Goal: Obtain resource: Download file/media

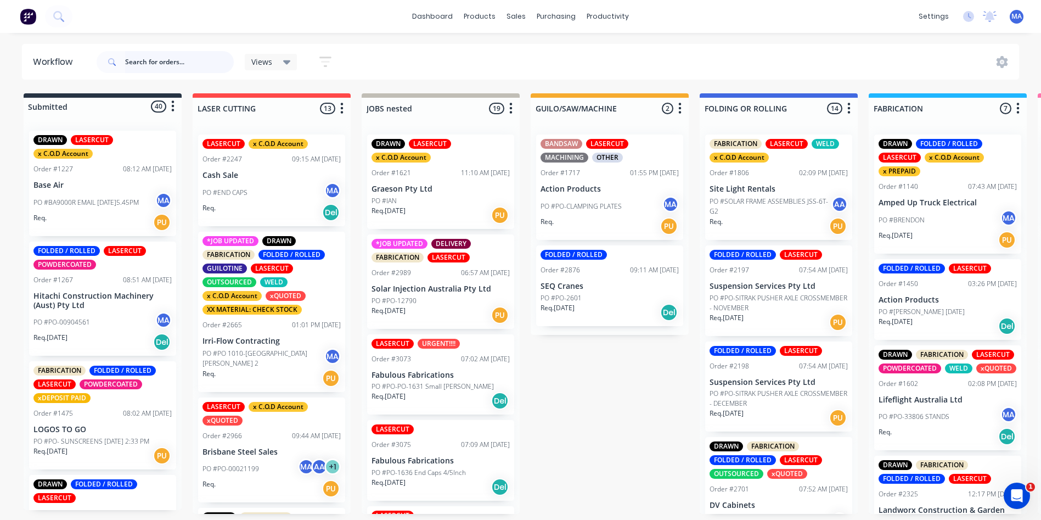
click at [125, 61] on input "text" at bounding box center [179, 62] width 109 height 22
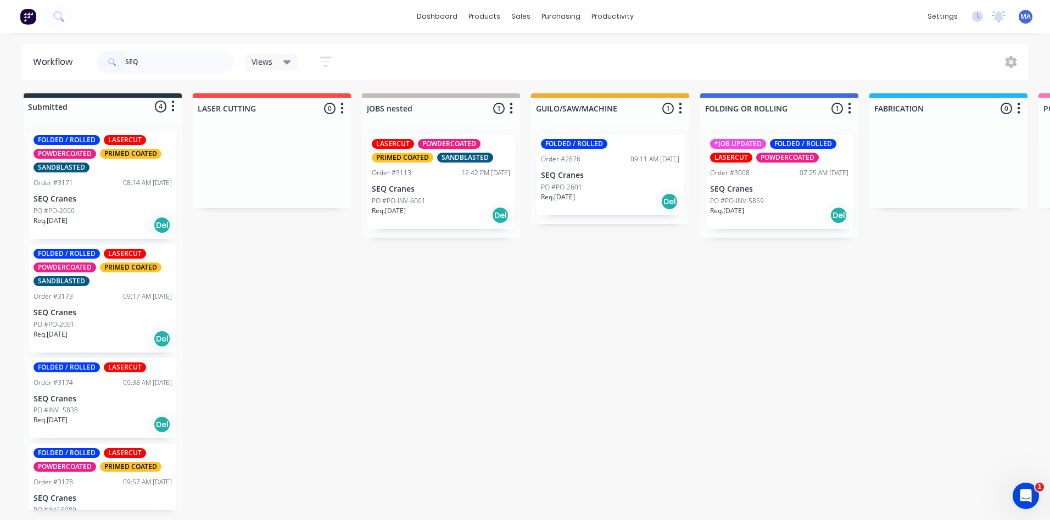
click at [402, 216] on div "Req. [DATE] Del" at bounding box center [441, 215] width 138 height 19
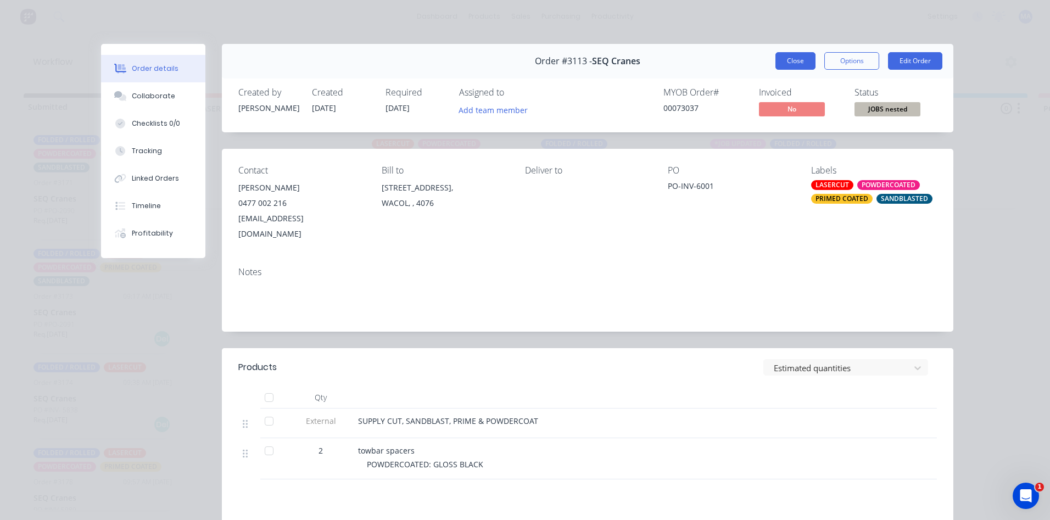
click at [796, 64] on button "Close" at bounding box center [795, 61] width 40 height 18
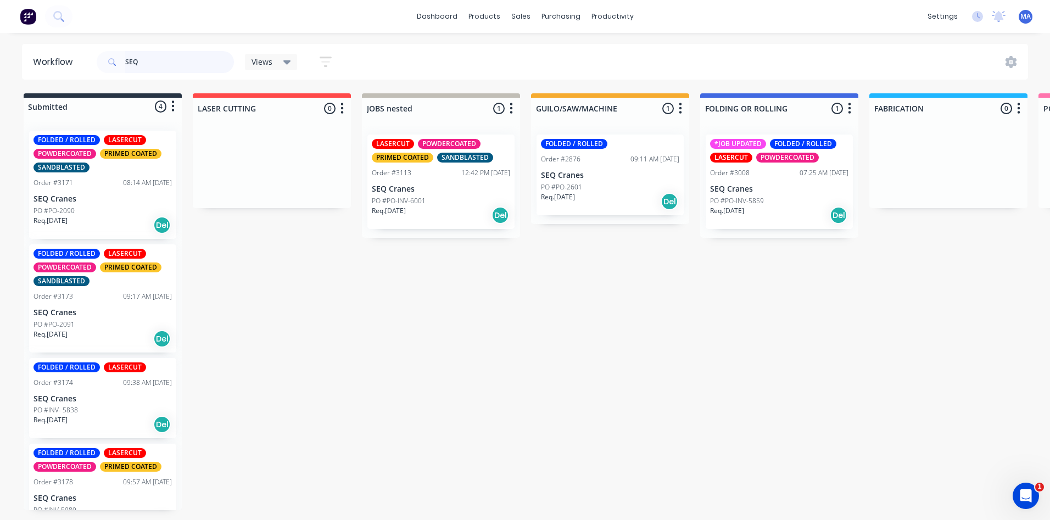
scroll to position [29, 0]
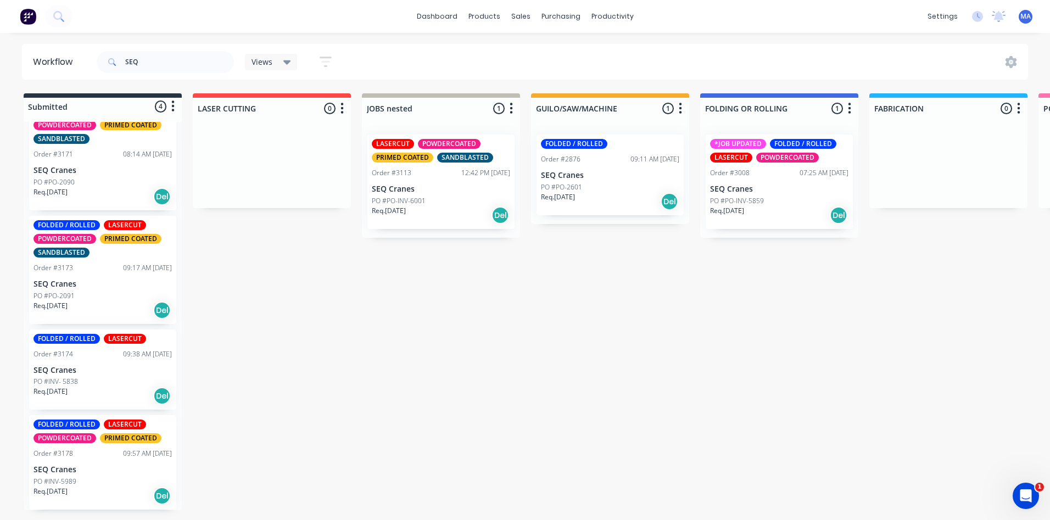
click at [88, 490] on div "Req. [DATE] Del" at bounding box center [102, 495] width 138 height 19
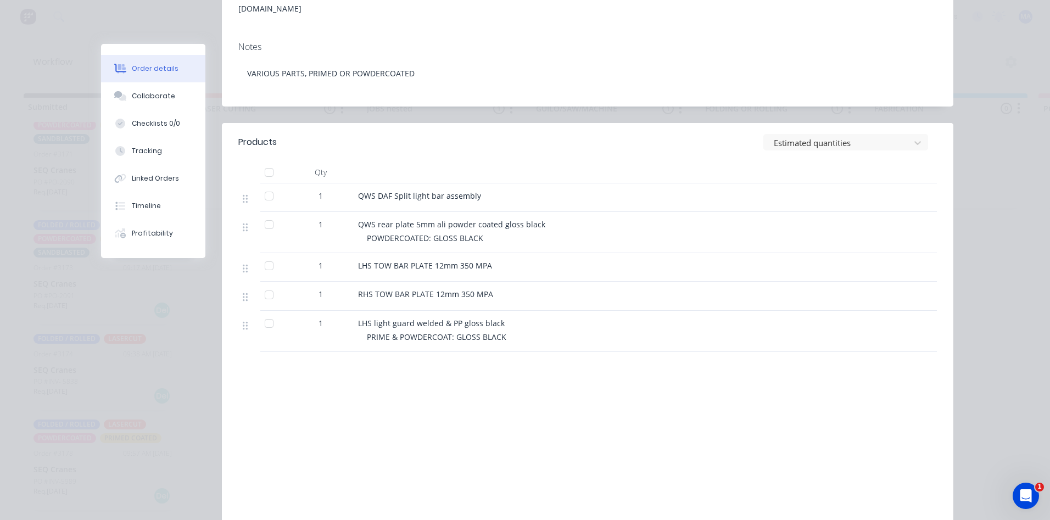
scroll to position [162, 0]
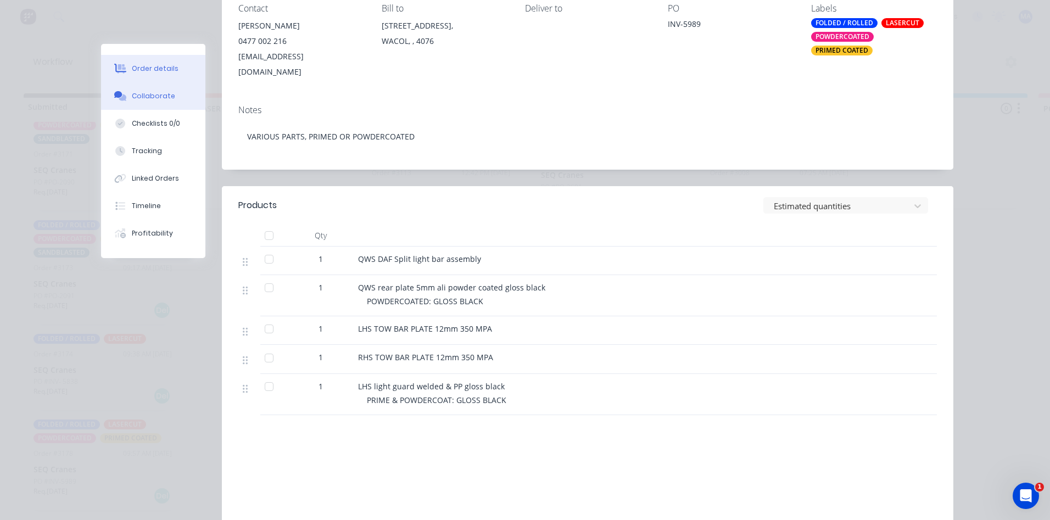
click at [144, 92] on div "Collaborate" at bounding box center [153, 96] width 43 height 10
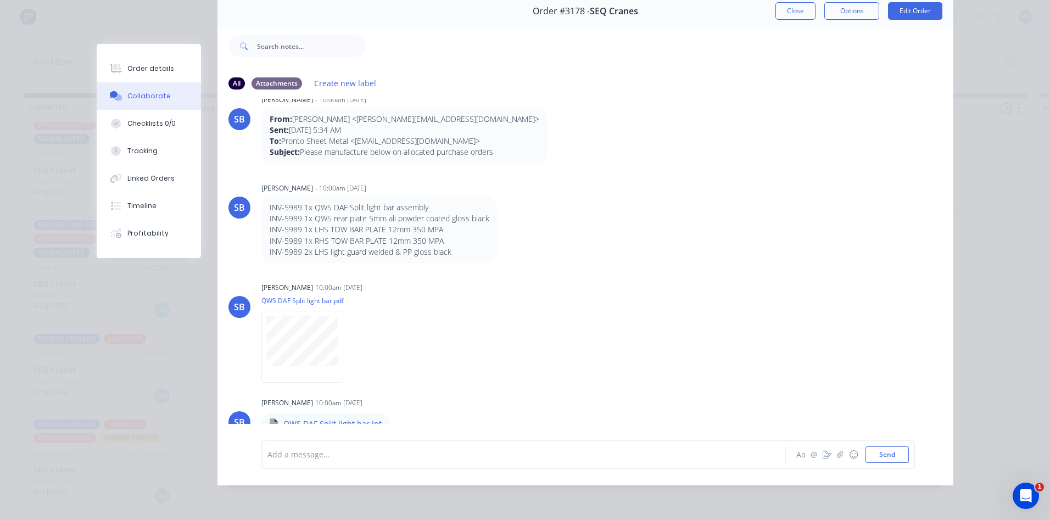
scroll to position [0, 0]
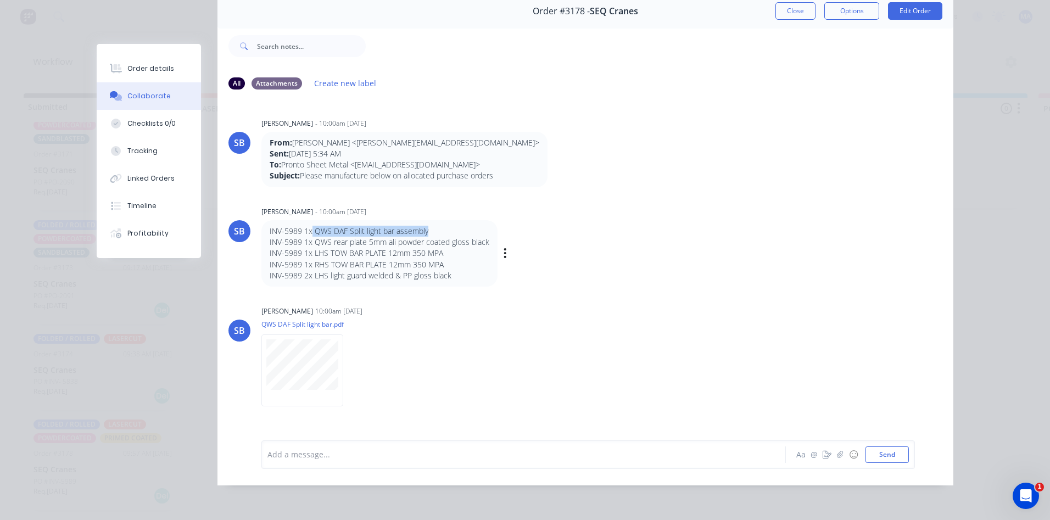
drag, startPoint x: 308, startPoint y: 221, endPoint x: 434, endPoint y: 215, distance: 126.4
click at [434, 220] on div "INV-5989 1x QWS DAF Split light bar assembly INV-5989 1x QWS rear plate 5mm ali…" at bounding box center [379, 253] width 236 height 66
click at [434, 226] on p "INV-5989 1x QWS DAF Split light bar assembly" at bounding box center [380, 231] width 220 height 11
drag, startPoint x: 429, startPoint y: 224, endPoint x: 293, endPoint y: 227, distance: 136.2
click at [293, 227] on p "INV-5989 1x QWS DAF Split light bar assembly" at bounding box center [380, 231] width 220 height 11
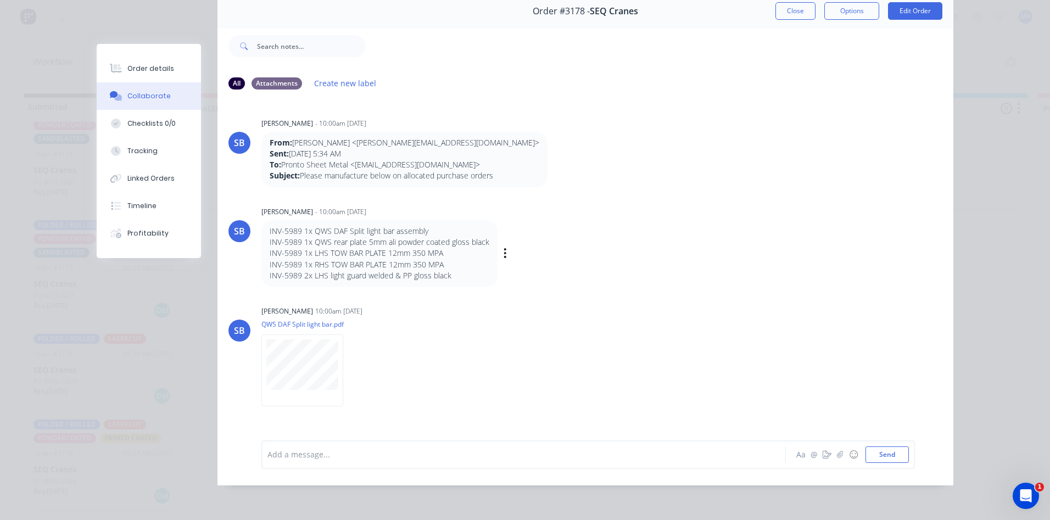
click at [456, 207] on div "[PERSON_NAME] - 10:00am [DATE]" at bounding box center [432, 212] width 343 height 10
drag, startPoint x: 315, startPoint y: 232, endPoint x: 355, endPoint y: 237, distance: 39.8
click at [349, 237] on p "INV-5989 1x QWS rear plate 5mm ali powder coated gloss black" at bounding box center [380, 242] width 220 height 11
click at [356, 238] on p "INV-5989 1x QWS rear plate 5mm ali powder coated gloss black" at bounding box center [380, 242] width 220 height 11
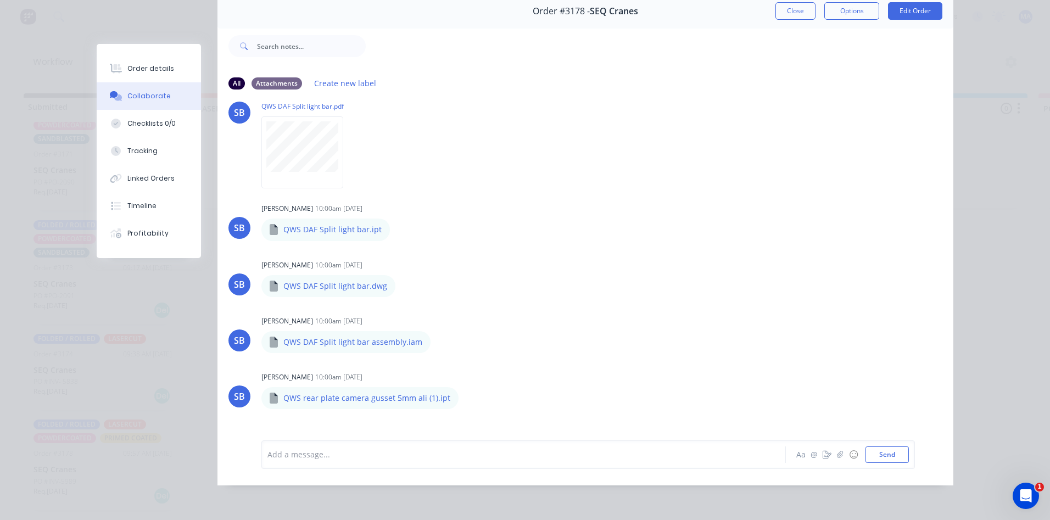
scroll to position [220, 0]
click at [466, 390] on icon "button" at bounding box center [467, 396] width 3 height 13
click at [490, 386] on button "Download" at bounding box center [540, 392] width 124 height 25
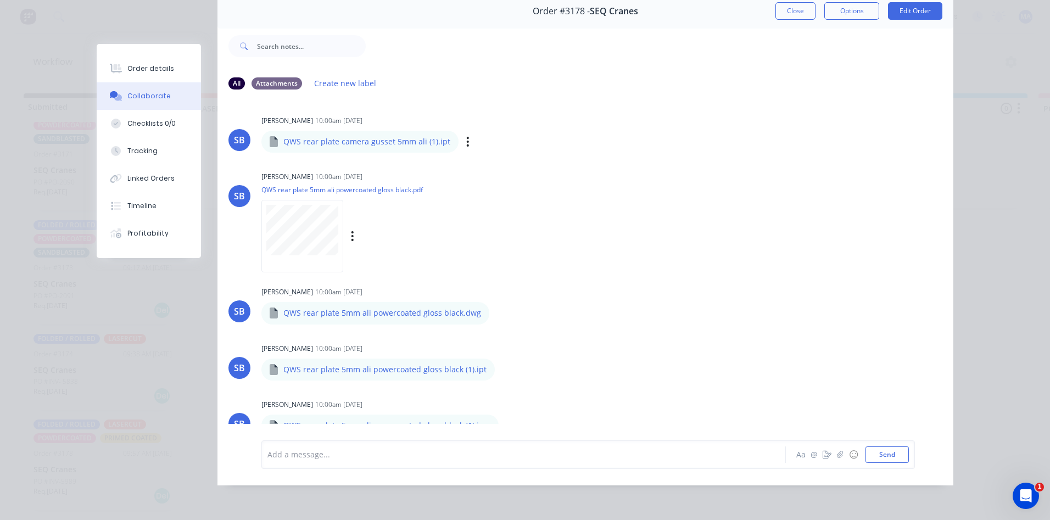
scroll to position [494, 0]
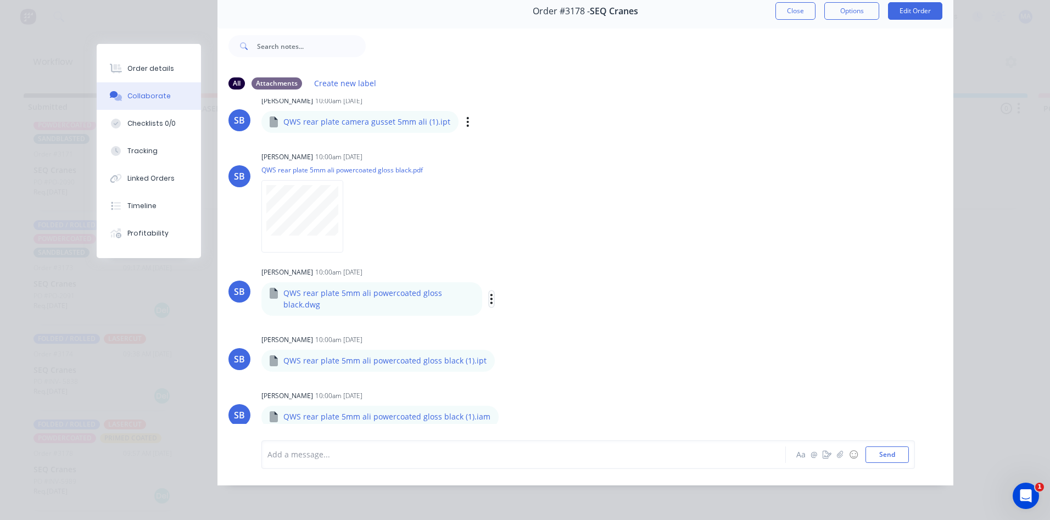
drag, startPoint x: 486, startPoint y: 291, endPoint x: 497, endPoint y: 297, distance: 12.3
click at [490, 293] on icon "button" at bounding box center [491, 299] width 3 height 13
click at [515, 316] on button "Download" at bounding box center [564, 328] width 124 height 25
click at [491, 360] on icon "button" at bounding box center [492, 366] width 3 height 13
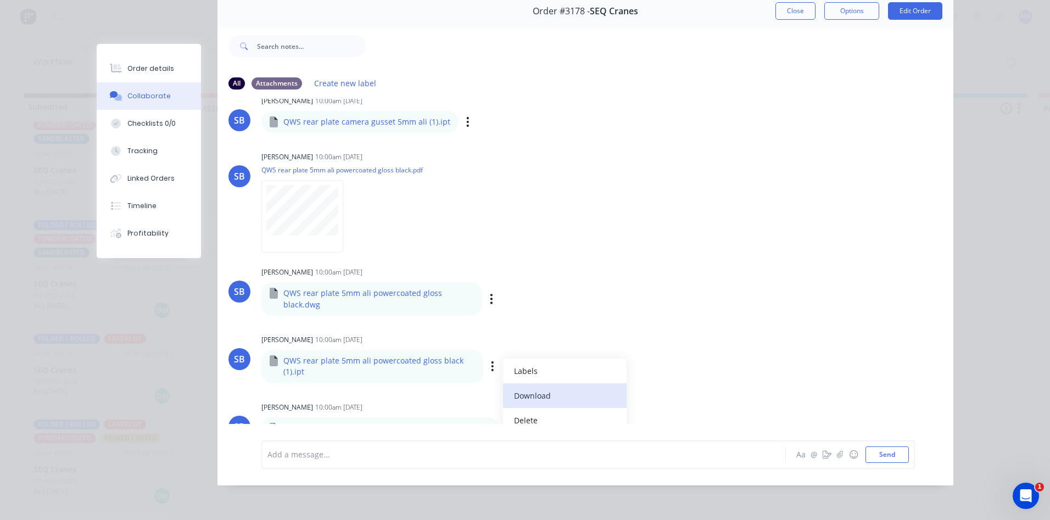
click at [534, 383] on button "Download" at bounding box center [565, 395] width 124 height 25
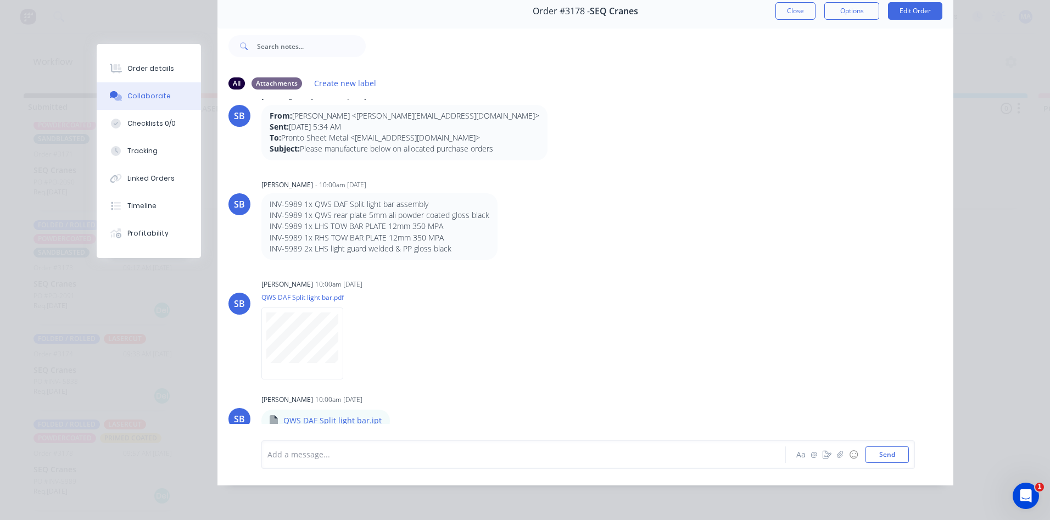
scroll to position [0, 0]
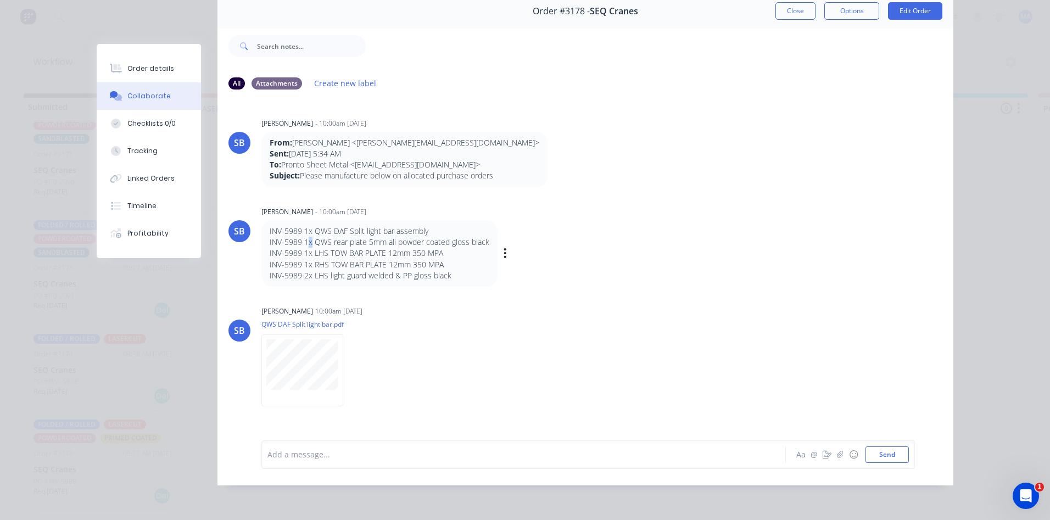
drag, startPoint x: 305, startPoint y: 233, endPoint x: 341, endPoint y: 246, distance: 38.5
click at [309, 237] on p "INV-5989 1x QWS rear plate 5mm ali powder coated gloss black" at bounding box center [380, 242] width 220 height 11
drag, startPoint x: 296, startPoint y: 236, endPoint x: 485, endPoint y: 235, distance: 188.3
click at [485, 235] on div "INV-5989 1x QWS DAF Split light bar assembly INV-5989 1x QWS rear plate 5mm ali…" at bounding box center [379, 253] width 236 height 66
click at [414, 238] on p "INV-5989 1x QWS rear plate 5mm ali powder coated gloss black" at bounding box center [380, 242] width 220 height 11
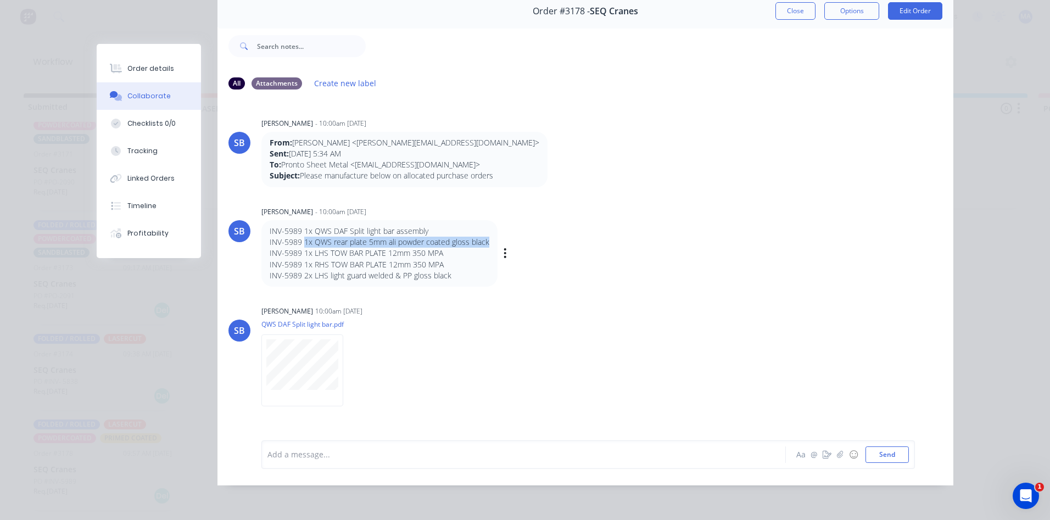
drag, startPoint x: 299, startPoint y: 234, endPoint x: 488, endPoint y: 233, distance: 188.8
click at [488, 233] on div "INV-5989 1x QWS DAF Split light bar assembly INV-5989 1x QWS rear plate 5mm ali…" at bounding box center [379, 253] width 236 height 66
copy p "1x QWS rear plate 5mm ali powder coated gloss black"
click at [347, 259] on p "INV-5989 1x RHS TOW BAR PLATE 12mm 350 MPA" at bounding box center [380, 264] width 220 height 11
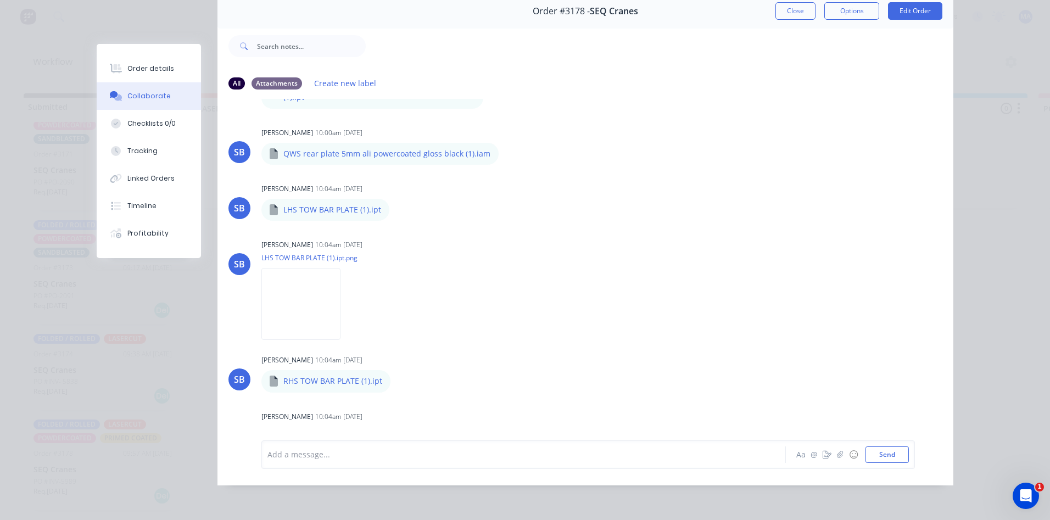
scroll to position [757, 0]
click at [397, 205] on icon "button" at bounding box center [398, 210] width 2 height 10
click at [441, 227] on button "Download" at bounding box center [471, 239] width 124 height 25
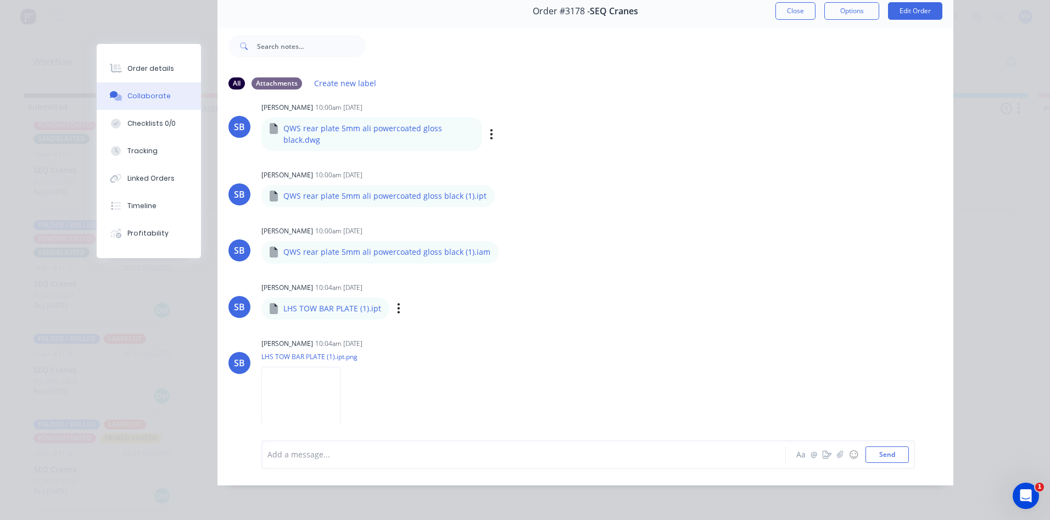
scroll to position [823, 0]
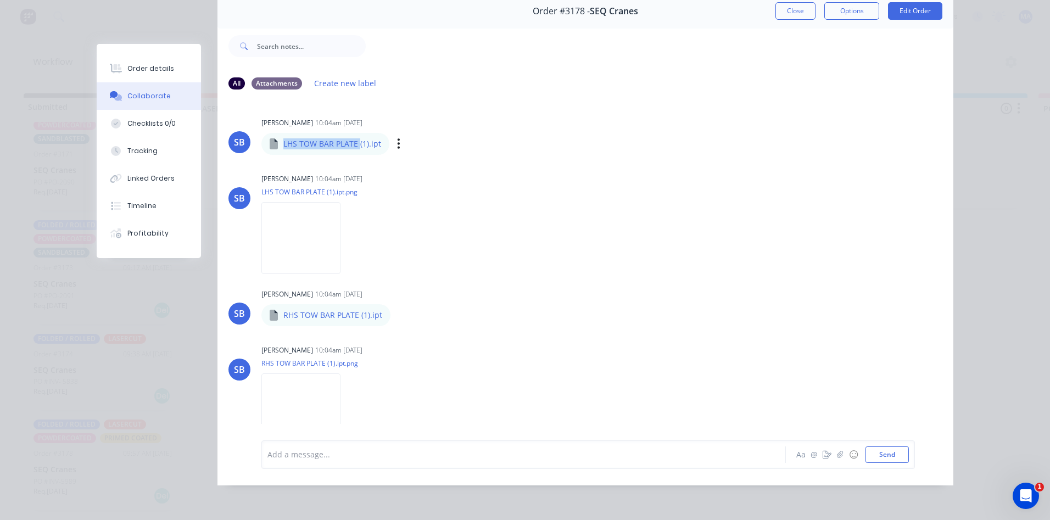
drag, startPoint x: 279, startPoint y: 123, endPoint x: 354, endPoint y: 131, distance: 74.6
click at [354, 133] on div "LHS TOW BAR PLATE (1).ipt" at bounding box center [325, 144] width 128 height 22
copy p "LHS TOW BAR PLATE"
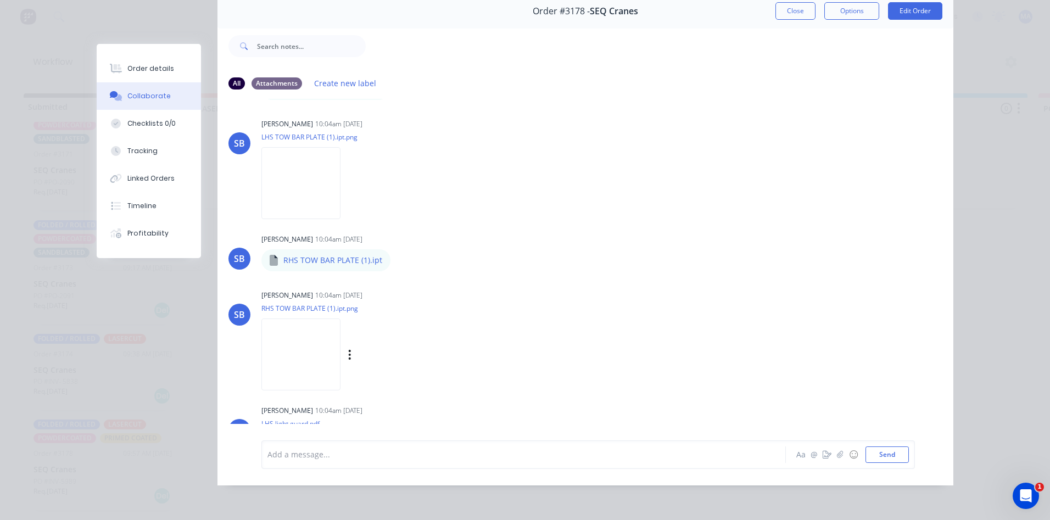
scroll to position [933, 0]
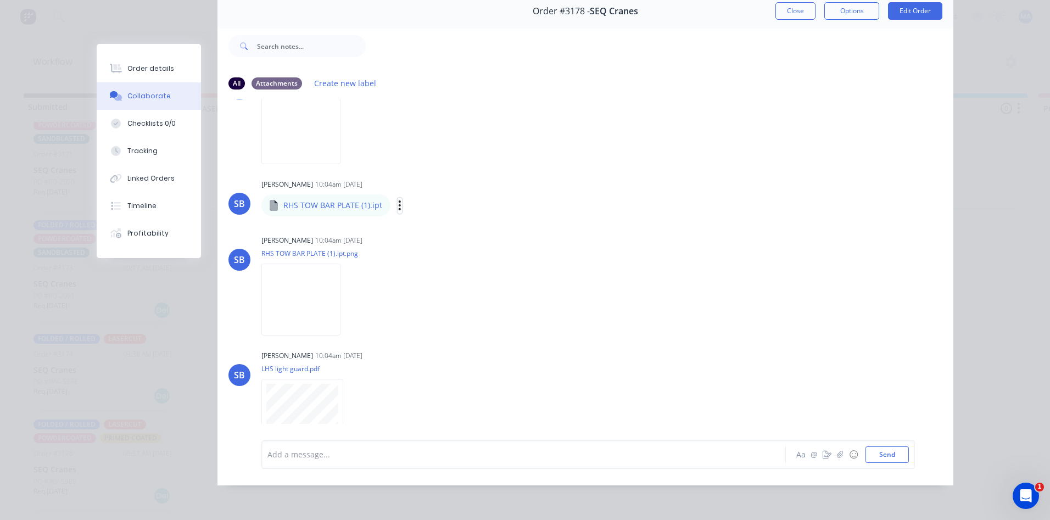
click at [398, 199] on icon "button" at bounding box center [399, 205] width 3 height 13
click at [426, 222] on button "Download" at bounding box center [472, 234] width 124 height 25
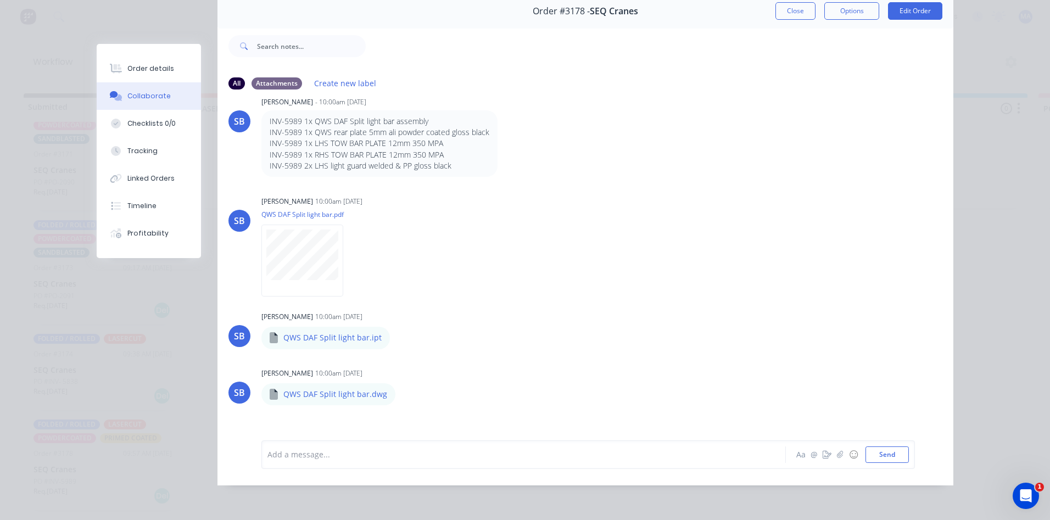
scroll to position [55, 0]
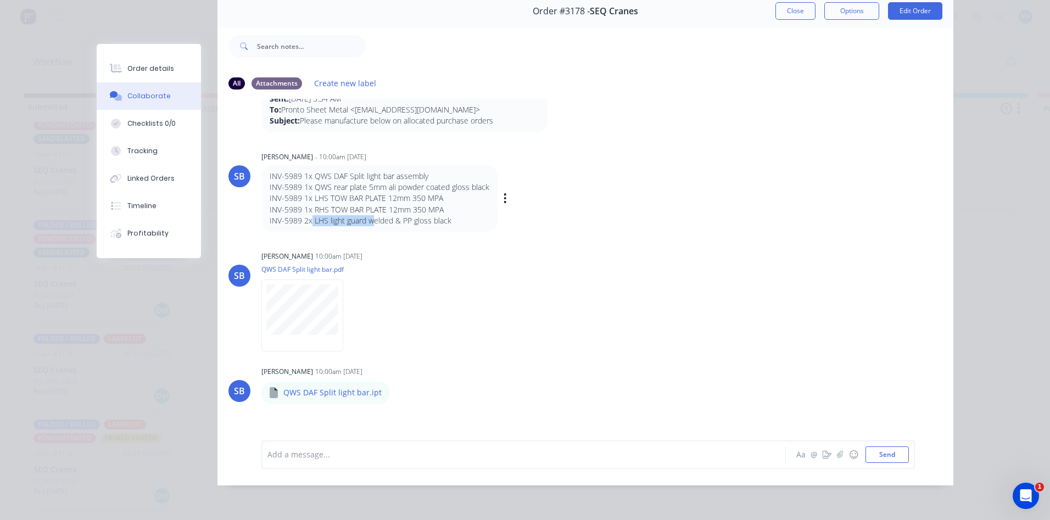
drag, startPoint x: 311, startPoint y: 208, endPoint x: 406, endPoint y: 208, distance: 95.0
click at [406, 215] on p "INV-5989 2x LHS light guard welded & PP gloss black" at bounding box center [380, 220] width 220 height 11
click at [407, 215] on p "INV-5989 2x LHS light guard welded & PP gloss black" at bounding box center [380, 220] width 220 height 11
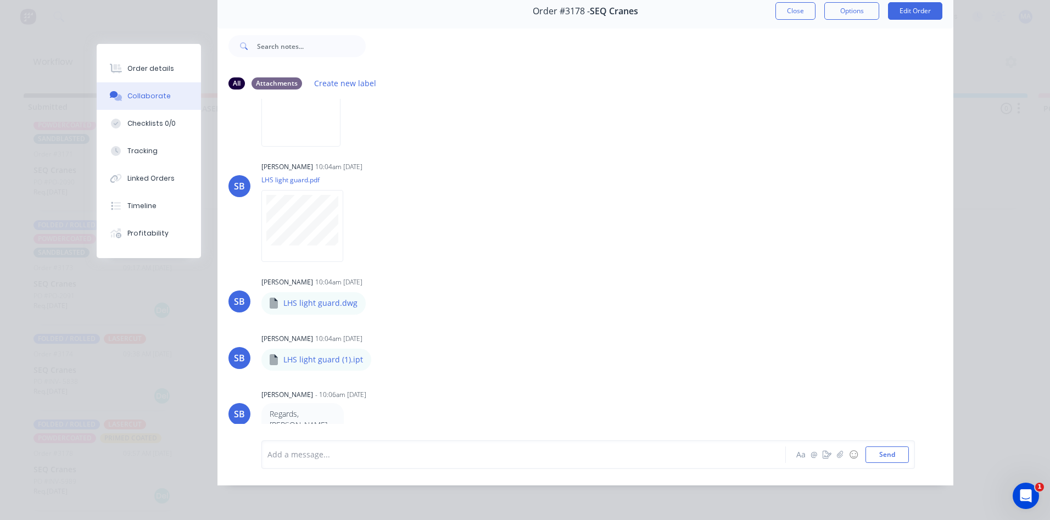
scroll to position [1141, 0]
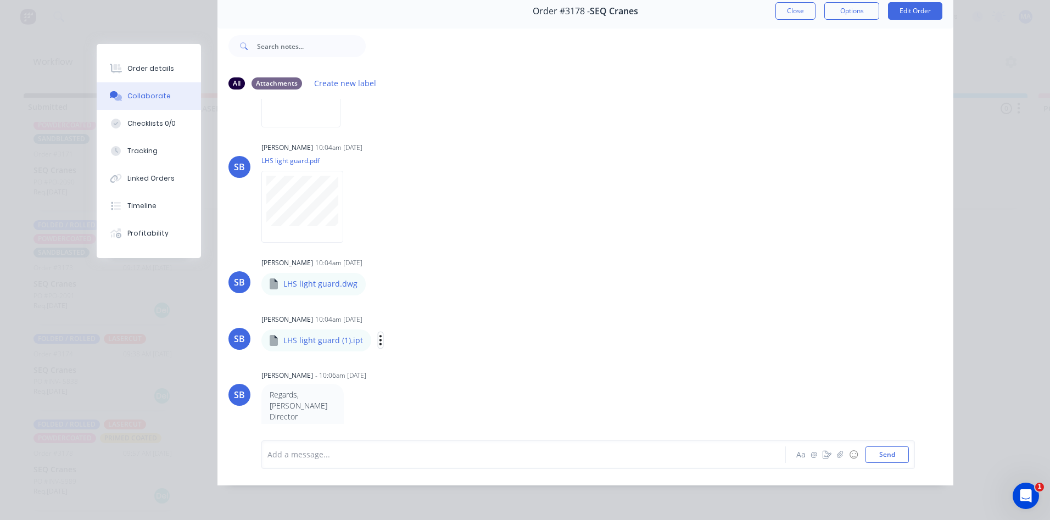
click at [378, 332] on button "button" at bounding box center [380, 340] width 4 height 16
click at [428, 357] on button "Download" at bounding box center [453, 369] width 124 height 25
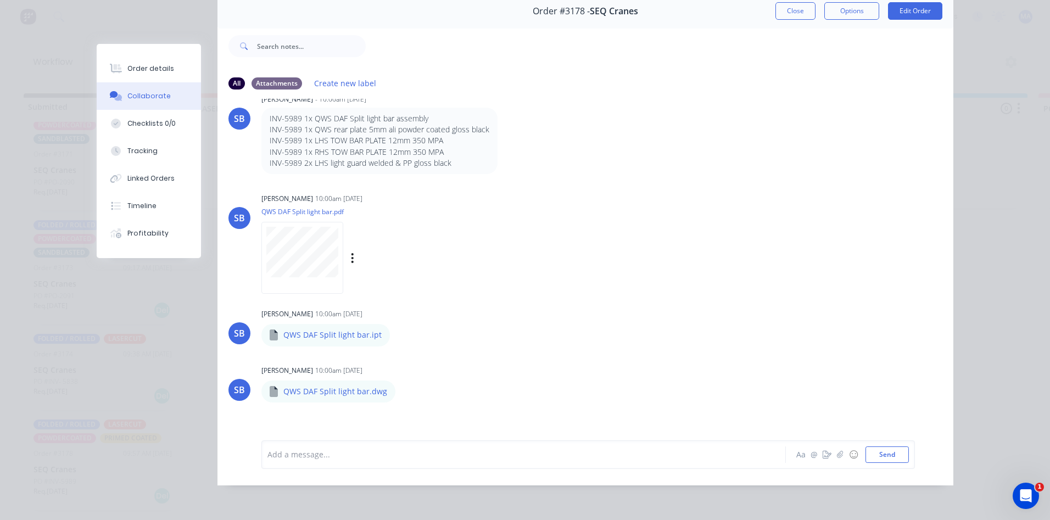
scroll to position [43, 0]
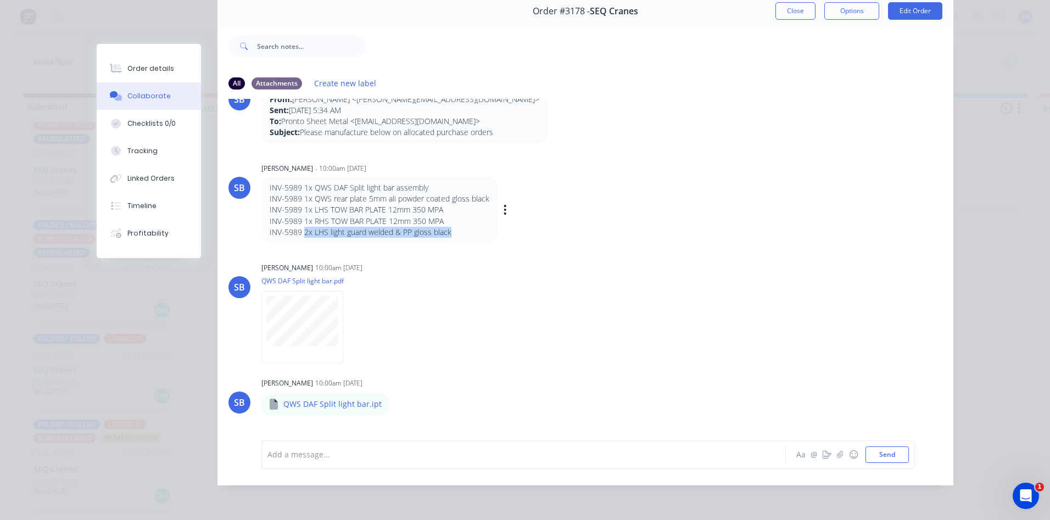
drag, startPoint x: 300, startPoint y: 223, endPoint x: 445, endPoint y: 233, distance: 145.2
click at [445, 233] on div "INV-5989 1x QWS DAF Split light bar assembly INV-5989 1x QWS rear plate 5mm ali…" at bounding box center [379, 210] width 236 height 66
copy p "2x LHS light guard welded & PP gloss black"
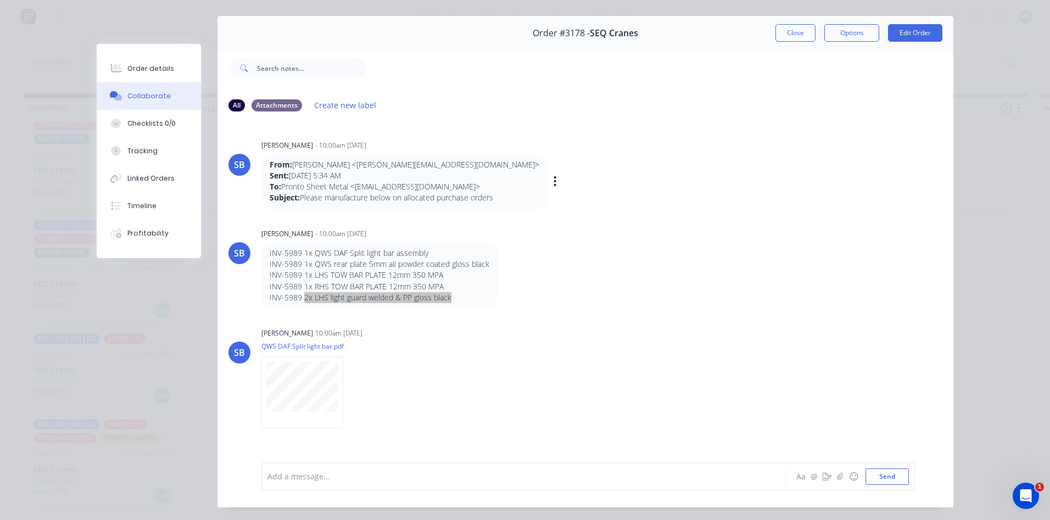
scroll to position [0, 0]
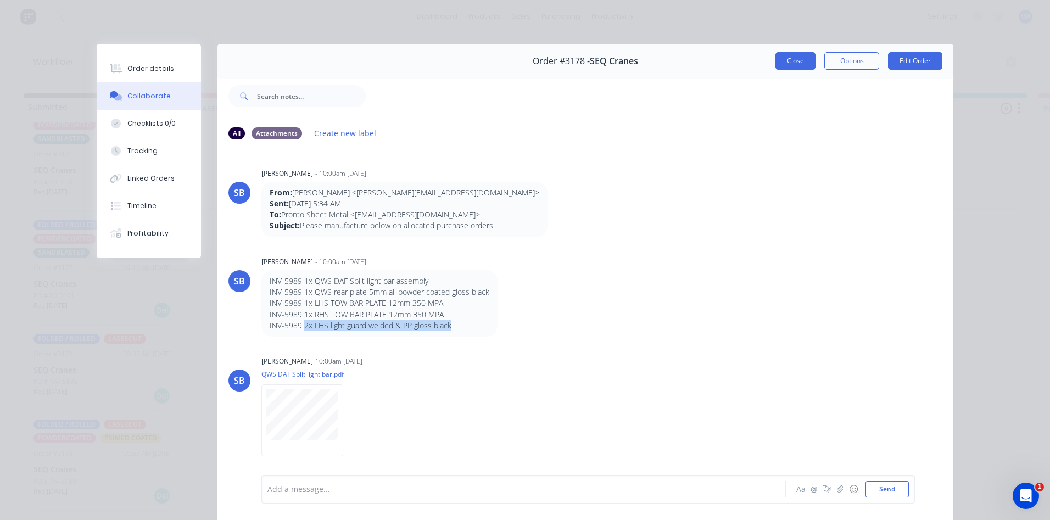
click at [803, 57] on button "Close" at bounding box center [795, 61] width 40 height 18
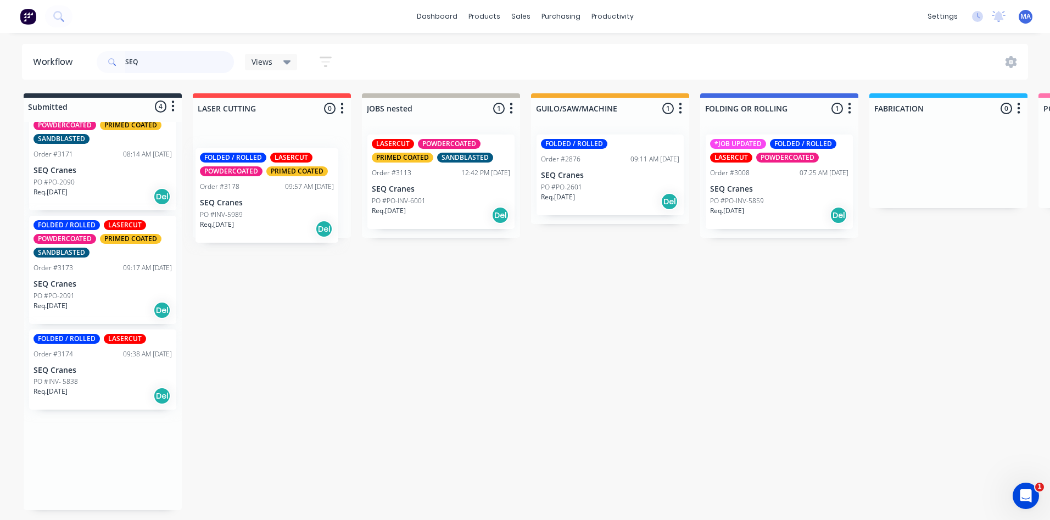
drag, startPoint x: 85, startPoint y: 475, endPoint x: 257, endPoint y: 200, distance: 324.6
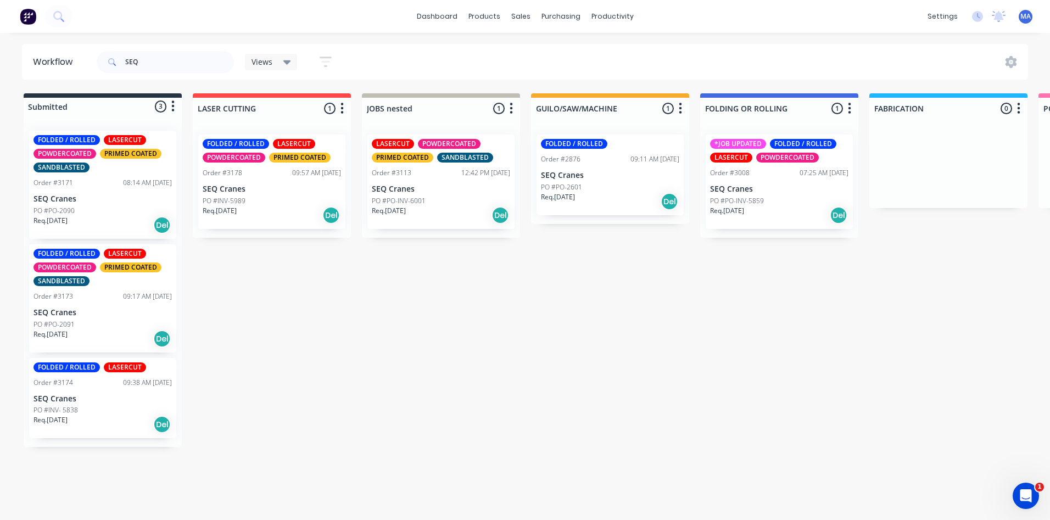
click at [85, 420] on div "Req. [DATE] Del" at bounding box center [102, 424] width 138 height 19
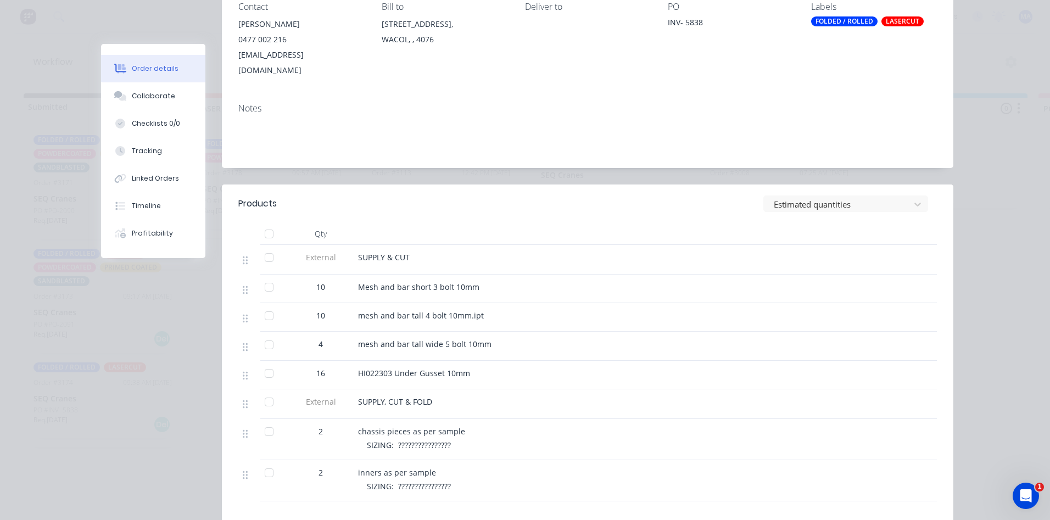
scroll to position [165, 0]
click at [141, 108] on button "Collaborate" at bounding box center [153, 95] width 104 height 27
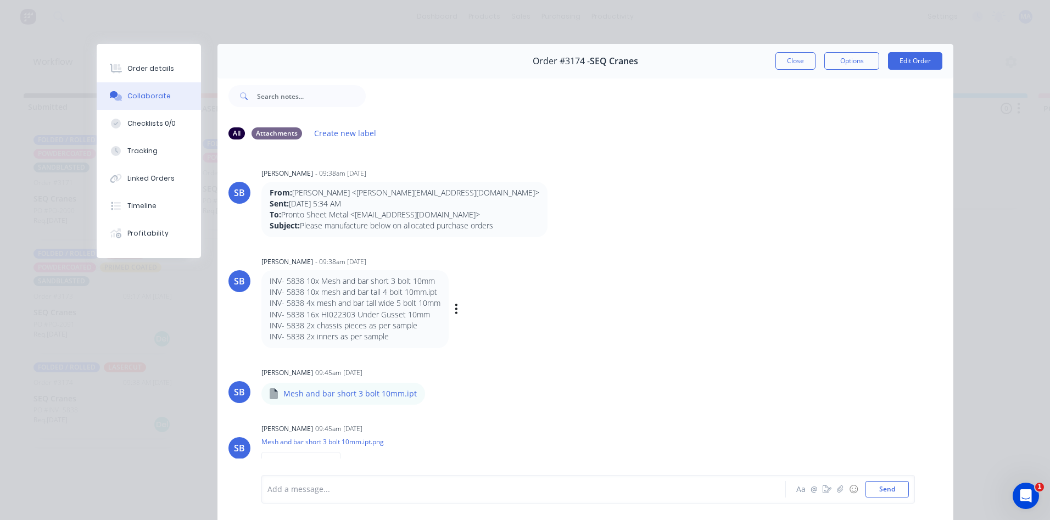
scroll to position [55, 0]
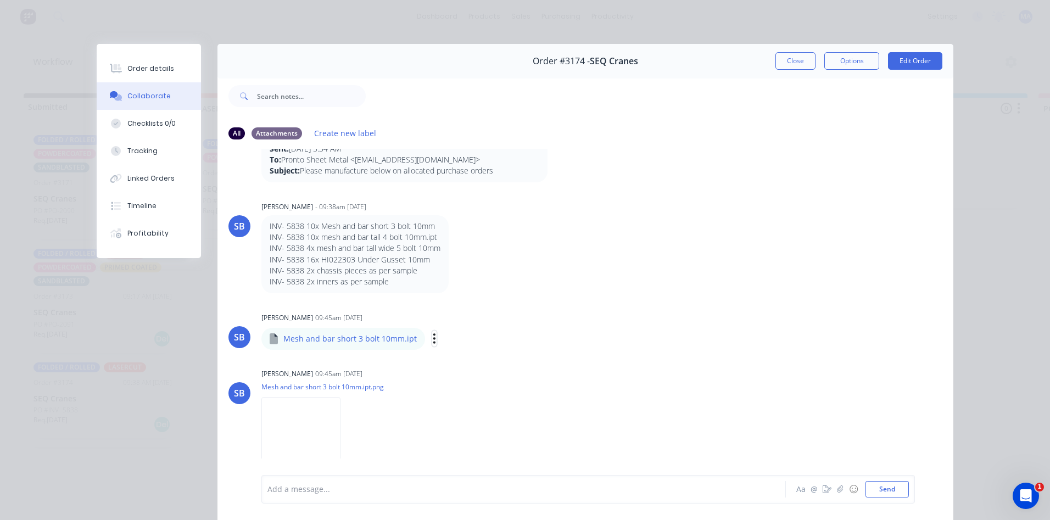
click at [433, 340] on icon "button" at bounding box center [434, 338] width 3 height 13
drag, startPoint x: 480, startPoint y: 367, endPoint x: 501, endPoint y: 347, distance: 28.7
click at [480, 367] on button "Download" at bounding box center [507, 367] width 124 height 25
drag, startPoint x: 302, startPoint y: 223, endPoint x: 434, endPoint y: 225, distance: 131.2
click at [434, 225] on p "INV- 5838 10x Mesh and bar short 3 bolt 10mm" at bounding box center [355, 226] width 171 height 11
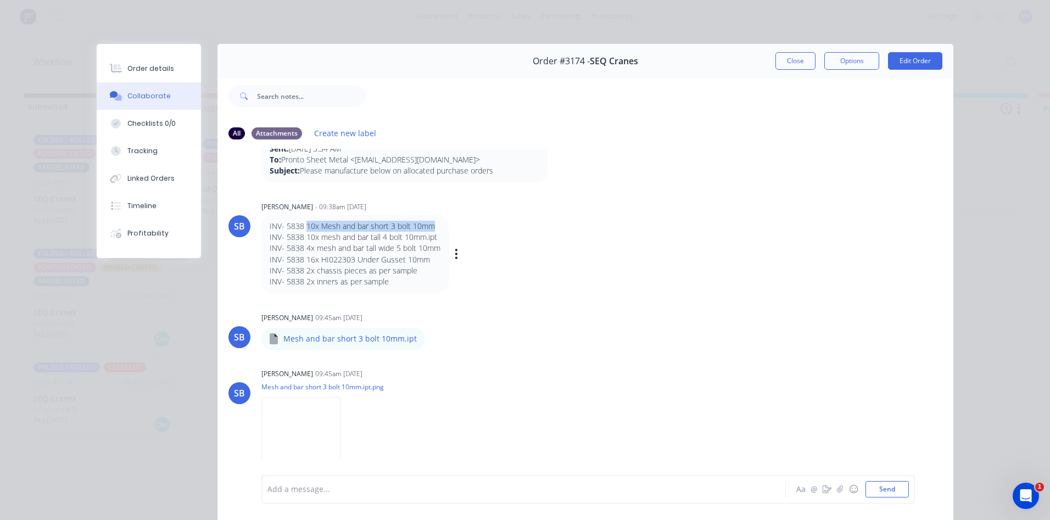
copy p "10x Mesh and bar short 3 bolt 10mm"
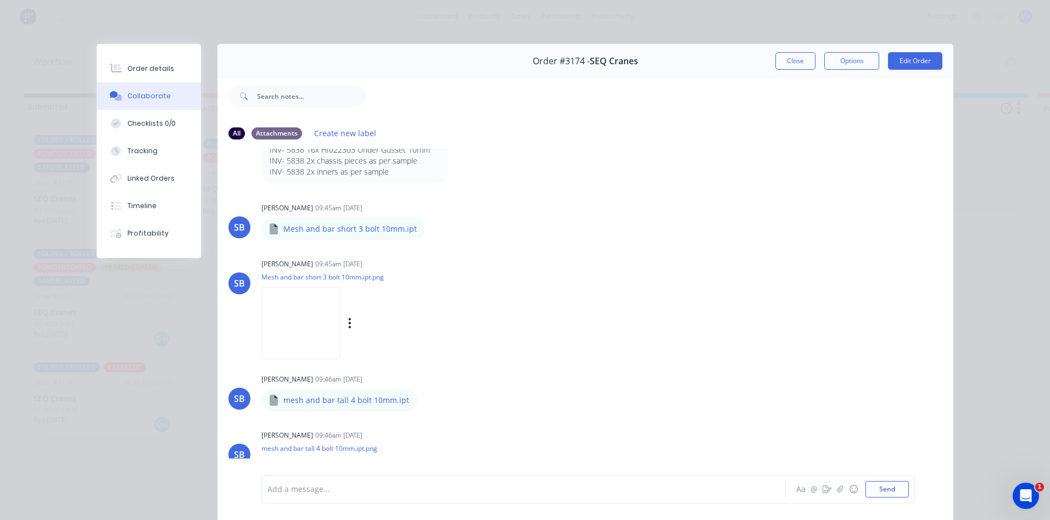
scroll to position [220, 0]
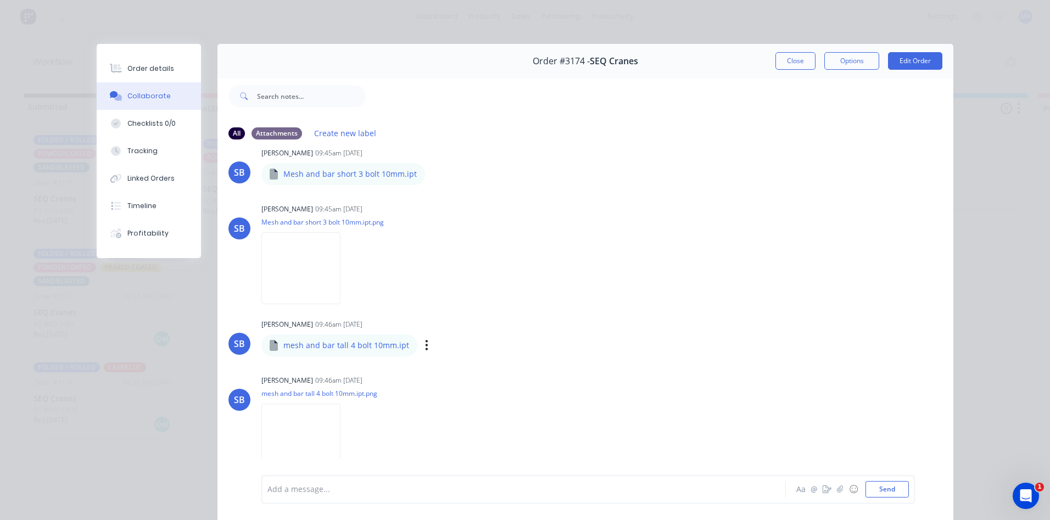
click at [424, 347] on div "Labels Download Delete" at bounding box center [484, 345] width 124 height 16
click at [425, 349] on icon "button" at bounding box center [426, 345] width 3 height 13
click at [465, 377] on button "Download" at bounding box center [499, 374] width 124 height 25
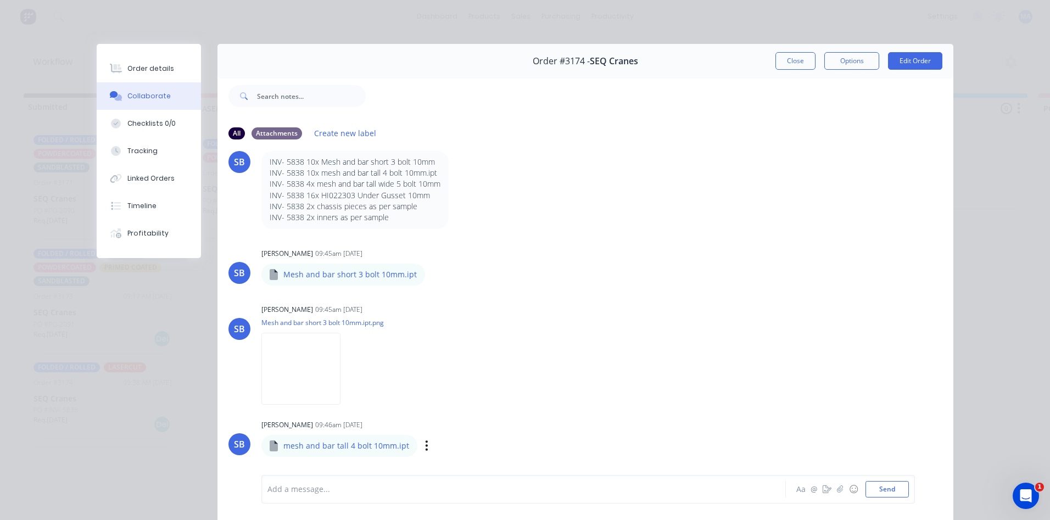
scroll to position [0, 0]
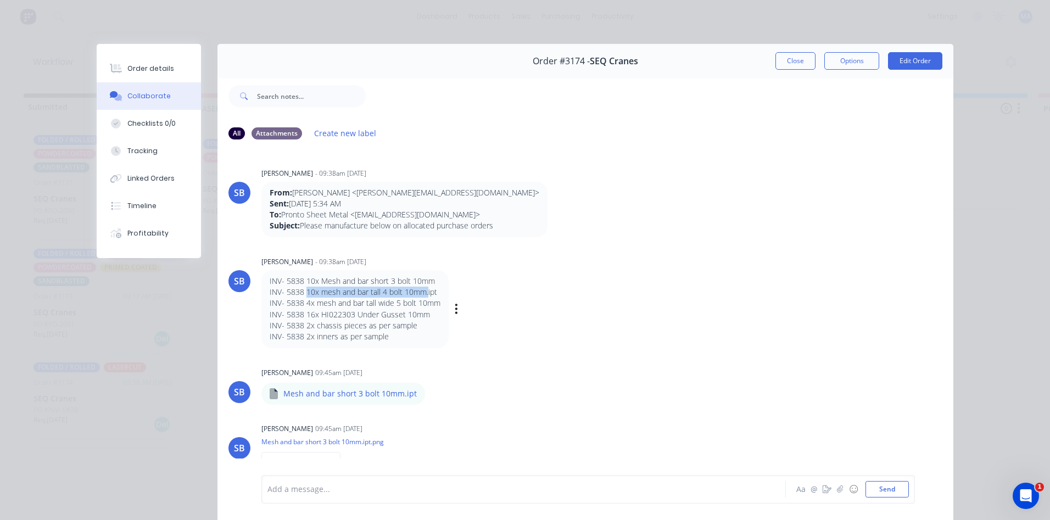
drag, startPoint x: 306, startPoint y: 292, endPoint x: 442, endPoint y: 317, distance: 138.5
click at [424, 292] on p "INV- 5838 10x mesh and bar tall 4 bolt 10mm.ipt" at bounding box center [355, 292] width 171 height 11
copy p "10x mesh and bar tall 4 bolt 10mm."
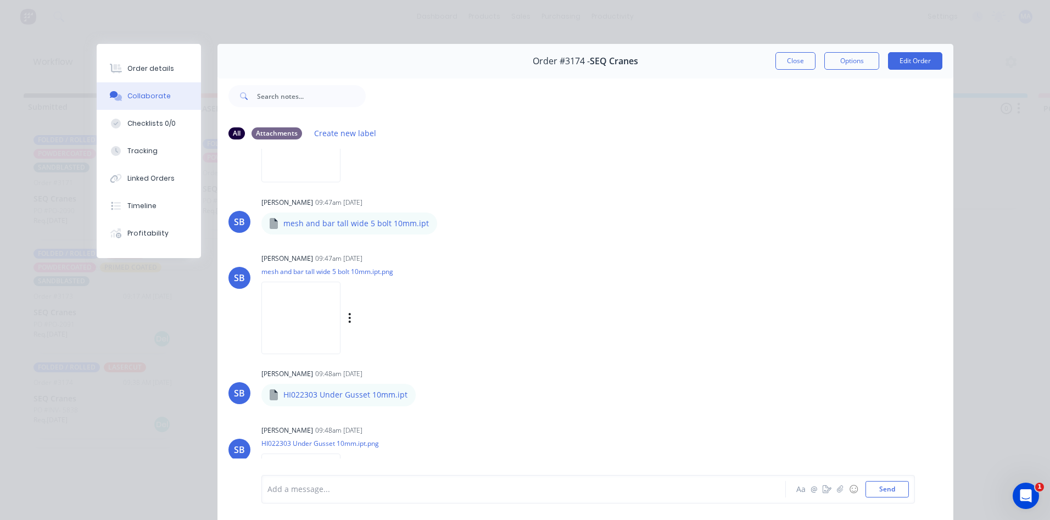
scroll to position [494, 0]
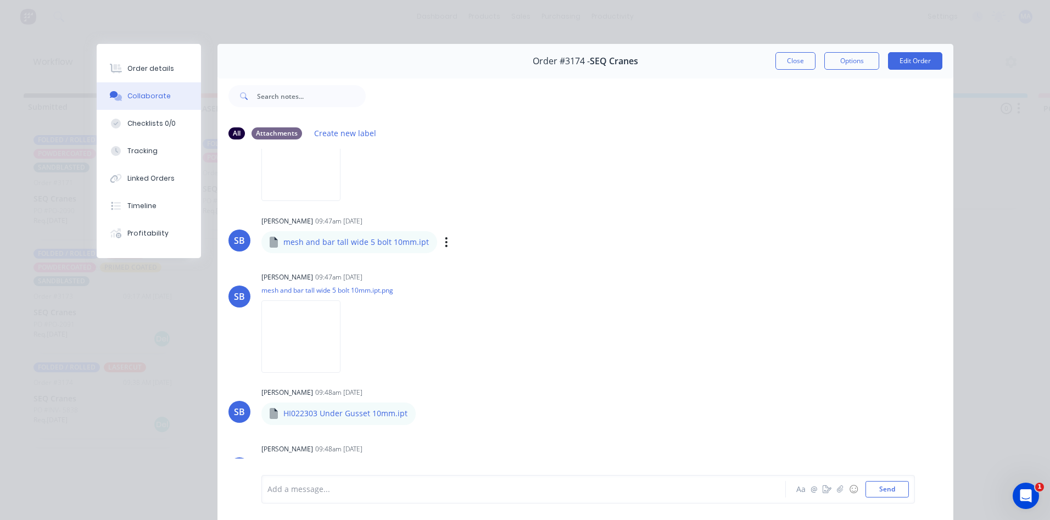
click at [441, 242] on div "Labels Download Delete" at bounding box center [503, 242] width 124 height 16
click at [445, 243] on icon "button" at bounding box center [446, 242] width 2 height 10
click at [478, 270] on button "Download" at bounding box center [519, 271] width 124 height 25
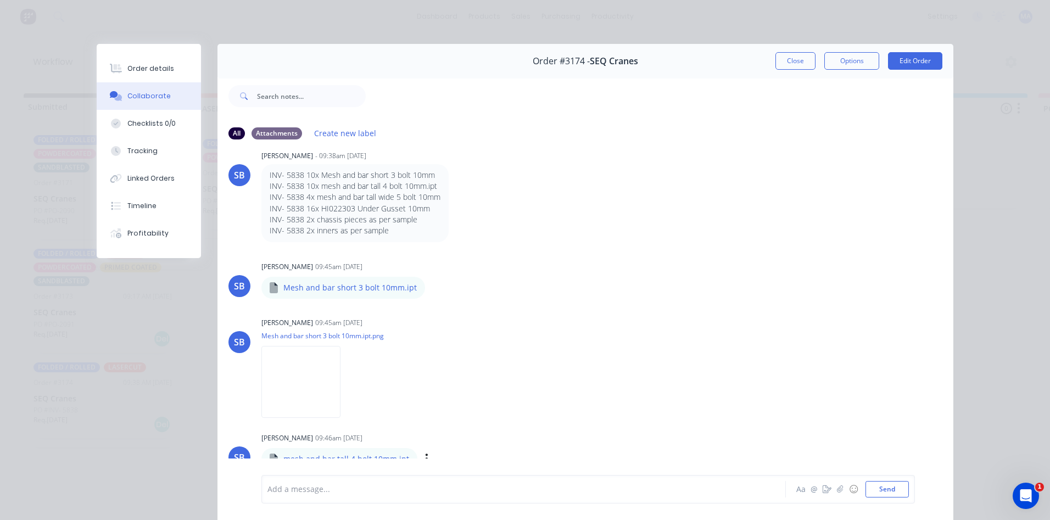
scroll to position [0, 0]
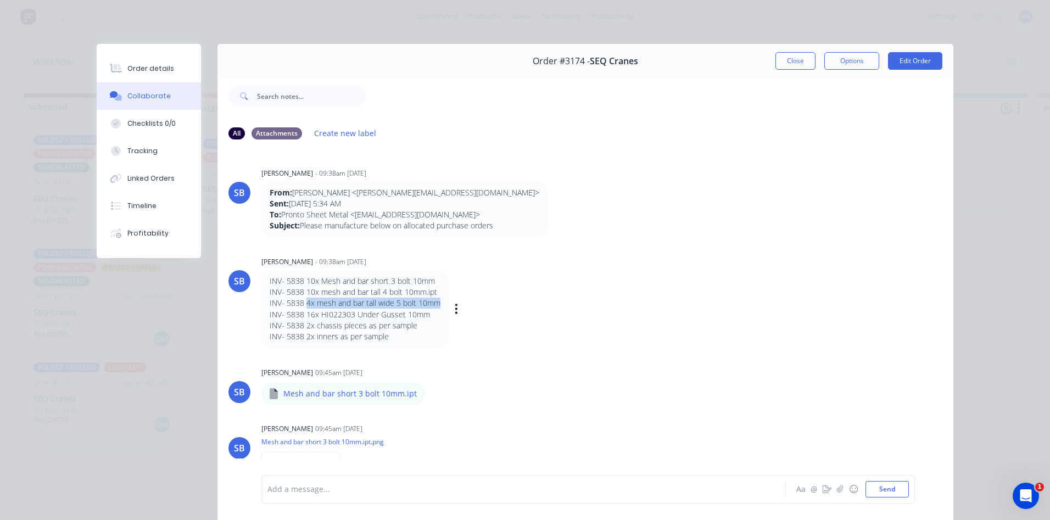
drag, startPoint x: 302, startPoint y: 302, endPoint x: 435, endPoint y: 304, distance: 132.8
click at [435, 304] on p "INV- 5838 4x mesh and bar tall wide 5 bolt 10mm" at bounding box center [355, 303] width 171 height 11
copy p "4x mesh and bar tall wide 5 bolt 10mm"
click at [320, 318] on p "INV- 5838 16x HI022303 Under Gusset 10mm" at bounding box center [355, 314] width 171 height 11
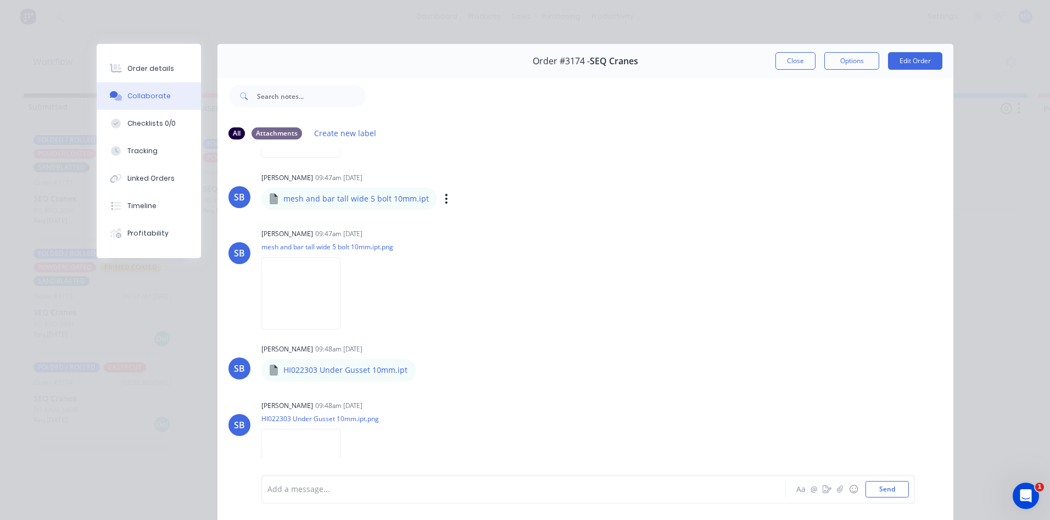
scroll to position [549, 0]
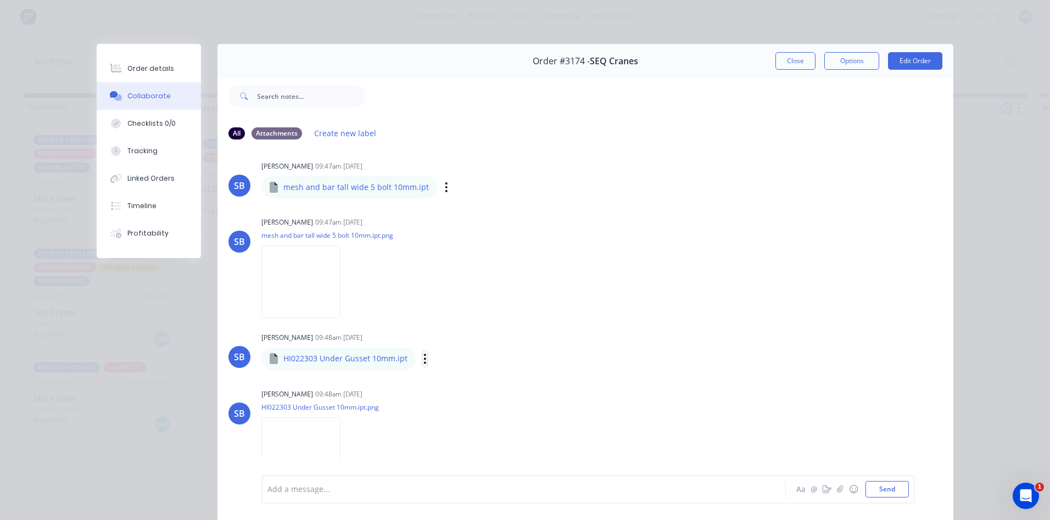
click at [423, 361] on button "button" at bounding box center [425, 359] width 4 height 16
click at [470, 391] on button "Download" at bounding box center [497, 387] width 124 height 25
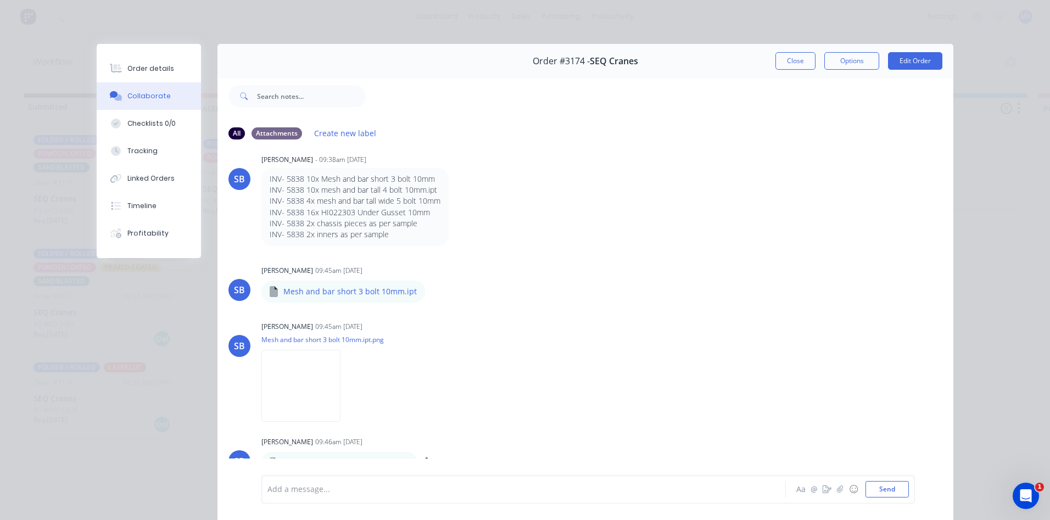
scroll to position [0, 0]
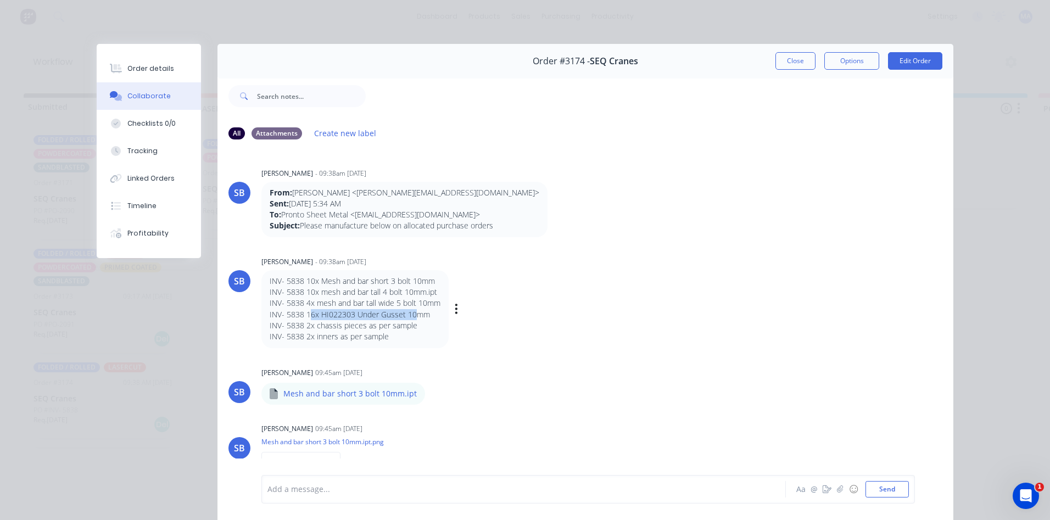
drag, startPoint x: 304, startPoint y: 313, endPoint x: 410, endPoint y: 314, distance: 106.5
click at [410, 314] on p "INV- 5838 16x HI022303 Under Gusset 10mm" at bounding box center [355, 314] width 171 height 11
drag, startPoint x: 301, startPoint y: 313, endPoint x: 423, endPoint y: 316, distance: 121.4
click at [423, 316] on p "INV- 5838 16x HI022303 Under Gusset 10mm" at bounding box center [355, 314] width 171 height 11
copy p "16x HI022303 Under Gusset 10mm"
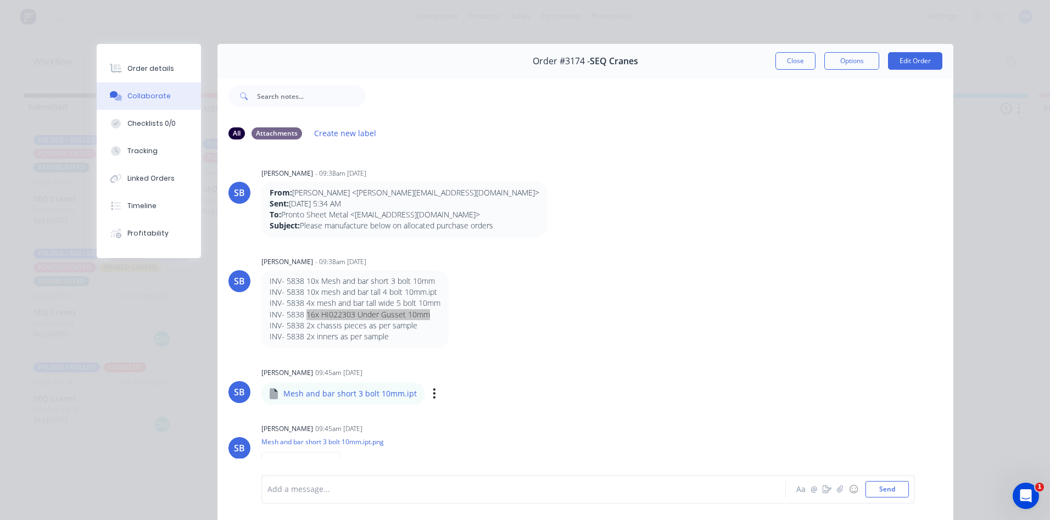
scroll to position [55, 0]
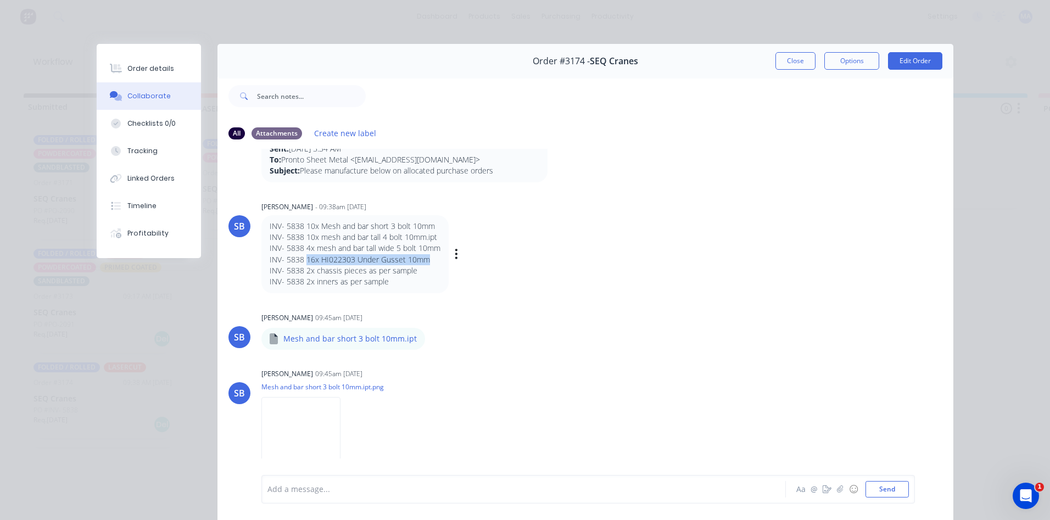
click at [377, 277] on p "INV- 5838 2x inners as per sample" at bounding box center [355, 281] width 171 height 11
drag, startPoint x: 277, startPoint y: 270, endPoint x: 409, endPoint y: 288, distance: 133.6
click at [409, 288] on div "INV- 5838 10x Mesh and bar short 3 bolt 10mm INV- 5838 10x mesh and bar tall 4 …" at bounding box center [354, 254] width 187 height 78
click at [422, 301] on div "SB [PERSON_NAME] - 09:38am [DATE] From: [PERSON_NAME] <[EMAIL_ADDRESS][DOMAIN_N…" at bounding box center [585, 311] width 736 height 325
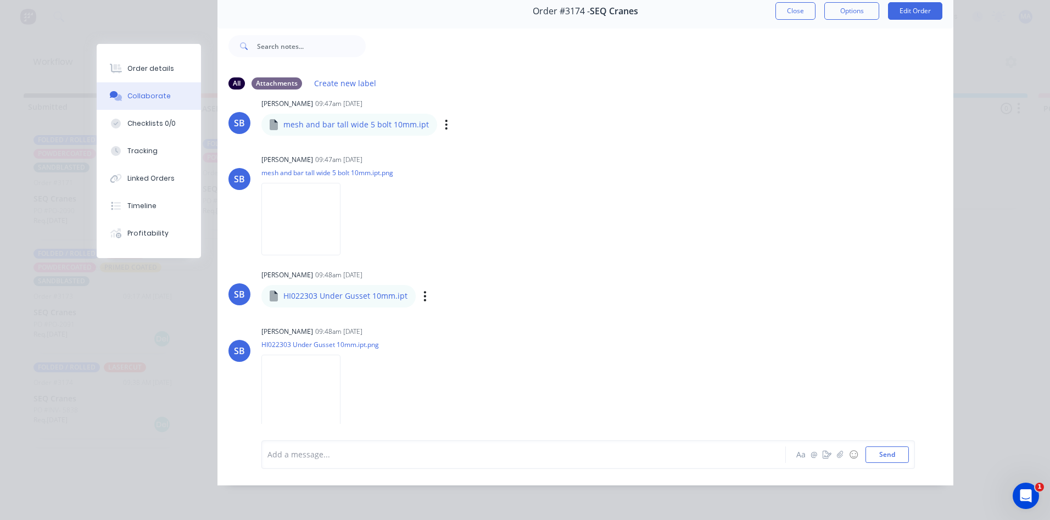
scroll to position [58, 0]
click at [791, 4] on button "Close" at bounding box center [795, 11] width 40 height 18
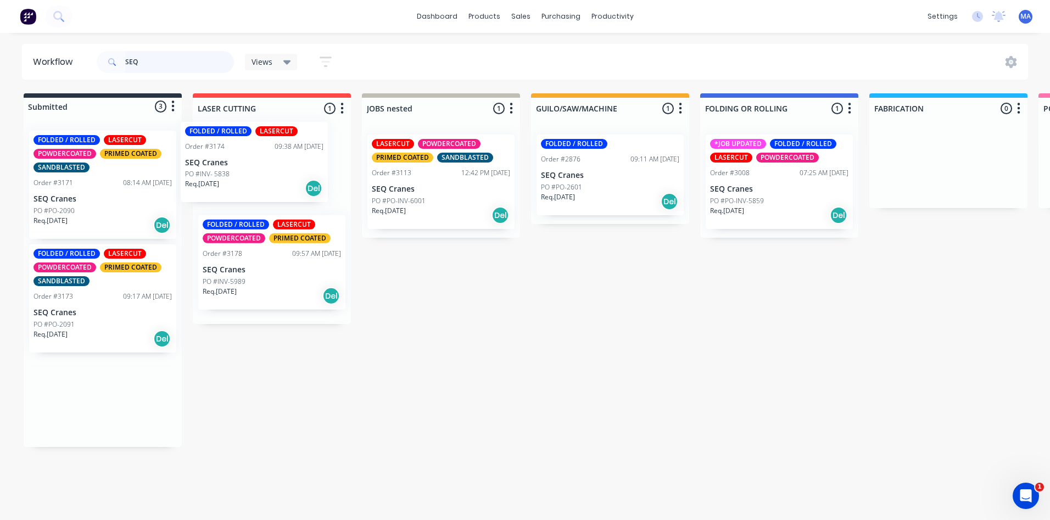
drag, startPoint x: 123, startPoint y: 409, endPoint x: 268, endPoint y: 180, distance: 270.9
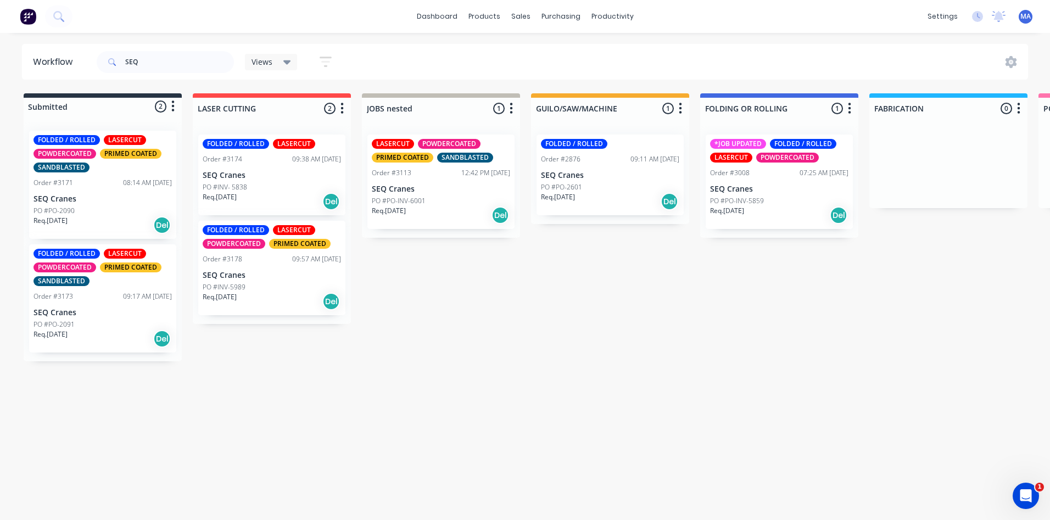
click at [83, 317] on p "SEQ Cranes" at bounding box center [102, 312] width 138 height 9
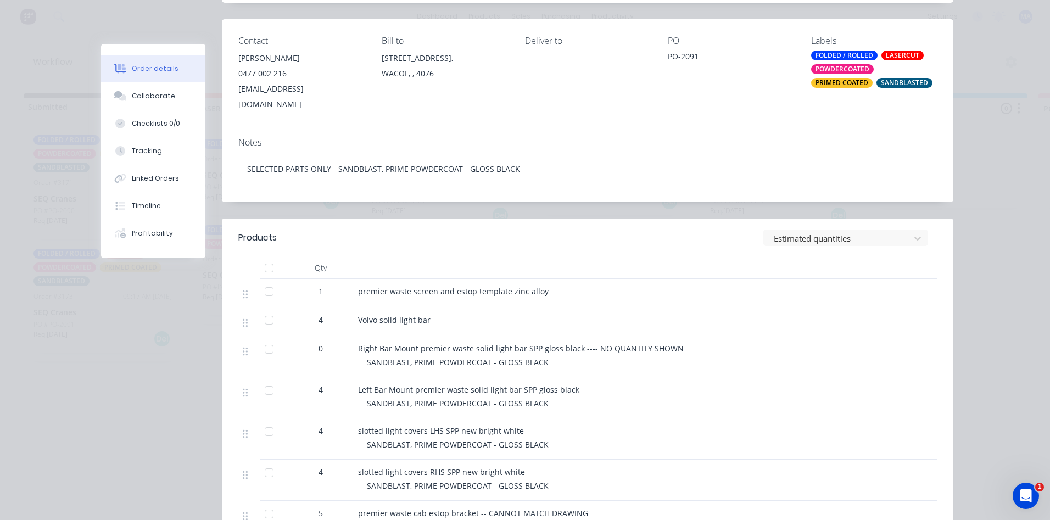
scroll to position [165, 0]
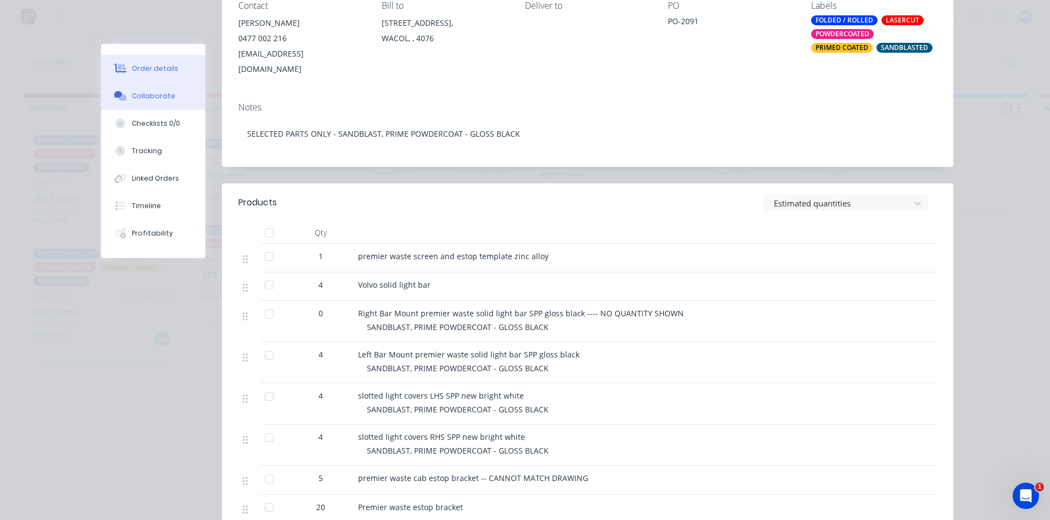
click at [150, 109] on button "Collaborate" at bounding box center [153, 95] width 104 height 27
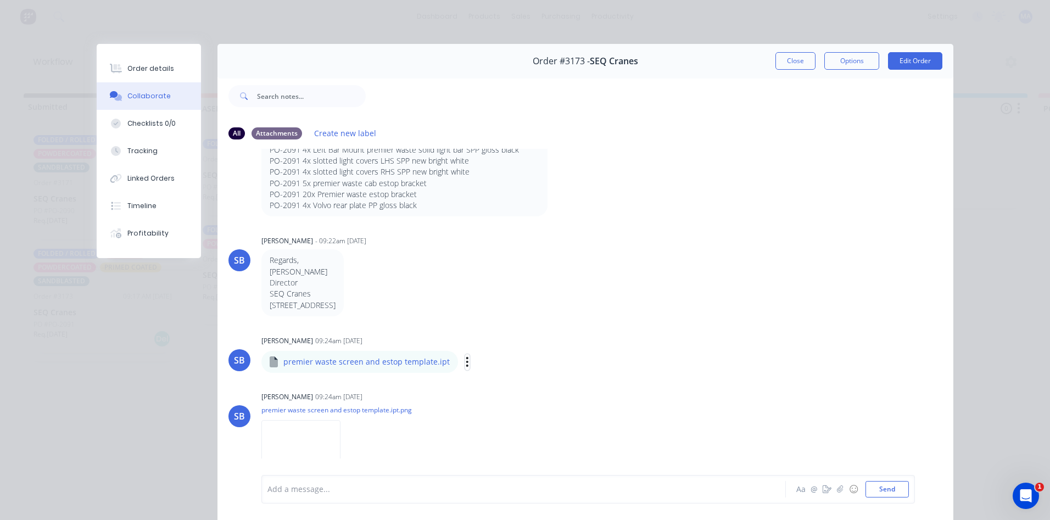
click at [465, 367] on icon "button" at bounding box center [466, 362] width 3 height 13
click at [493, 380] on button "Download" at bounding box center [540, 391] width 124 height 25
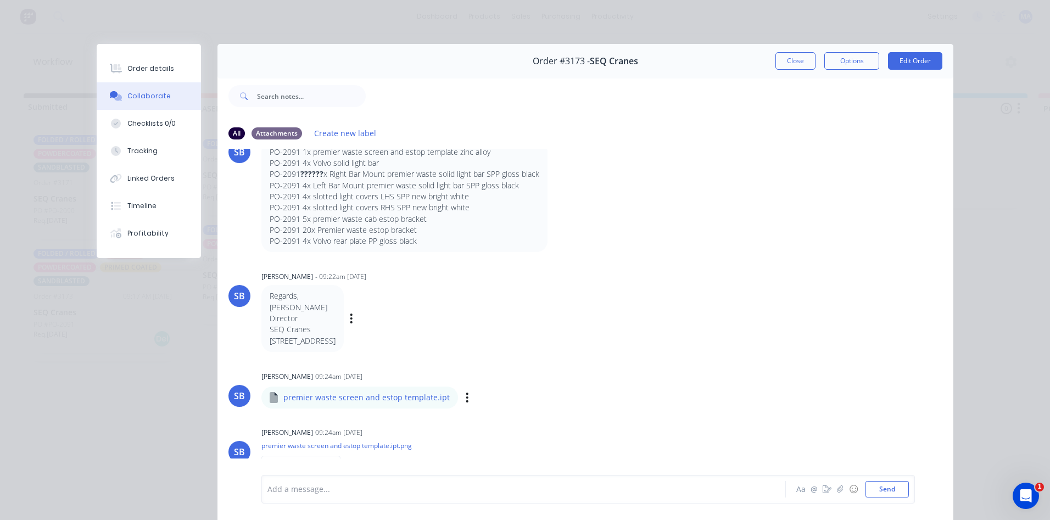
scroll to position [110, 0]
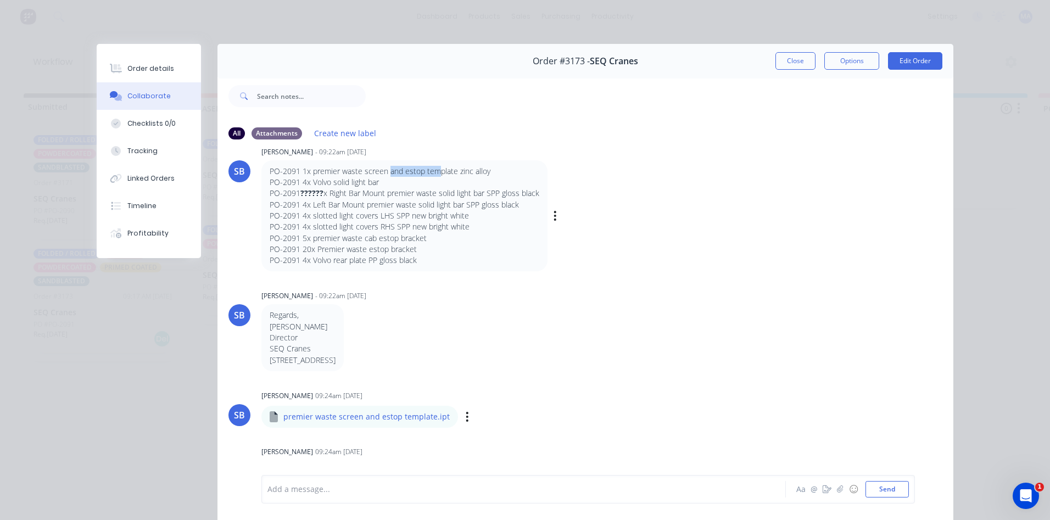
drag, startPoint x: 385, startPoint y: 170, endPoint x: 437, endPoint y: 170, distance: 52.2
click at [437, 170] on p "PO-2091 1x premier waste screen and estop template zinc alloy" at bounding box center [405, 171] width 270 height 11
drag, startPoint x: 465, startPoint y: 170, endPoint x: 473, endPoint y: 170, distance: 8.2
click at [473, 170] on p "PO-2091 1x premier waste screen and estop template zinc alloy" at bounding box center [405, 171] width 270 height 11
click at [526, 181] on p "PO-2091 4x Volvo solid light bar" at bounding box center [405, 182] width 270 height 11
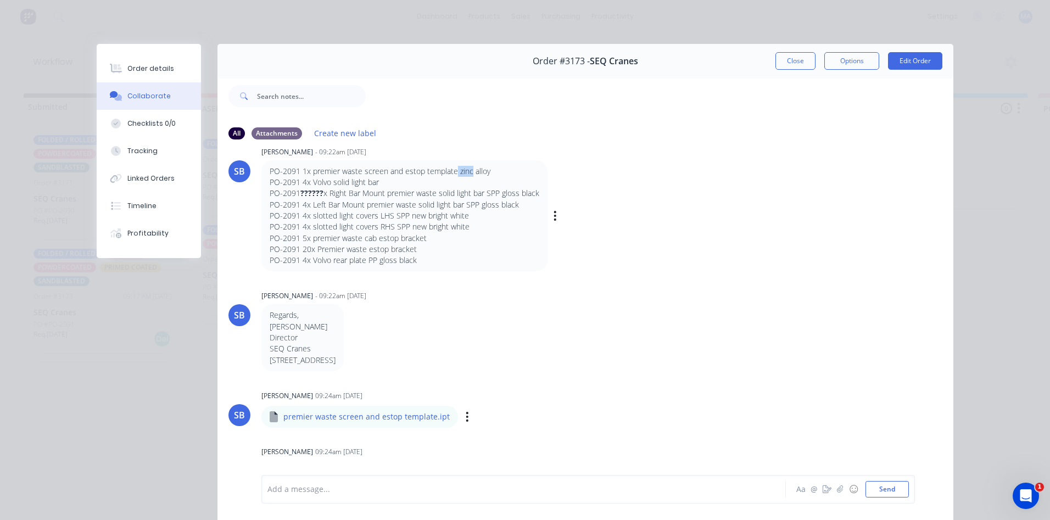
drag, startPoint x: 450, startPoint y: 167, endPoint x: 468, endPoint y: 172, distance: 18.8
click at [468, 172] on p "PO-2091 1x premier waste screen and estop template zinc alloy" at bounding box center [405, 171] width 270 height 11
click at [476, 173] on p "PO-2091 1x premier waste screen and estop template zinc alloy" at bounding box center [405, 171] width 270 height 11
drag, startPoint x: 298, startPoint y: 171, endPoint x: 467, endPoint y: 176, distance: 168.6
click at [467, 176] on p "PO-2091 1x premier waste screen and estop template zinc alloy" at bounding box center [405, 171] width 270 height 11
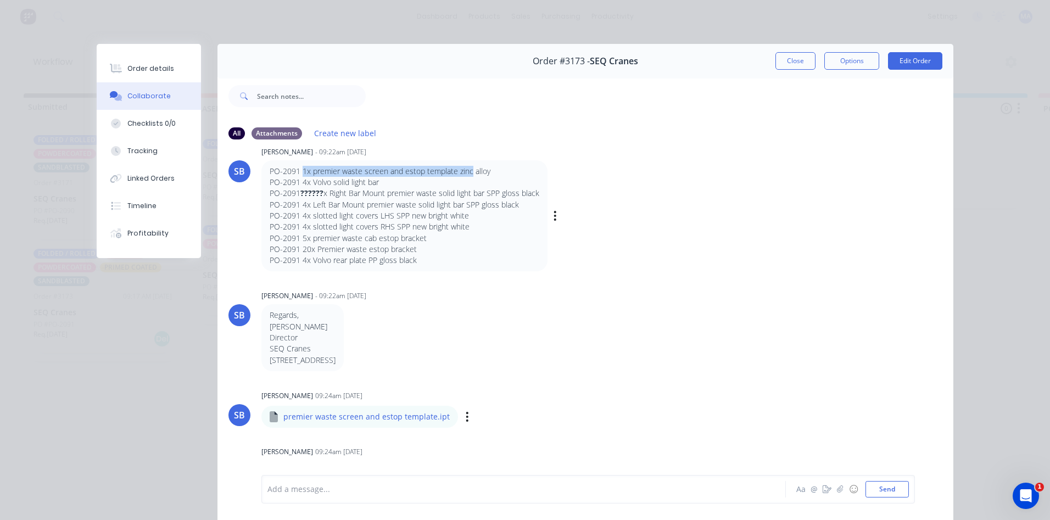
copy p "1x premier waste screen and estop template zinc"
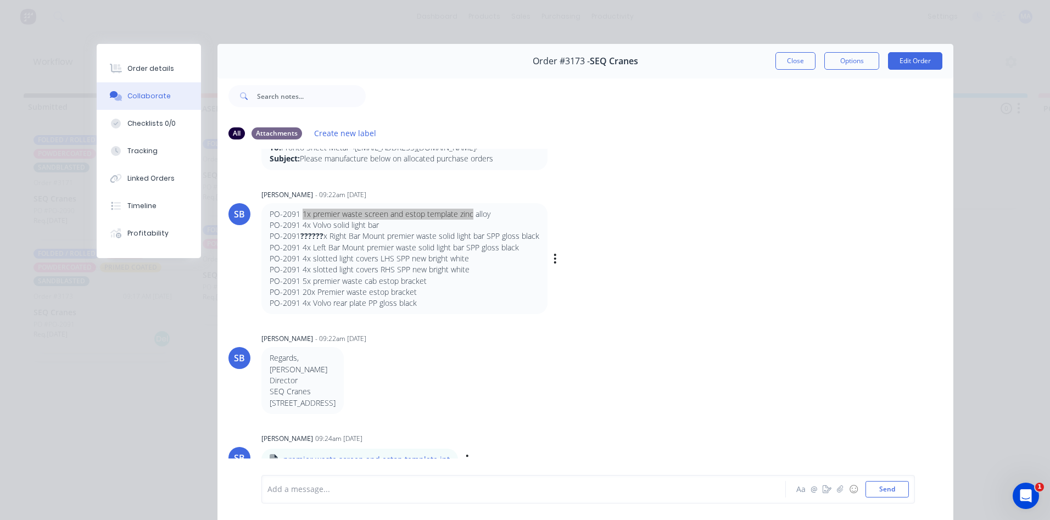
scroll to position [55, 0]
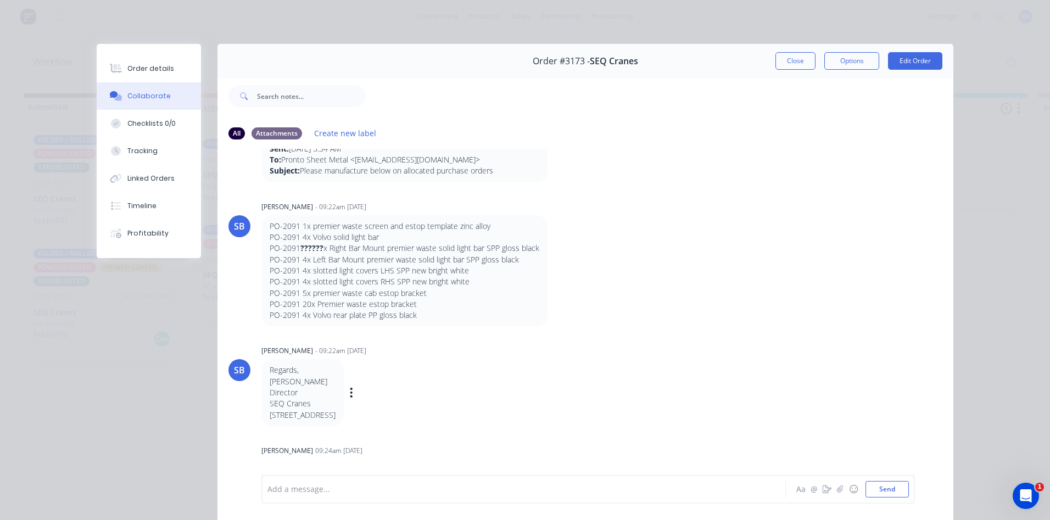
drag, startPoint x: 493, startPoint y: 364, endPoint x: 476, endPoint y: 351, distance: 21.5
click at [493, 364] on div "Regards, [PERSON_NAME] Director SEQ Cranes [STREET_ADDRESS] Labels Edit Delete" at bounding box center [432, 392] width 343 height 66
click at [343, 250] on p "PO-2091 ?????? x Right Bar Mount premier waste solid light bar SPP gloss black" at bounding box center [405, 248] width 270 height 11
drag, startPoint x: 407, startPoint y: 245, endPoint x: 480, endPoint y: 246, distance: 73.0
click at [480, 246] on p "PO-2091 ?????? x Right Bar Mount premier waste solid light bar SPP gloss black" at bounding box center [405, 248] width 270 height 11
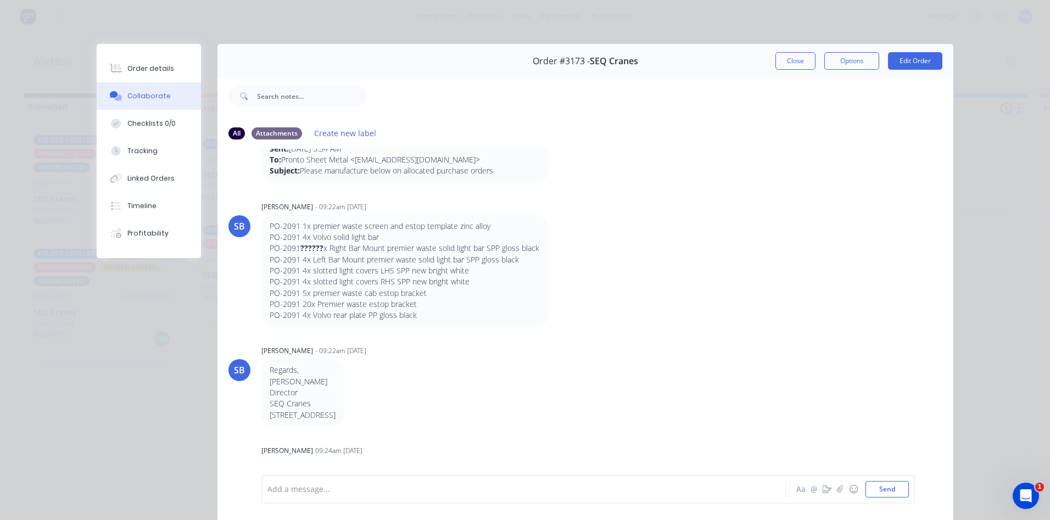
click at [486, 333] on div "SB [PERSON_NAME] - 09:22am [DATE] From: [PERSON_NAME] <[EMAIL_ADDRESS][DOMAIN_N…" at bounding box center [585, 311] width 736 height 325
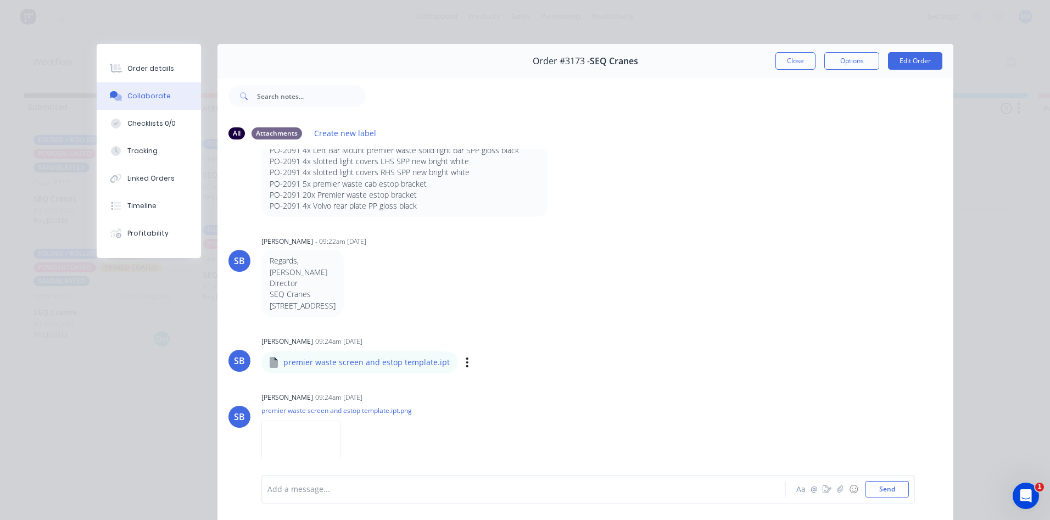
scroll to position [0, 0]
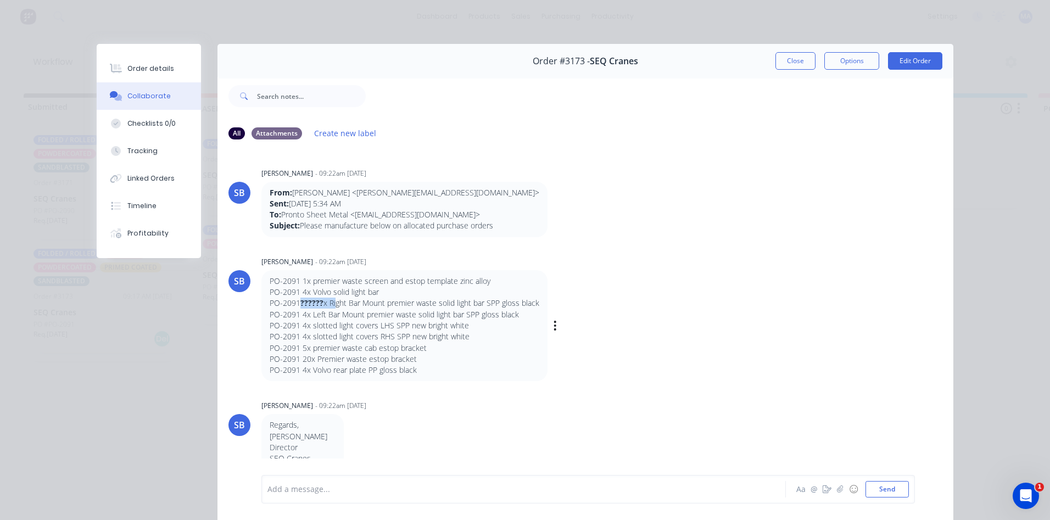
drag, startPoint x: 295, startPoint y: 300, endPoint x: 331, endPoint y: 305, distance: 36.6
click at [331, 305] on p "PO-2091 ?????? x Right Bar Mount premier waste solid light bar SPP gloss black" at bounding box center [405, 303] width 270 height 11
drag, startPoint x: 371, startPoint y: 304, endPoint x: 437, endPoint y: 303, distance: 66.4
click at [437, 303] on p "PO-2091 ?????? x Right Bar Mount premier waste solid light bar SPP gloss black" at bounding box center [405, 303] width 270 height 11
click at [444, 303] on p "PO-2091 ?????? x Right Bar Mount premier waste solid light bar SPP gloss black" at bounding box center [405, 303] width 270 height 11
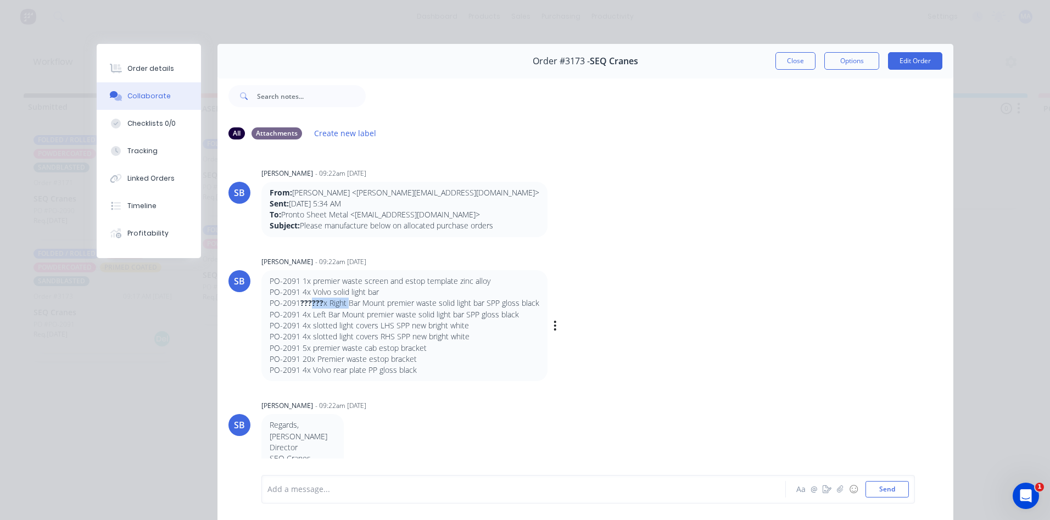
drag, startPoint x: 309, startPoint y: 305, endPoint x: 345, endPoint y: 305, distance: 35.7
click at [345, 305] on p "PO-2091 ?????? x Right Bar Mount premier waste solid light bar SPP gloss black" at bounding box center [405, 303] width 270 height 11
click at [319, 304] on strong "??????" at bounding box center [311, 303] width 23 height 10
drag, startPoint x: 336, startPoint y: 302, endPoint x: 347, endPoint y: 302, distance: 11.5
click at [347, 302] on p "PO-2091 ?????? x Right Bar Mount premier waste solid light bar SPP gloss black" at bounding box center [405, 303] width 270 height 11
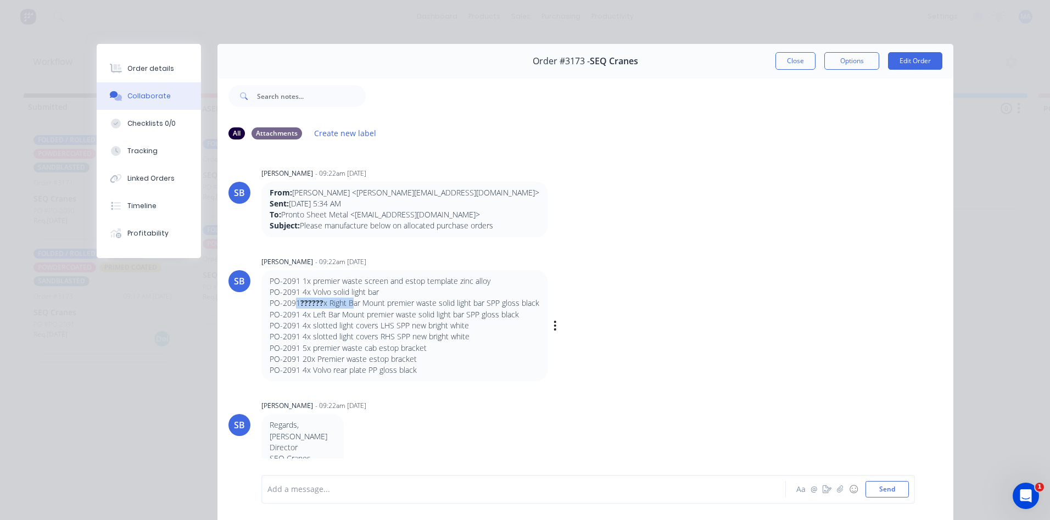
click at [344, 305] on p "PO-2091 ?????? x Right Bar Mount premier waste solid light bar SPP gloss black" at bounding box center [405, 303] width 270 height 11
drag, startPoint x: 286, startPoint y: 305, endPoint x: 295, endPoint y: 304, distance: 9.3
click at [295, 304] on p "PO-2091 ?????? x Right Bar Mount premier waste solid light bar SPP gloss black" at bounding box center [405, 303] width 270 height 11
drag, startPoint x: 280, startPoint y: 306, endPoint x: 313, endPoint y: 311, distance: 33.2
click at [317, 308] on div "PO-2091 1x premier waste screen and estop template zinc alloy PO-2091 4x Volvo …" at bounding box center [405, 326] width 270 height 100
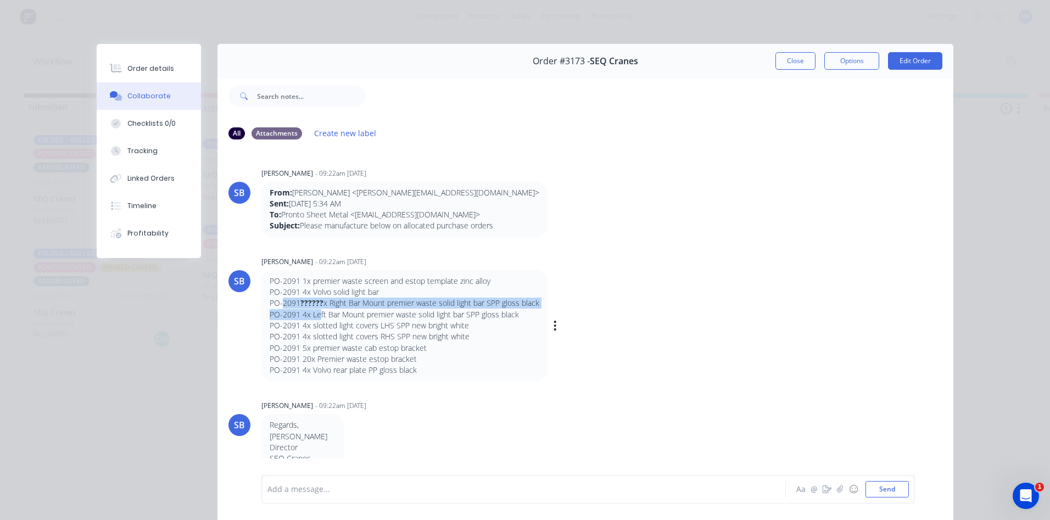
click at [299, 312] on p "PO-2091 4x Left Bar Mount premier waste solid light bar SPP gloss black" at bounding box center [405, 314] width 270 height 11
click at [307, 317] on p "PO-2091 4x Left Bar Mount premier waste solid light bar SPP gloss black" at bounding box center [405, 314] width 270 height 11
drag, startPoint x: 306, startPoint y: 318, endPoint x: 328, endPoint y: 315, distance: 22.7
click at [328, 315] on p "PO-2091 4x Left Bar Mount premier waste solid light bar SPP gloss black" at bounding box center [405, 314] width 270 height 11
click at [325, 321] on p "PO-2091 4x slotted light covers LHS SPP new bright white" at bounding box center [405, 325] width 270 height 11
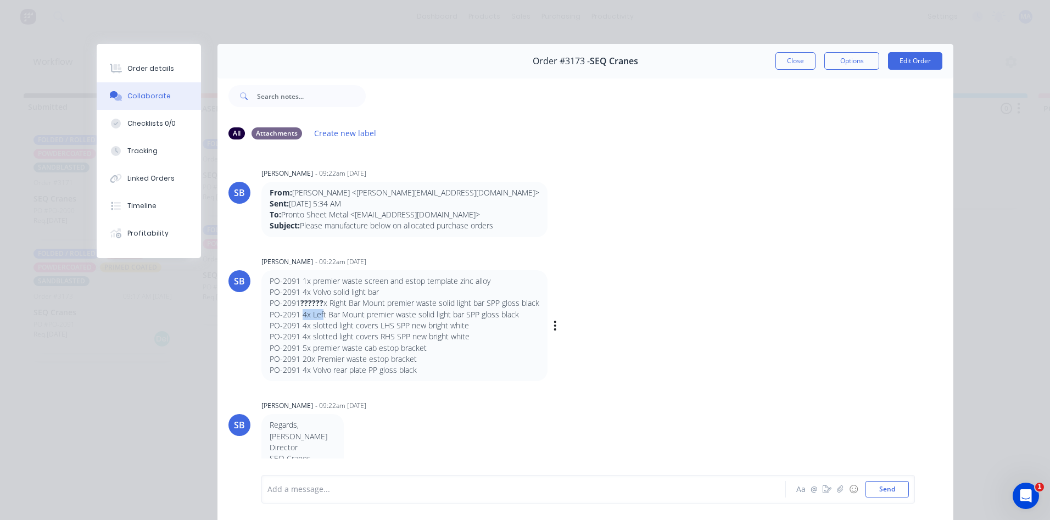
drag, startPoint x: 298, startPoint y: 317, endPoint x: 319, endPoint y: 317, distance: 21.4
click at [319, 317] on p "PO-2091 4x Left Bar Mount premier waste solid light bar SPP gloss black" at bounding box center [405, 314] width 270 height 11
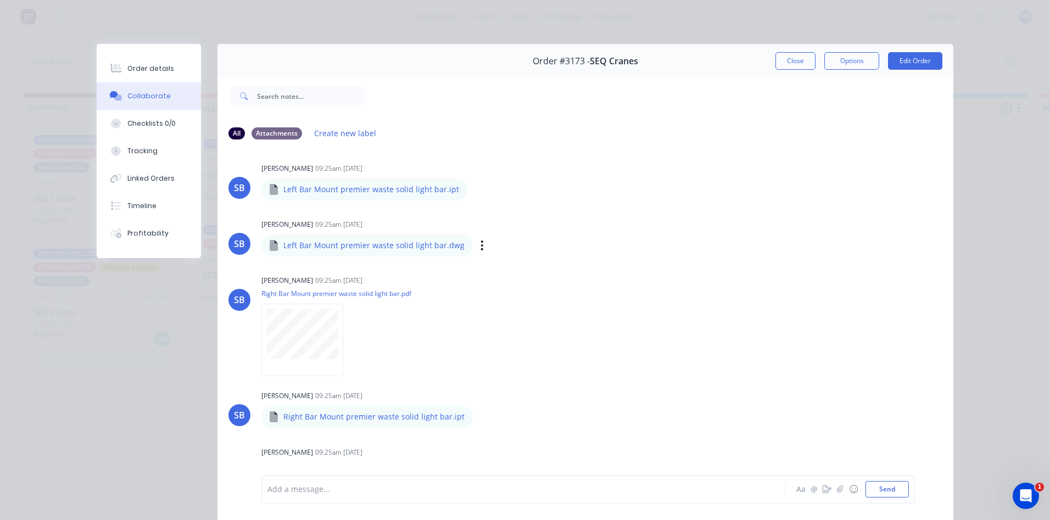
scroll to position [878, 0]
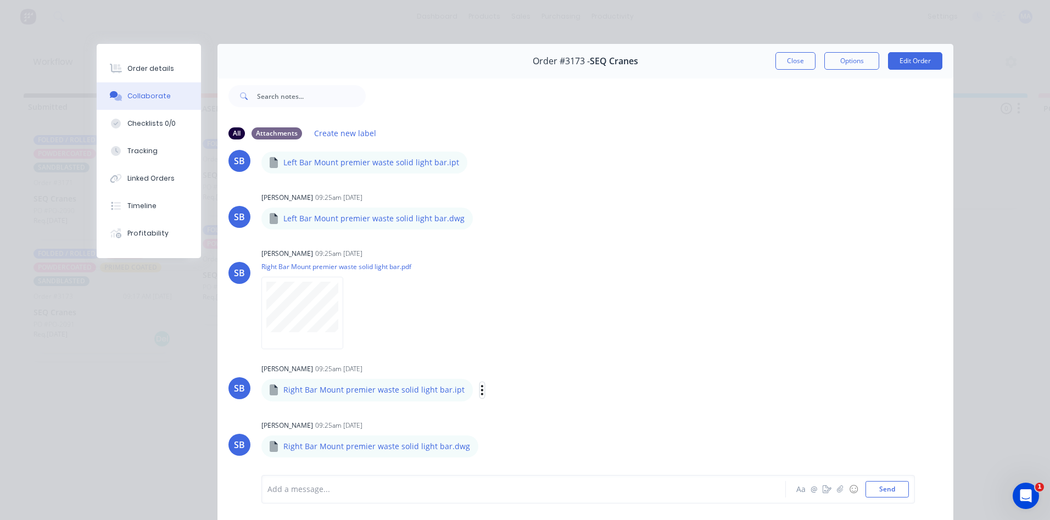
click at [481, 389] on icon "button" at bounding box center [482, 390] width 2 height 10
click at [515, 416] on button "Download" at bounding box center [554, 419] width 124 height 25
drag, startPoint x: 279, startPoint y: 390, endPoint x: 333, endPoint y: 388, distance: 53.3
click at [333, 388] on p "Right Bar Mount premier waste solid light bar.ipt" at bounding box center [373, 389] width 181 height 11
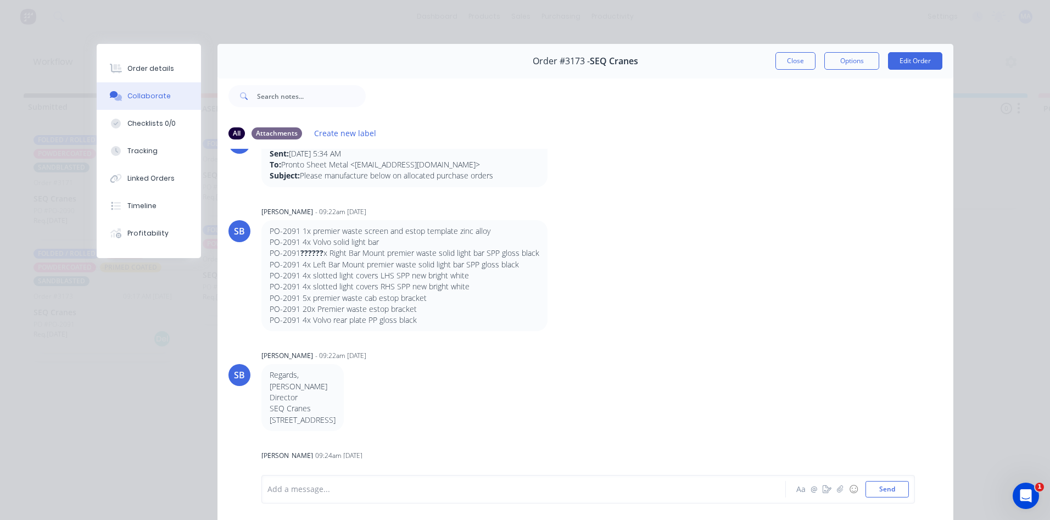
scroll to position [55, 0]
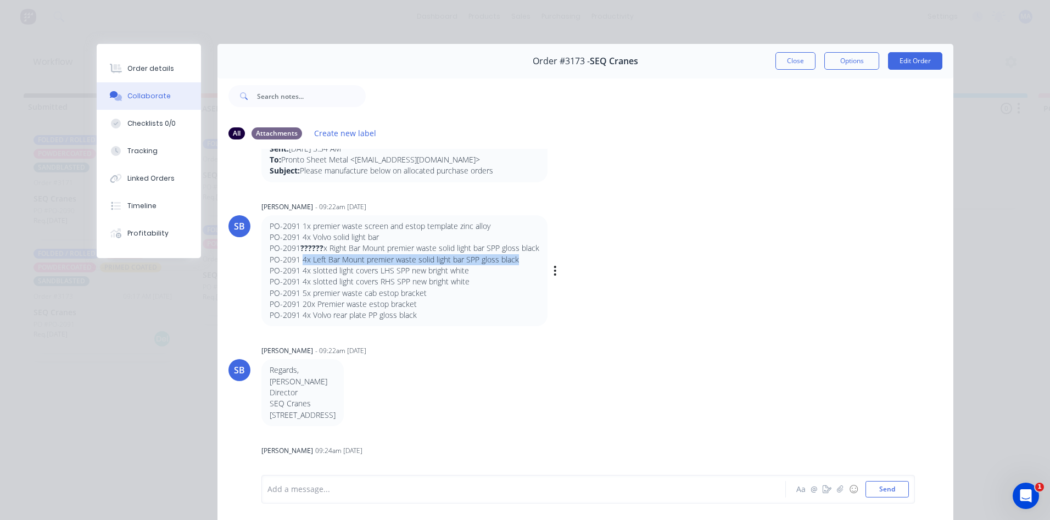
drag, startPoint x: 298, startPoint y: 260, endPoint x: 516, endPoint y: 262, distance: 217.9
click at [516, 262] on p "PO-2091 4x Left Bar Mount premier waste solid light bar SPP gloss black" at bounding box center [405, 259] width 270 height 11
copy p "4x Left Bar Mount premier waste solid light bar SPP gloss black"
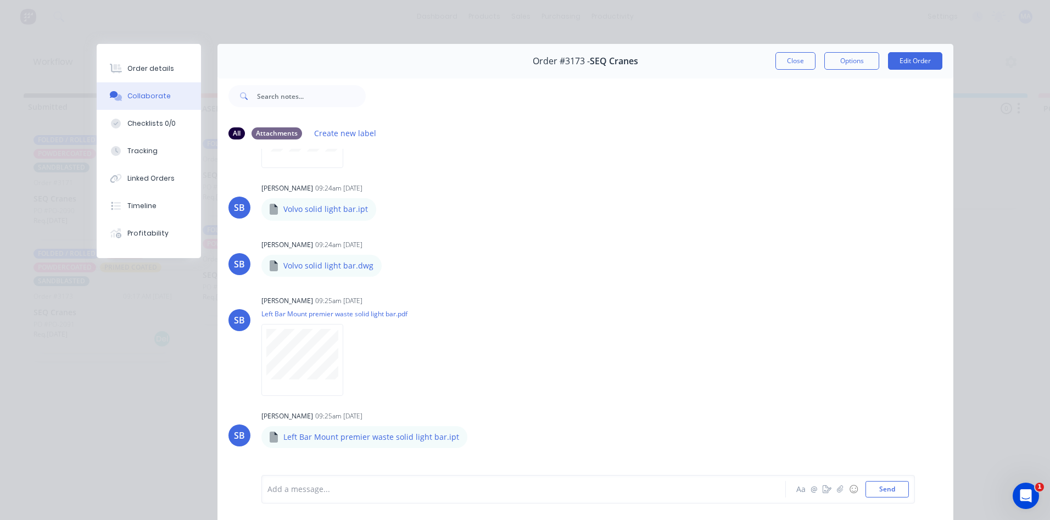
scroll to position [823, 0]
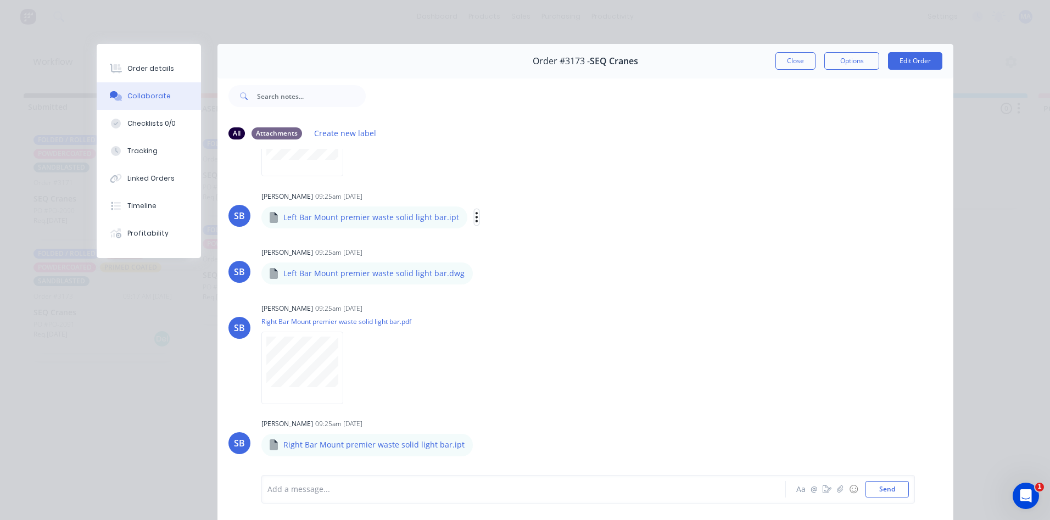
click at [475, 220] on icon "button" at bounding box center [476, 217] width 3 height 13
click at [513, 253] on button "Download" at bounding box center [549, 246] width 124 height 25
click at [627, 326] on div "SB [PERSON_NAME] 09:25am [DATE] Right Bar Mount premier waste solid light bar.p…" at bounding box center [585, 349] width 736 height 99
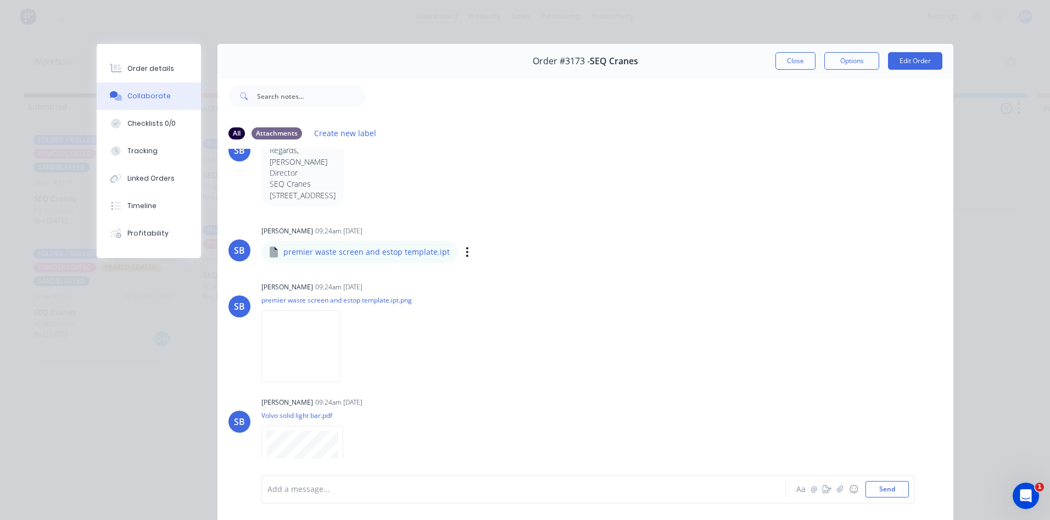
scroll to position [0, 0]
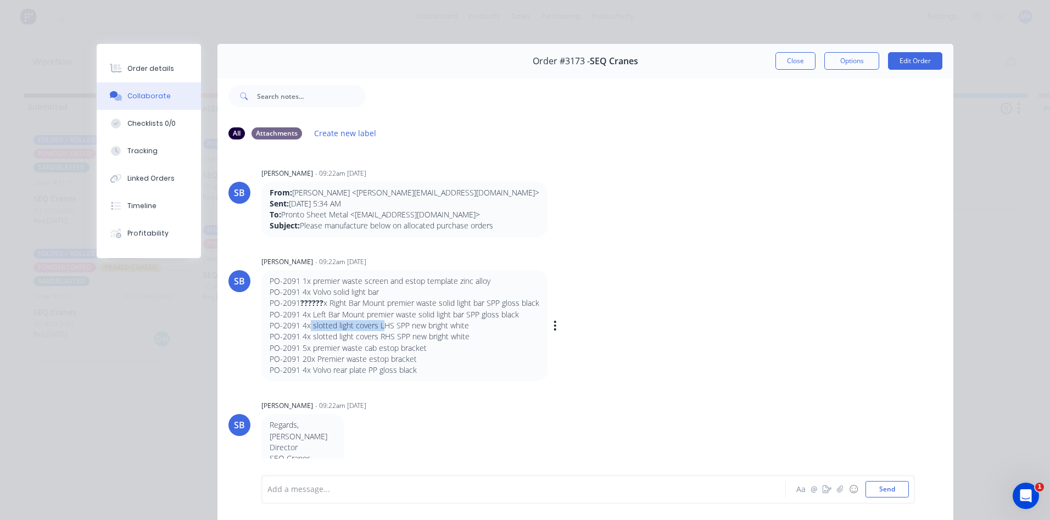
drag, startPoint x: 305, startPoint y: 325, endPoint x: 380, endPoint y: 329, distance: 75.3
click at [380, 329] on p "PO-2091 4x slotted light covers LHS SPP new bright white" at bounding box center [405, 325] width 270 height 11
click at [378, 330] on p "PO-2091 4x slotted light covers LHS SPP new bright white" at bounding box center [405, 325] width 270 height 11
click at [373, 339] on p "PO-2091 4x slotted light covers RHS SPP new bright white" at bounding box center [405, 336] width 270 height 11
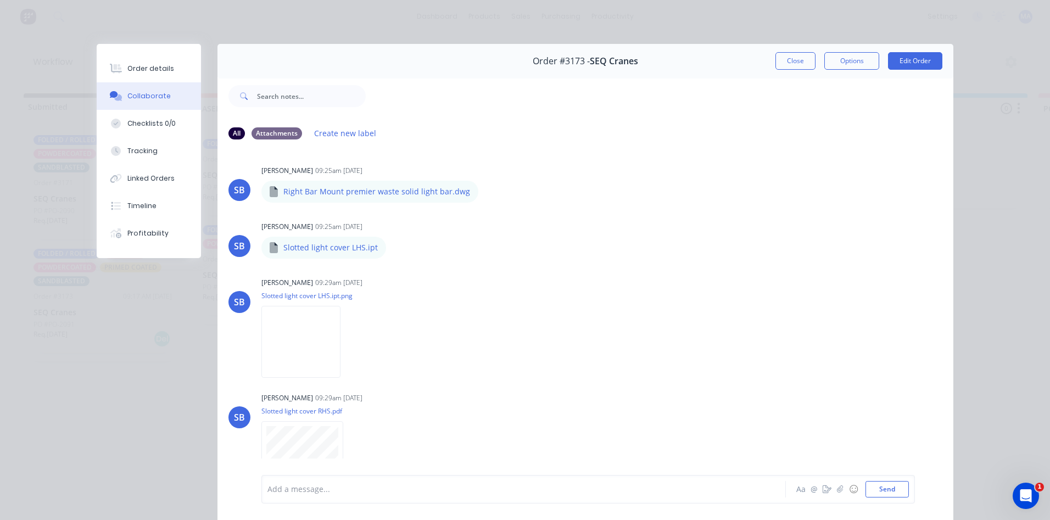
scroll to position [1153, 0]
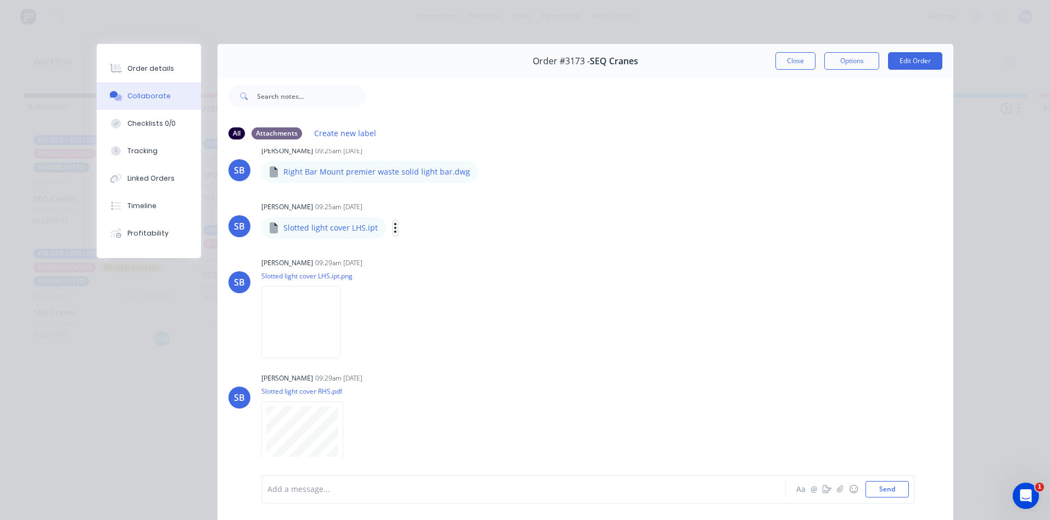
click at [394, 229] on icon "button" at bounding box center [395, 228] width 3 height 13
click at [419, 253] on button "Download" at bounding box center [468, 257] width 124 height 25
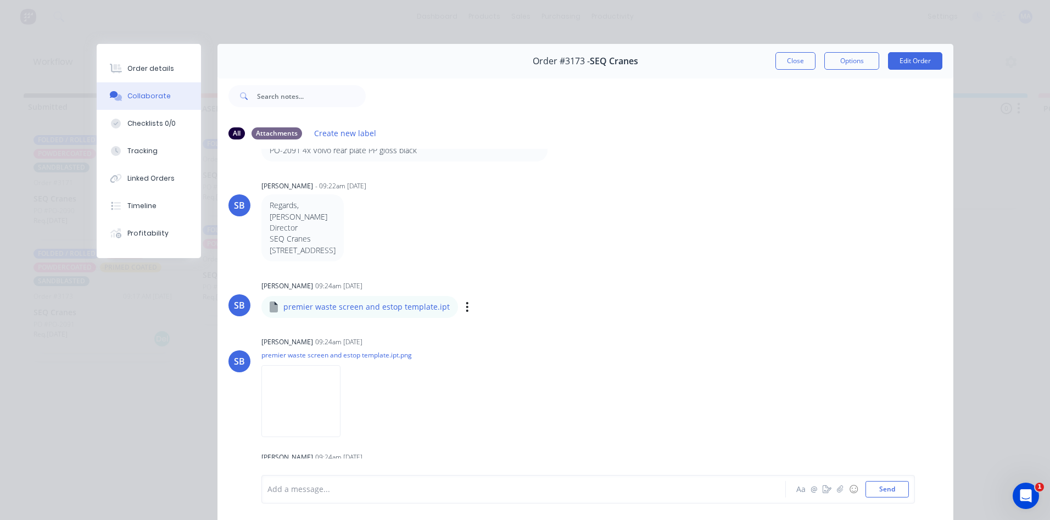
scroll to position [0, 0]
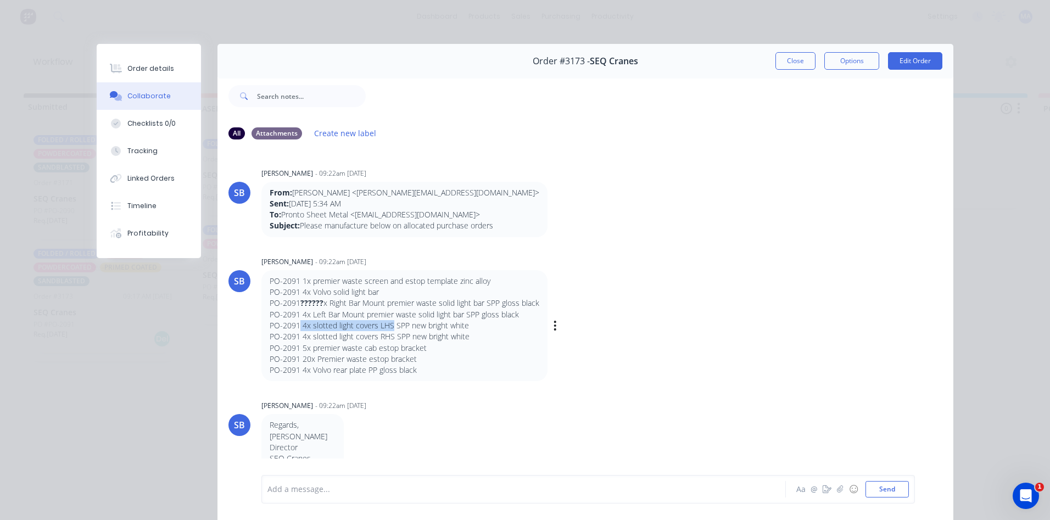
drag, startPoint x: 296, startPoint y: 324, endPoint x: 388, endPoint y: 324, distance: 91.7
click at [388, 324] on p "PO-2091 4x slotted light covers LHS SPP new bright white" at bounding box center [405, 325] width 270 height 11
copy p "4x slotted light covers LHS"
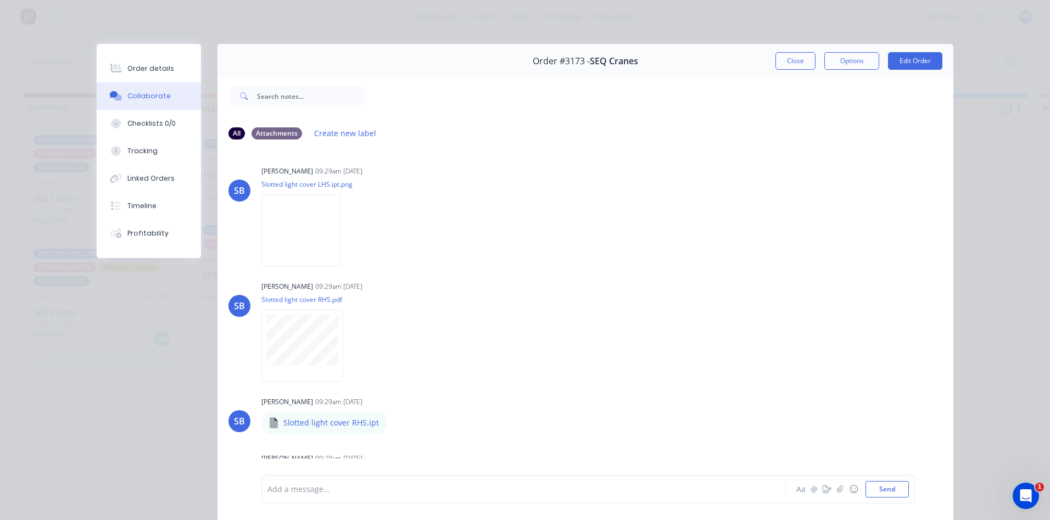
scroll to position [1263, 0]
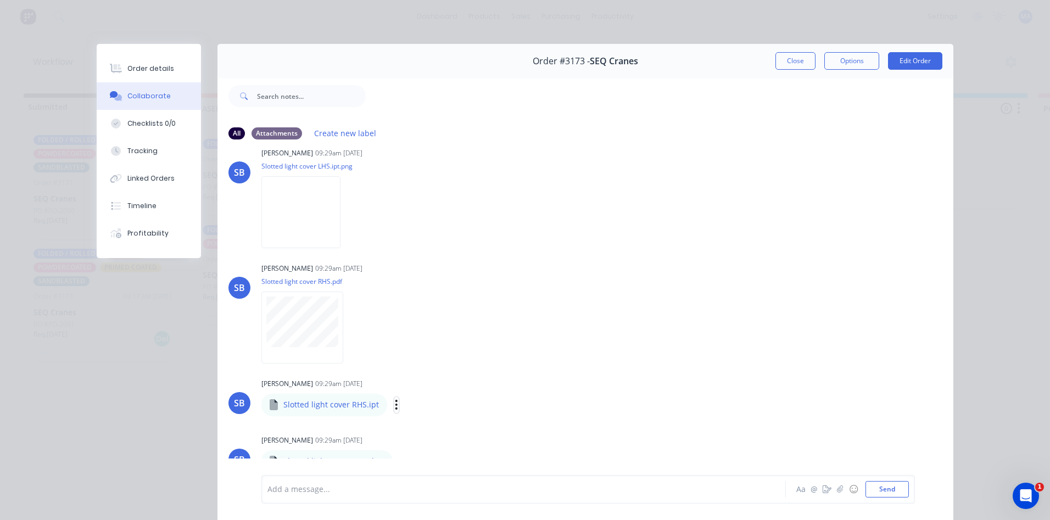
click at [394, 405] on button "button" at bounding box center [396, 405] width 4 height 16
click at [428, 435] on button "Download" at bounding box center [469, 434] width 124 height 25
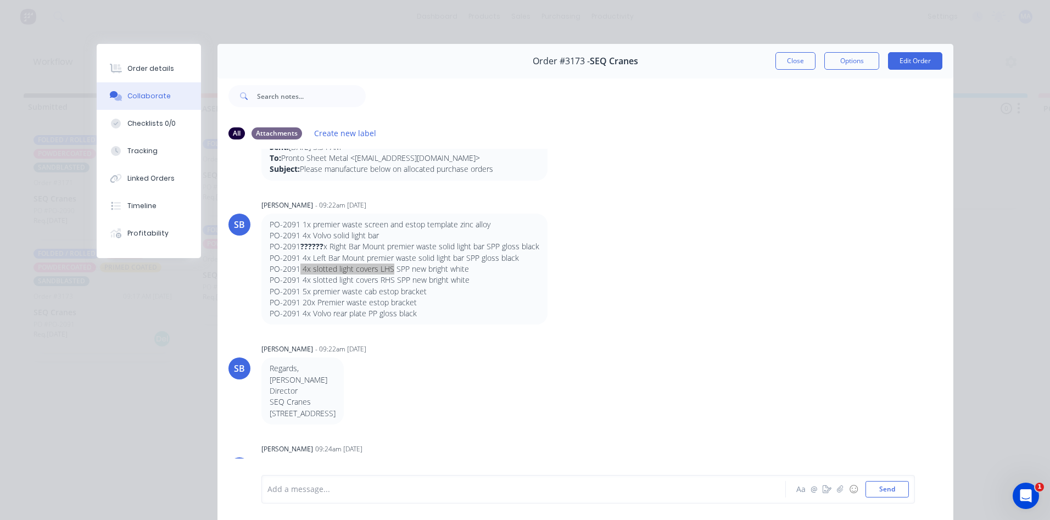
scroll to position [55, 0]
click at [319, 282] on p "PO-2091 4x slotted light covers RHS SPP new bright white" at bounding box center [405, 281] width 270 height 11
drag, startPoint x: 306, startPoint y: 292, endPoint x: 428, endPoint y: 298, distance: 122.0
click at [428, 298] on div "PO-2091 1x premier waste screen and estop template zinc alloy PO-2091 4x Volvo …" at bounding box center [405, 271] width 270 height 100
click at [433, 302] on p "PO-2091 20x Premier waste estop bracket" at bounding box center [405, 304] width 270 height 11
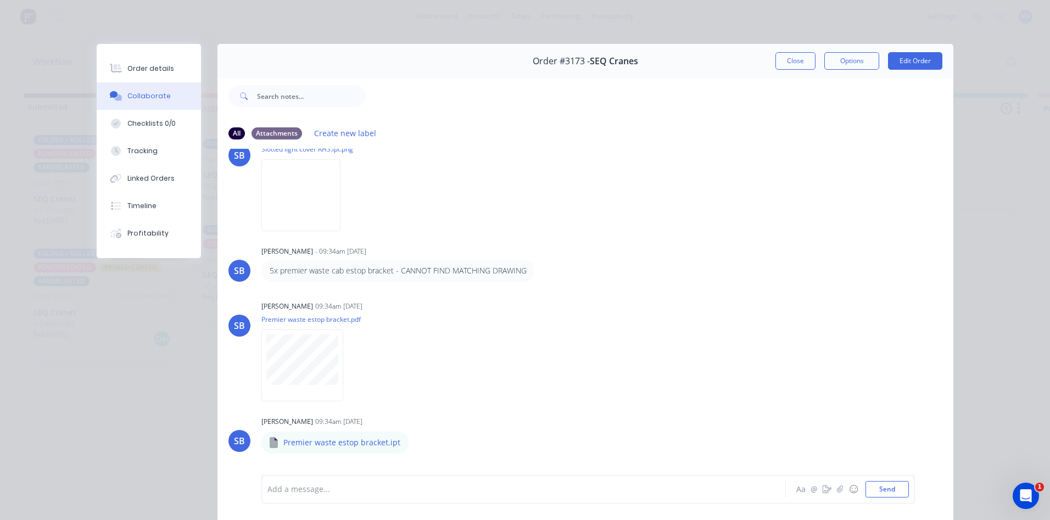
scroll to position [1647, 0]
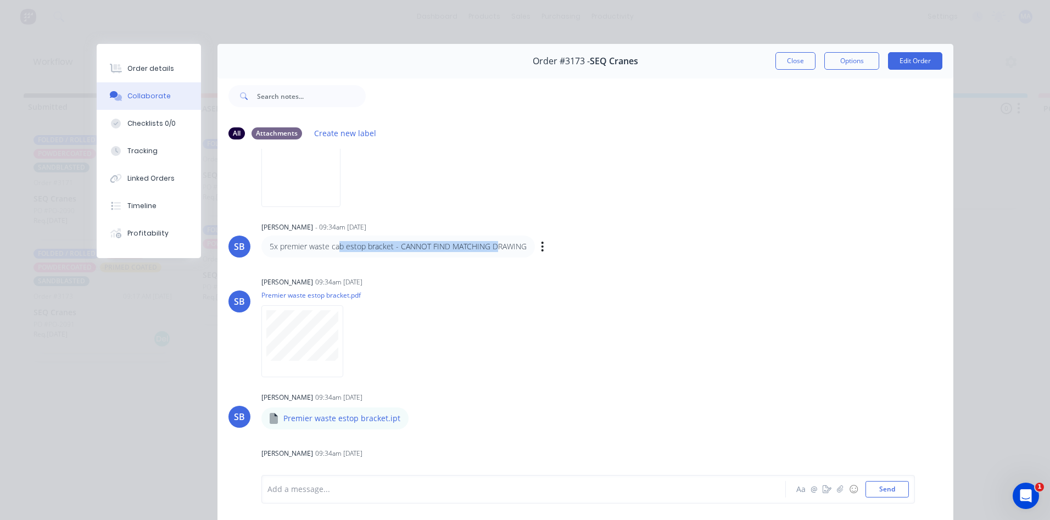
drag, startPoint x: 336, startPoint y: 250, endPoint x: 490, endPoint y: 255, distance: 153.2
click at [489, 253] on div "5x premier waste cab estop bracket - CANNOT FIND MATCHING DRAWING" at bounding box center [397, 246] width 273 height 22
click at [490, 255] on div "5x premier waste cab estop bracket - CANNOT FIND MATCHING DRAWING" at bounding box center [397, 246] width 273 height 22
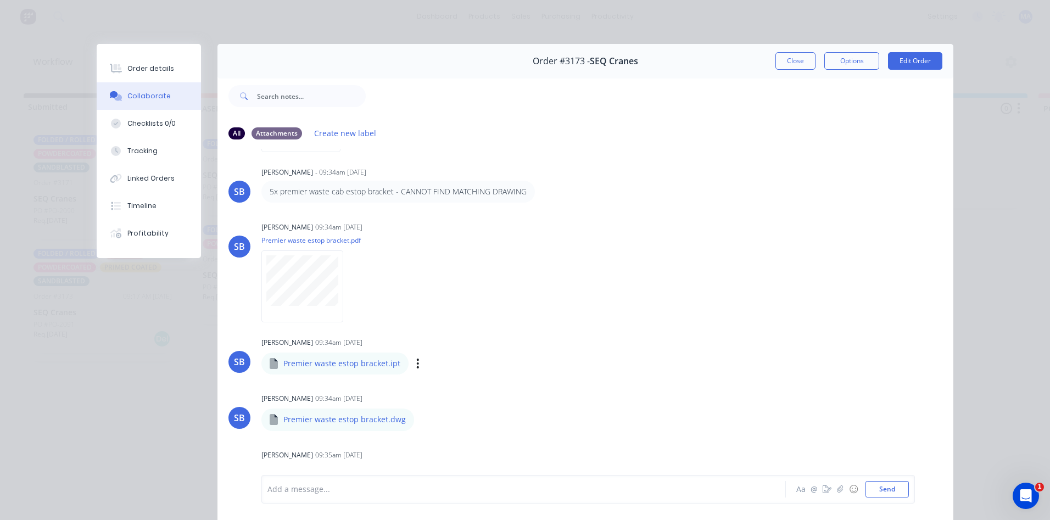
click at [413, 363] on div "Labels Download Delete" at bounding box center [475, 364] width 124 height 16
click at [417, 367] on icon "button" at bounding box center [418, 363] width 2 height 10
click at [0, 0] on button "Download" at bounding box center [0, 0] width 0 height 0
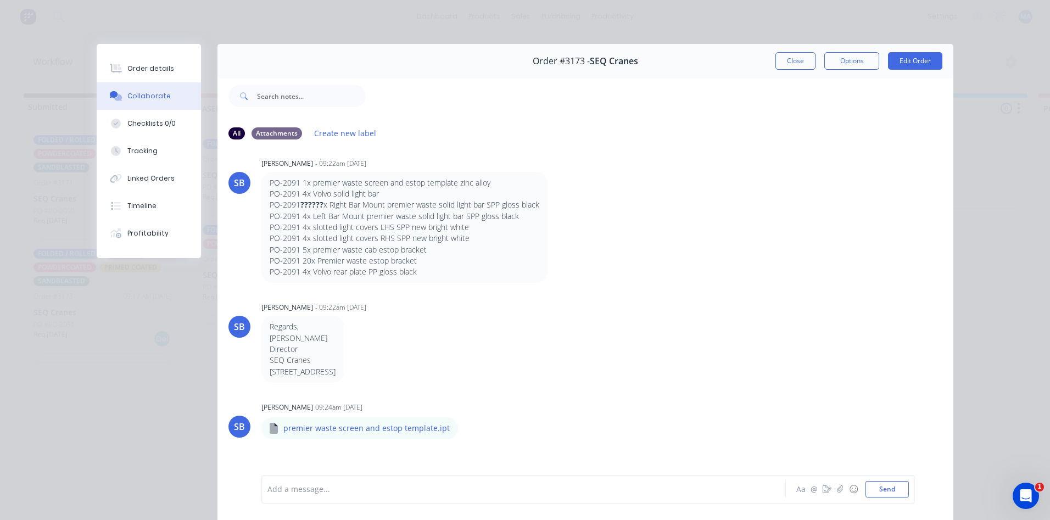
scroll to position [0, 0]
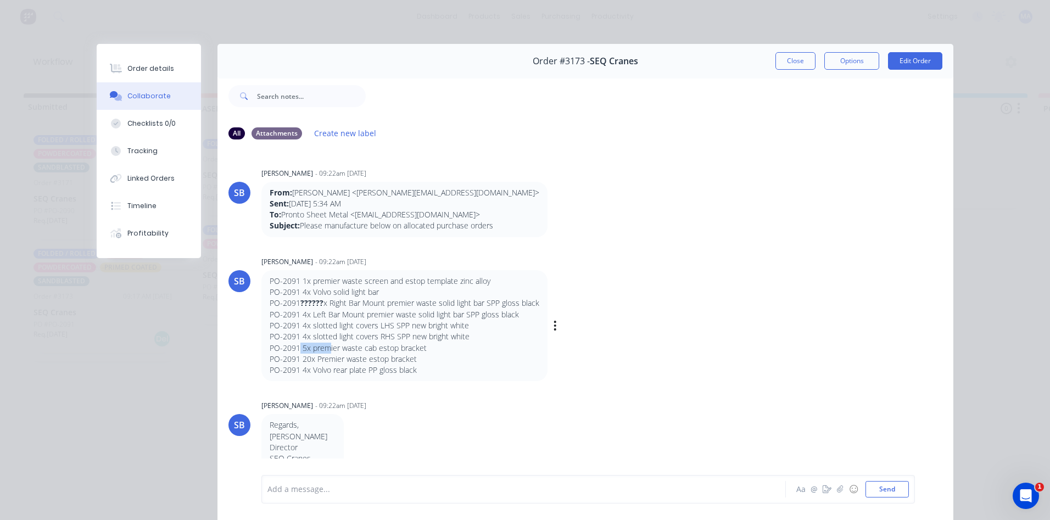
drag, startPoint x: 295, startPoint y: 348, endPoint x: 327, endPoint y: 350, distance: 31.3
click at [327, 350] on p "PO-2091 5x premier waste cab estop bracket" at bounding box center [405, 348] width 270 height 11
click at [301, 350] on p "PO-2091 5x premier waste cab estop bracket" at bounding box center [405, 348] width 270 height 11
drag, startPoint x: 298, startPoint y: 349, endPoint x: 419, endPoint y: 352, distance: 121.9
click at [419, 352] on p "PO-2091 5x premier waste cab estop bracket" at bounding box center [405, 348] width 270 height 11
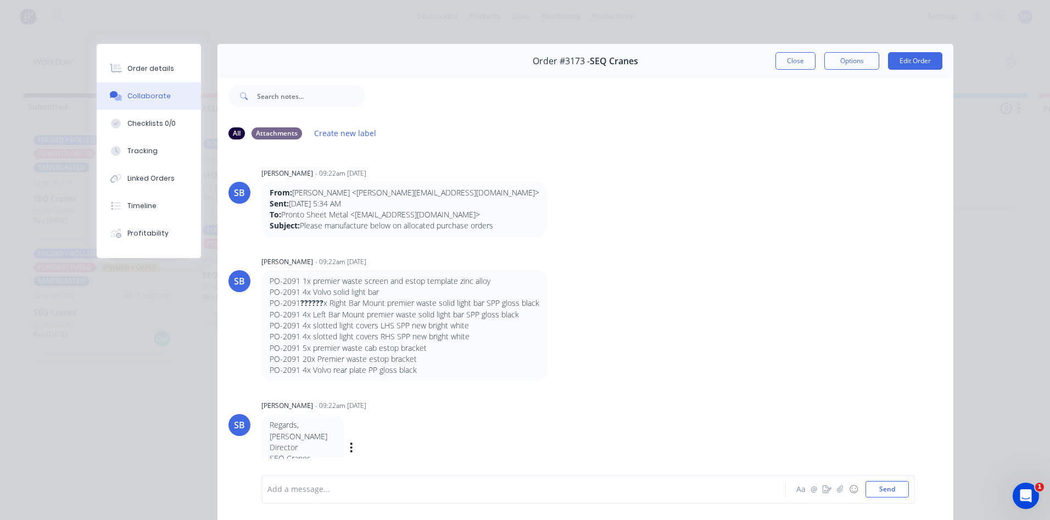
click at [445, 407] on div "[PERSON_NAME] - 09:22am [DATE]" at bounding box center [432, 406] width 343 height 10
drag, startPoint x: 338, startPoint y: 361, endPoint x: 419, endPoint y: 360, distance: 81.2
click at [419, 360] on p "PO-2091 20x Premier waste estop bracket" at bounding box center [405, 359] width 270 height 11
click at [418, 361] on p "PO-2091 20x Premier waste estop bracket" at bounding box center [405, 359] width 270 height 11
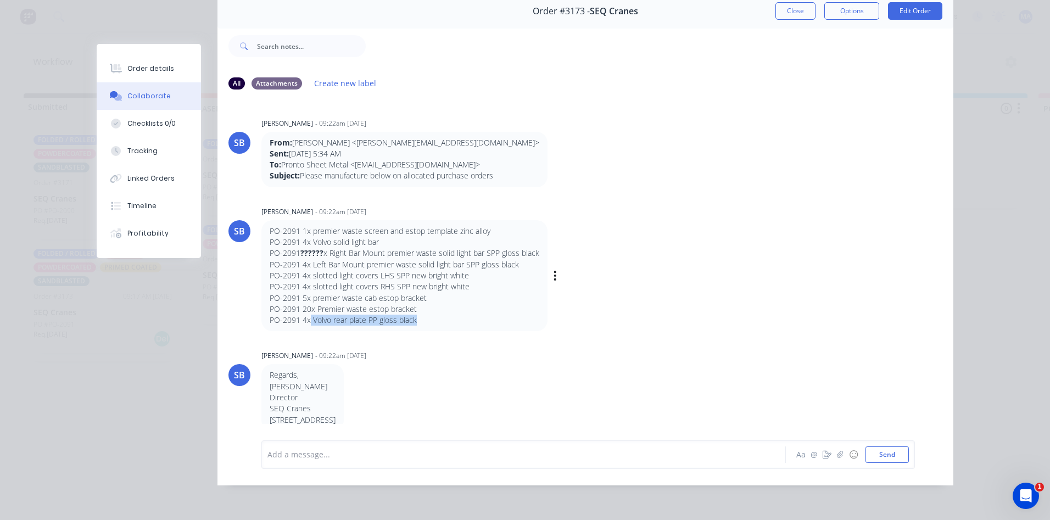
drag, startPoint x: 306, startPoint y: 313, endPoint x: 412, endPoint y: 312, distance: 106.0
click at [411, 315] on p "PO-2091 4x Volvo rear plate PP gloss black" at bounding box center [405, 320] width 270 height 11
click at [413, 315] on p "PO-2091 4x Volvo rear plate PP gloss black" at bounding box center [405, 320] width 270 height 11
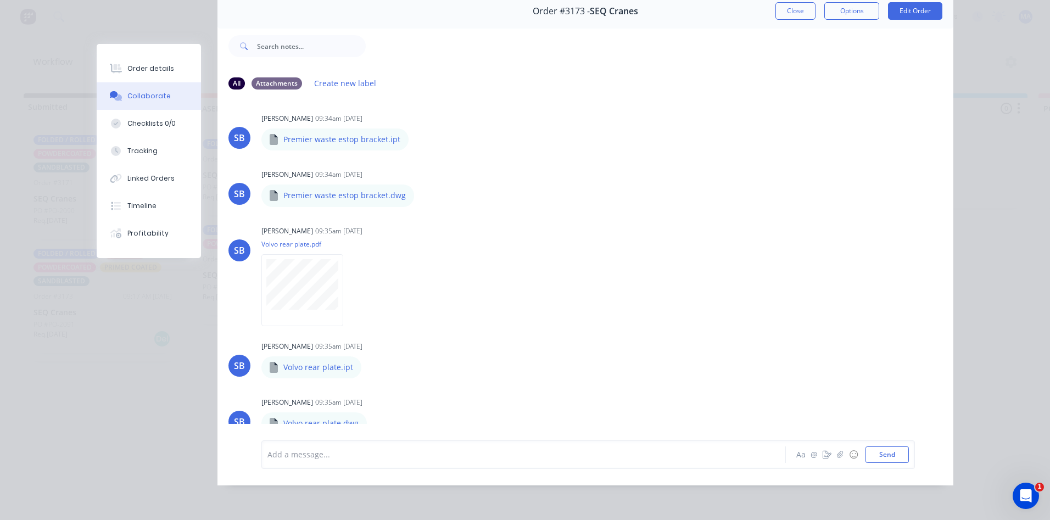
scroll to position [1878, 0]
click at [369, 358] on icon "button" at bounding box center [370, 364] width 3 height 13
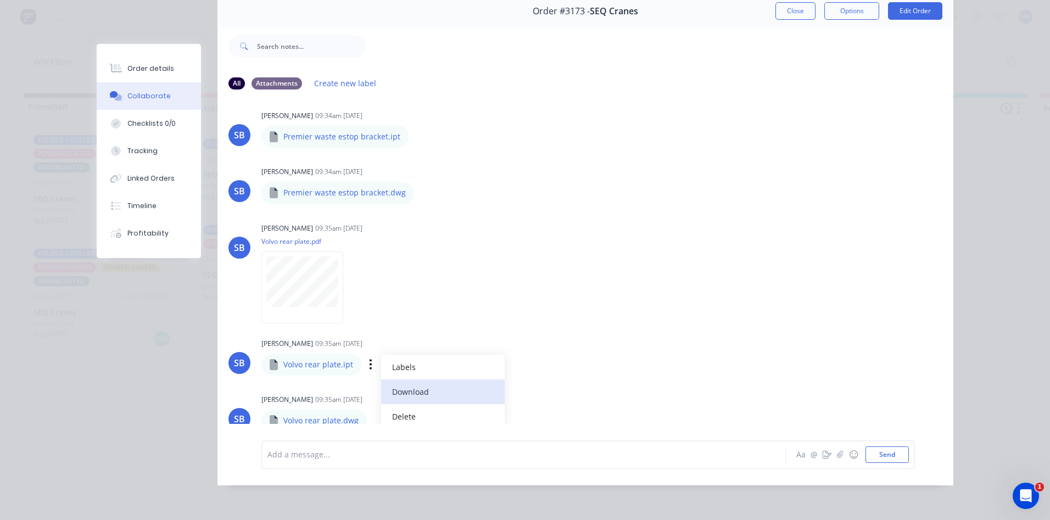
click at [419, 383] on button "Download" at bounding box center [443, 391] width 124 height 25
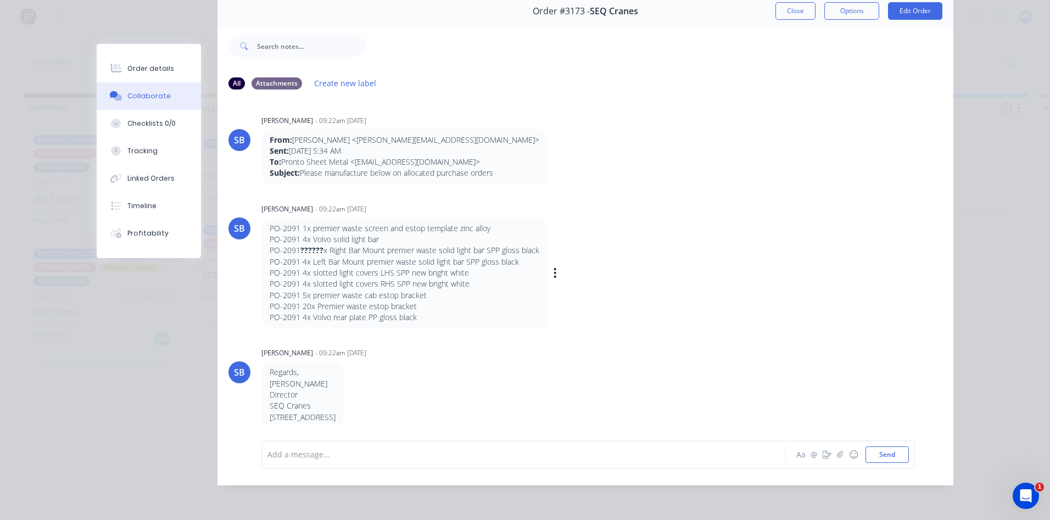
scroll to position [0, 0]
drag, startPoint x: 299, startPoint y: 315, endPoint x: 360, endPoint y: 318, distance: 61.0
click at [360, 318] on div "PO-2091 1x premier waste screen and estop template zinc alloy PO-2091 4x Volvo …" at bounding box center [404, 275] width 286 height 111
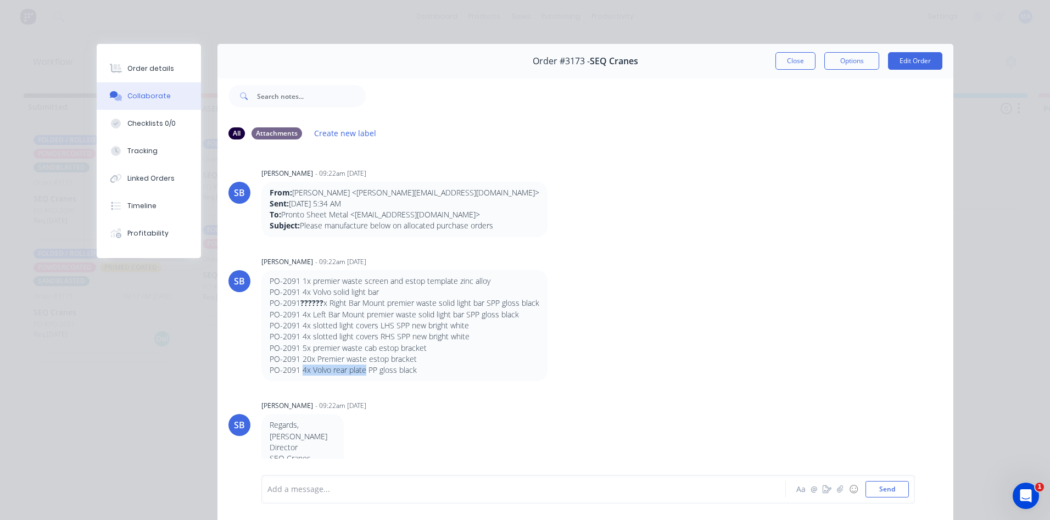
click at [786, 65] on button "Close" at bounding box center [795, 61] width 40 height 18
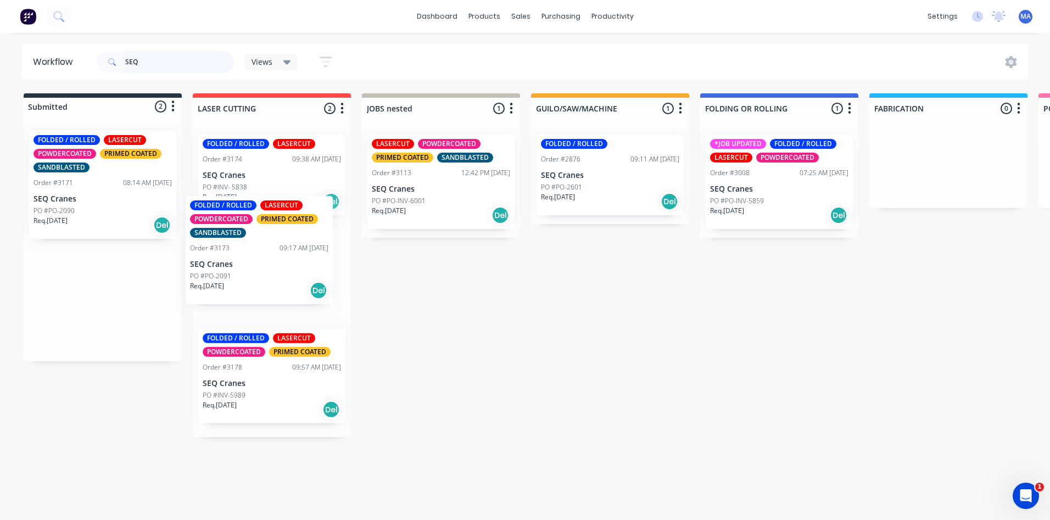
drag, startPoint x: 120, startPoint y: 330, endPoint x: 284, endPoint y: 285, distance: 170.2
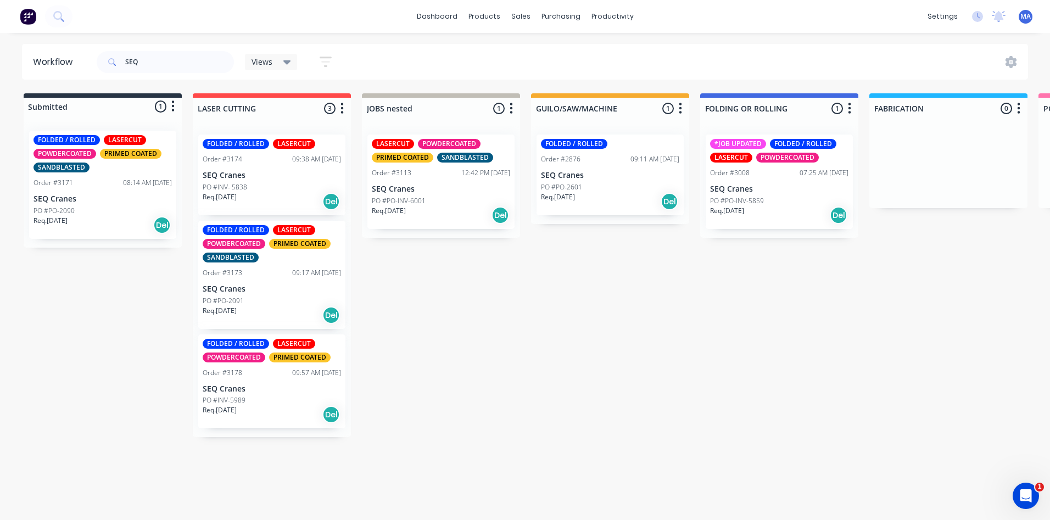
click at [61, 193] on div "FOLDED / ROLLED LASERCUT POWDERCOATED PRIMED COATED SANDBLASTED Order #3171 08:…" at bounding box center [102, 185] width 147 height 108
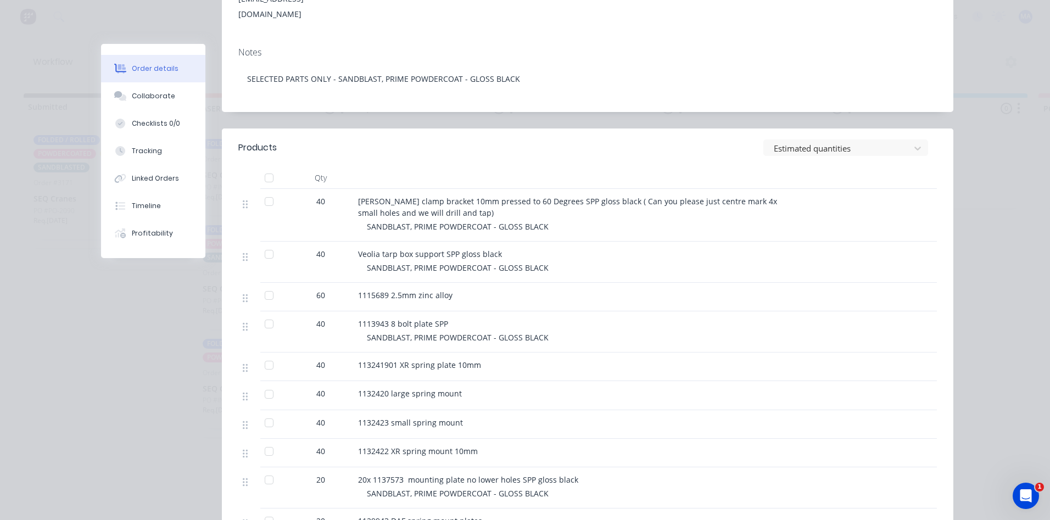
scroll to position [165, 0]
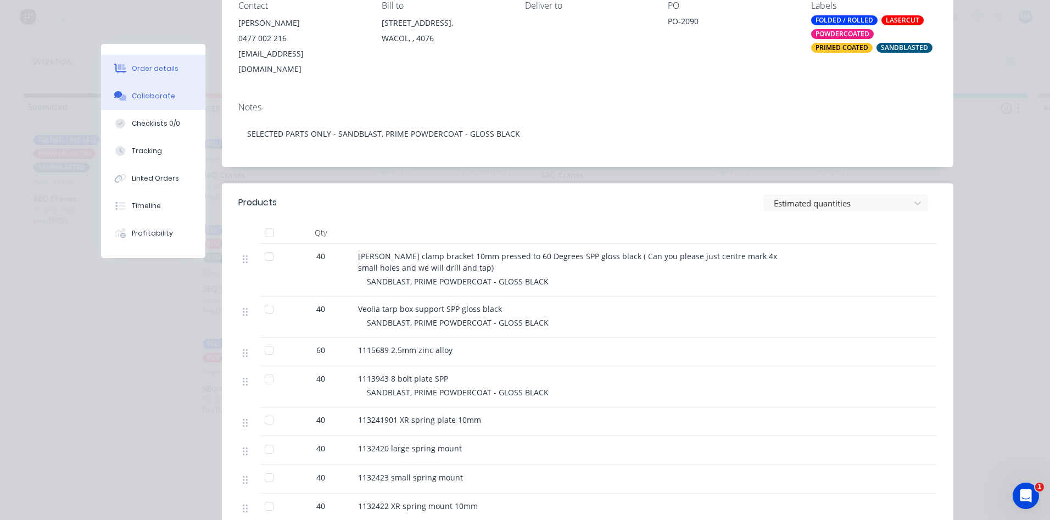
click at [166, 99] on div "Collaborate" at bounding box center [153, 96] width 43 height 10
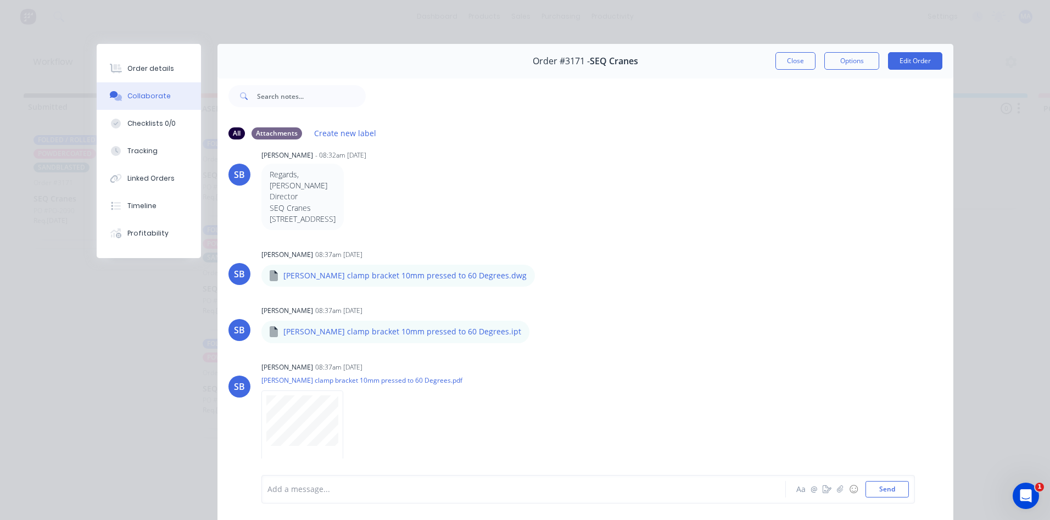
scroll to position [384, 0]
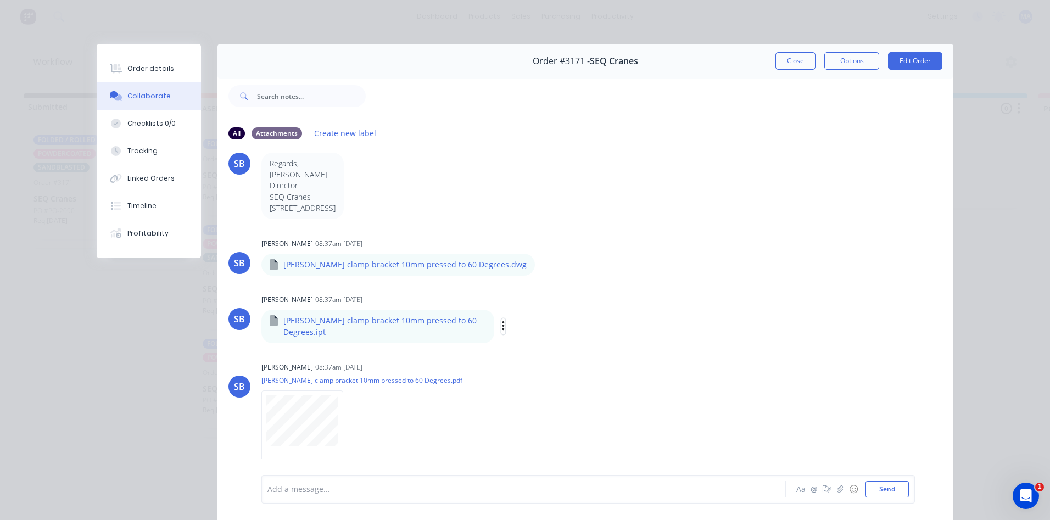
click at [502, 327] on icon "button" at bounding box center [503, 326] width 2 height 10
click at [527, 355] on button "Download" at bounding box center [575, 355] width 124 height 25
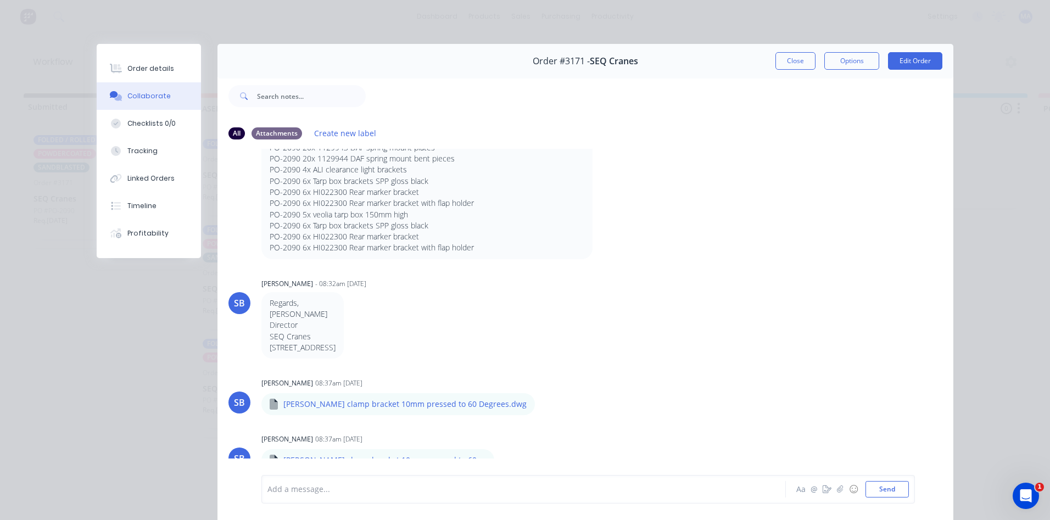
scroll to position [0, 0]
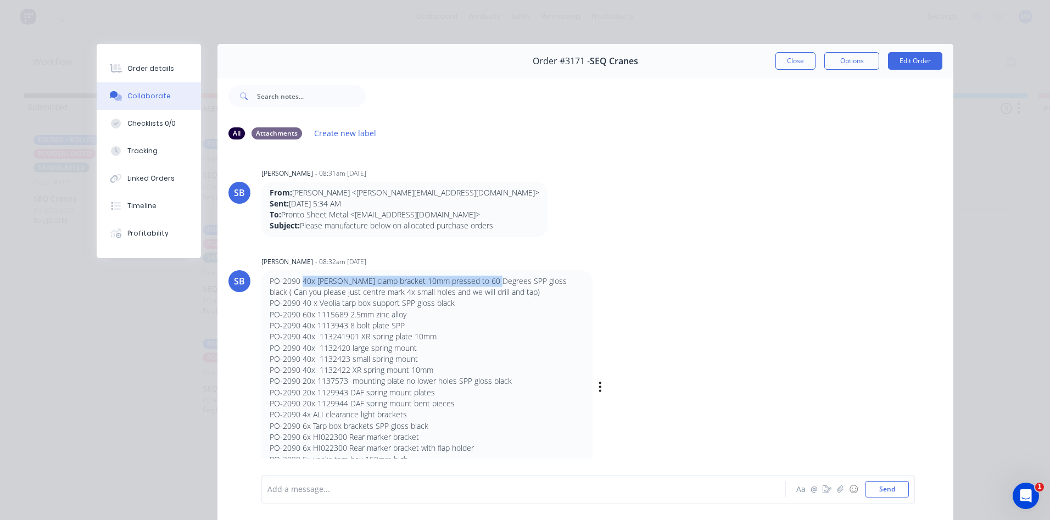
drag, startPoint x: 299, startPoint y: 277, endPoint x: 486, endPoint y: 283, distance: 187.8
click at [486, 283] on p "PO-2090 40x [PERSON_NAME] clamp bracket 10mm pressed to 60 Degrees SPP gloss bl…" at bounding box center [427, 287] width 315 height 23
click at [737, 325] on div "SB [PERSON_NAME] - 08:32am [DATE] PO-2090 40x [PERSON_NAME] clamp bracket 10mm …" at bounding box center [585, 379] width 736 height 250
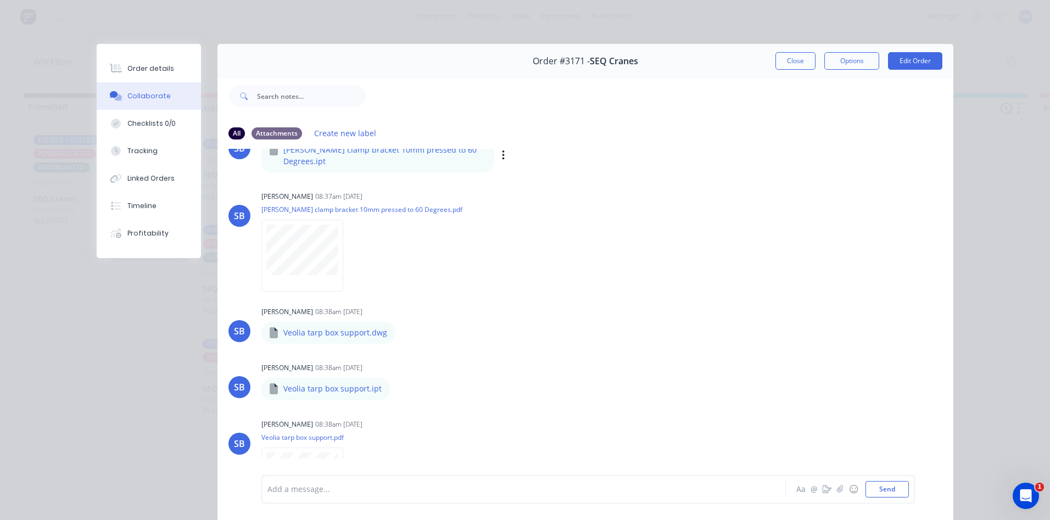
scroll to position [604, 0]
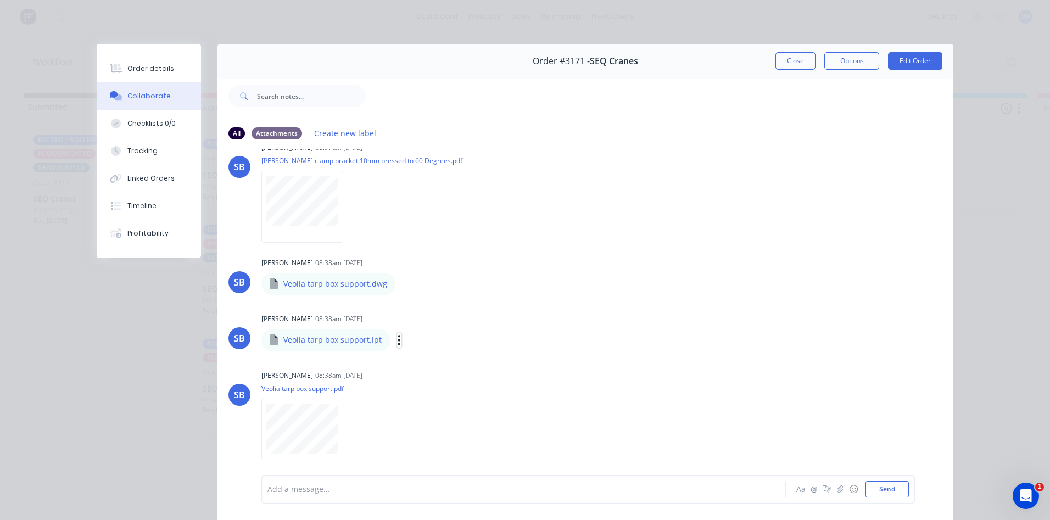
click at [397, 334] on icon "button" at bounding box center [398, 340] width 3 height 13
click at [439, 357] on button "Download" at bounding box center [471, 369] width 124 height 25
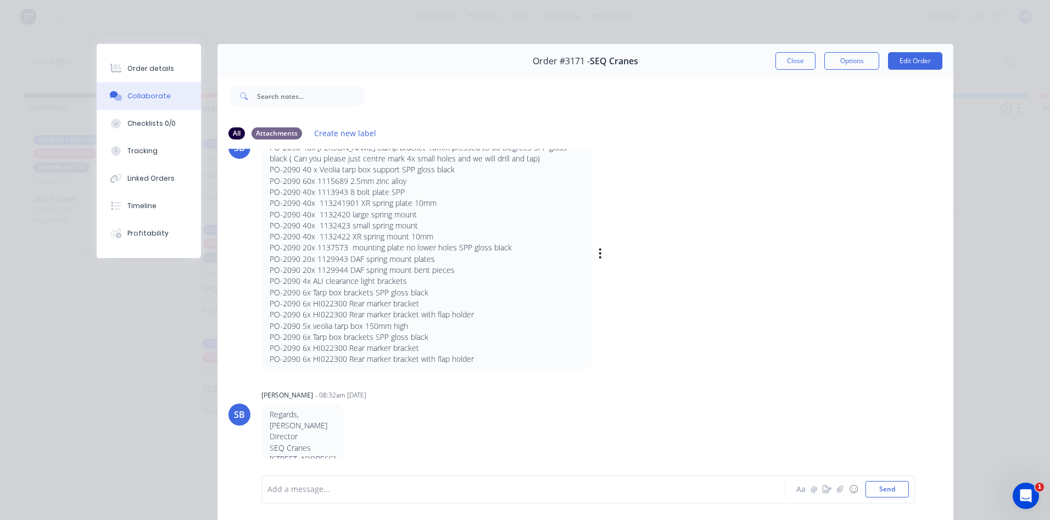
scroll to position [110, 0]
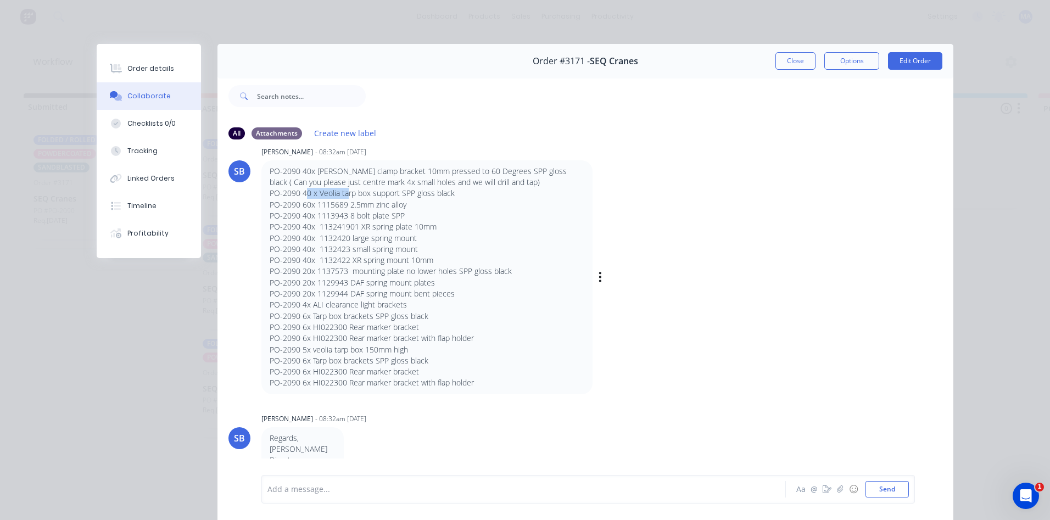
drag, startPoint x: 300, startPoint y: 193, endPoint x: 345, endPoint y: 193, distance: 44.5
click at [345, 193] on p "PO-2090 40 x Veolia tarp box support SPP gloss black" at bounding box center [427, 193] width 315 height 11
drag, startPoint x: 297, startPoint y: 193, endPoint x: 396, endPoint y: 197, distance: 98.9
click at [396, 197] on p "PO-2090 40 x Veolia tarp box support SPP gloss black" at bounding box center [427, 193] width 315 height 11
click at [692, 311] on div "SB [PERSON_NAME] - 08:32am [DATE] PO-2090 40x [PERSON_NAME] clamp bracket 10mm …" at bounding box center [585, 269] width 736 height 250
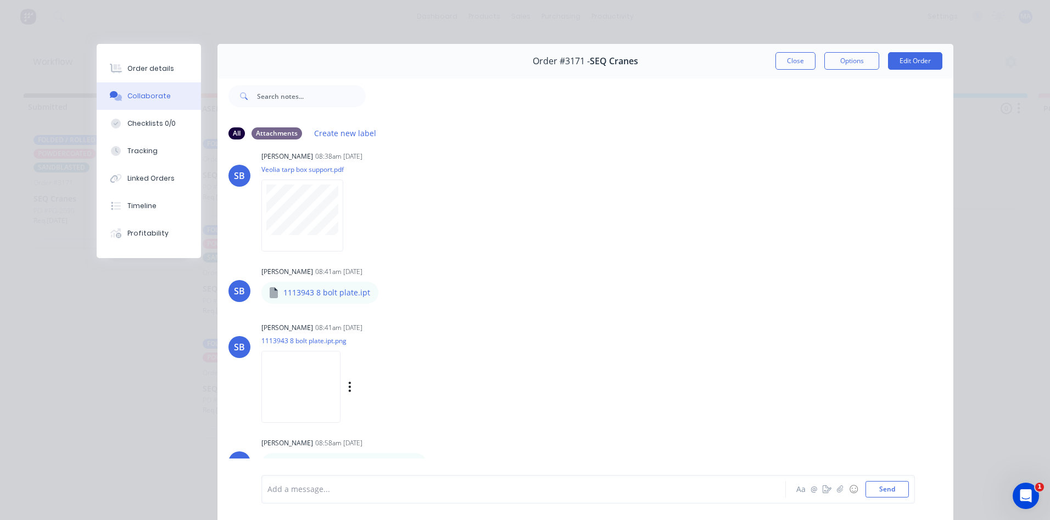
scroll to position [823, 0]
click at [386, 285] on icon "button" at bounding box center [387, 291] width 3 height 13
click at [424, 308] on button "Download" at bounding box center [460, 320] width 124 height 25
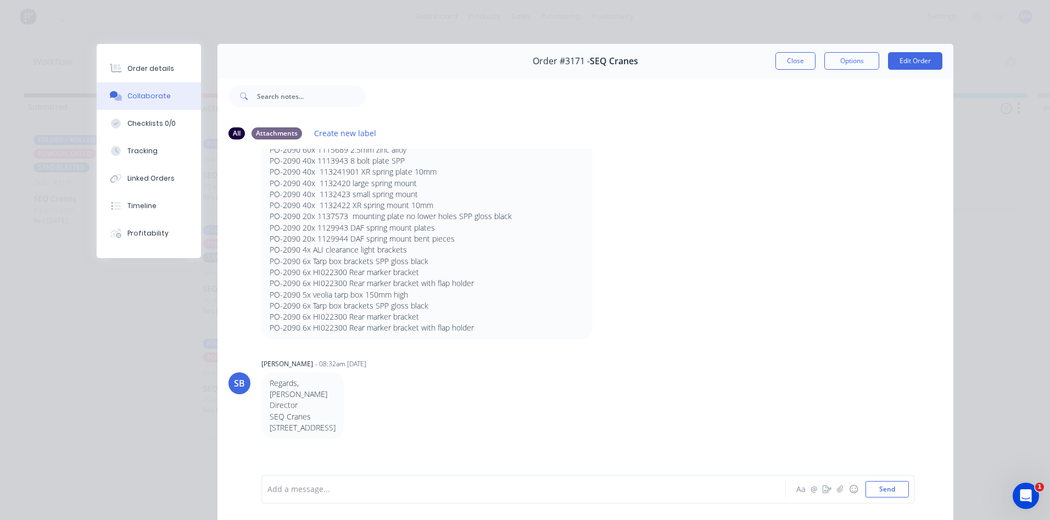
scroll to position [0, 0]
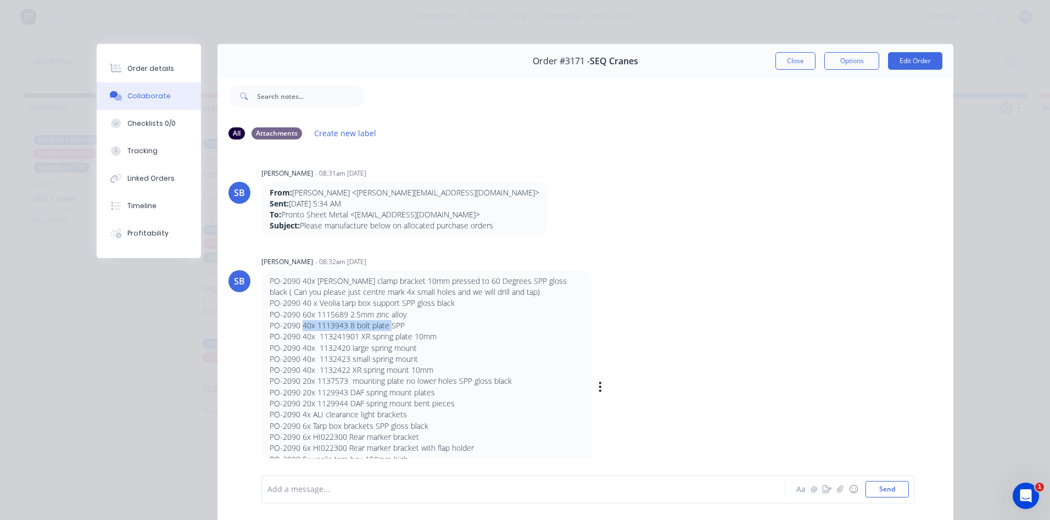
drag, startPoint x: 297, startPoint y: 327, endPoint x: 385, endPoint y: 330, distance: 88.4
click at [385, 330] on p "PO-2090 40x 1113943 8 bolt plate SPP" at bounding box center [427, 325] width 315 height 11
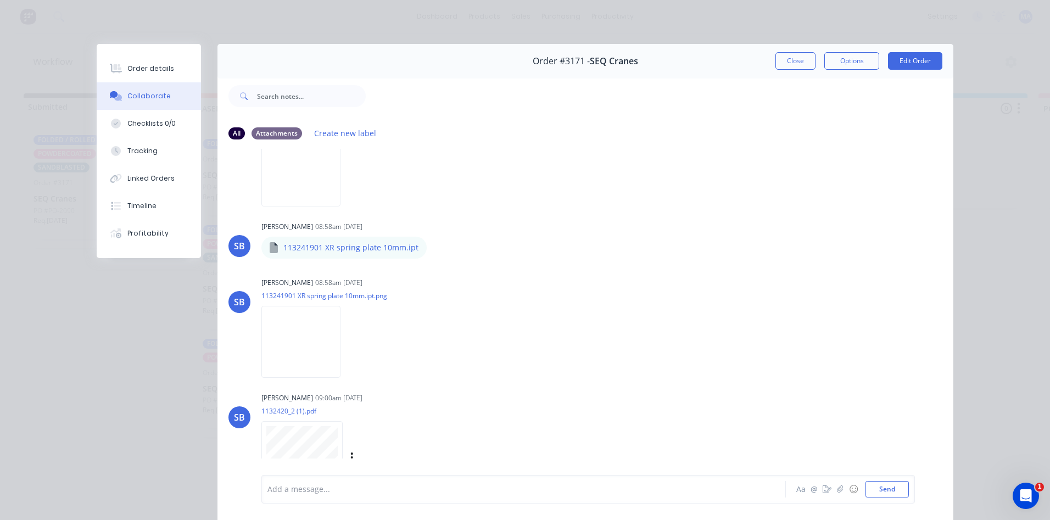
scroll to position [1043, 0]
click at [431, 236] on div "Labels Download Delete" at bounding box center [493, 244] width 124 height 16
click at [435, 239] on icon "button" at bounding box center [436, 244] width 2 height 10
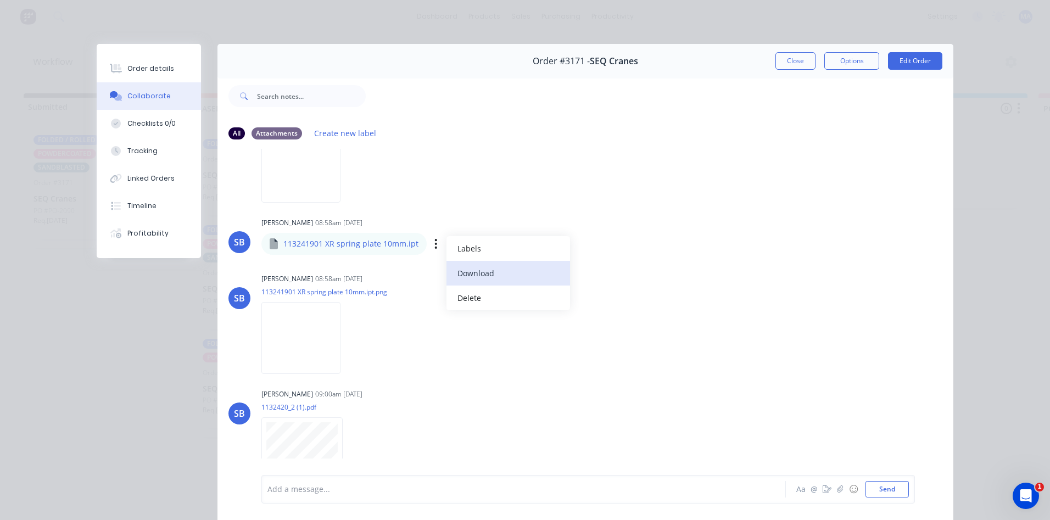
click at [464, 261] on button "Download" at bounding box center [508, 273] width 124 height 25
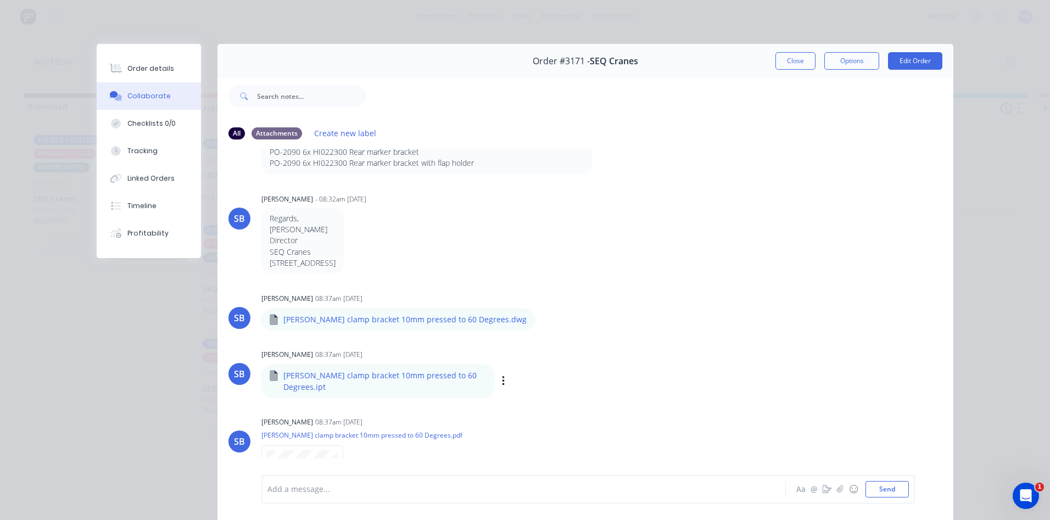
scroll to position [0, 0]
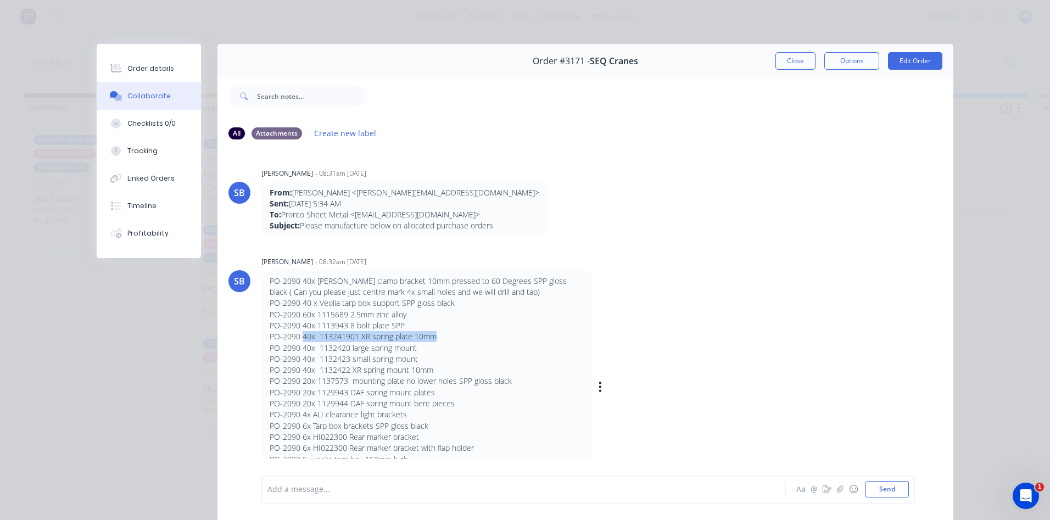
drag, startPoint x: 299, startPoint y: 338, endPoint x: 434, endPoint y: 339, distance: 134.5
click at [434, 339] on p "PO-2090 40x 113241901 XR spring plate 10mm PO-2090 40x 1132420 large spring mou…" at bounding box center [427, 353] width 315 height 44
drag, startPoint x: 299, startPoint y: 349, endPoint x: 413, endPoint y: 352, distance: 114.2
click at [413, 352] on p "PO-2090 40x 113241901 XR spring plate 10mm PO-2090 40x 1132420 large spring mou…" at bounding box center [427, 353] width 315 height 44
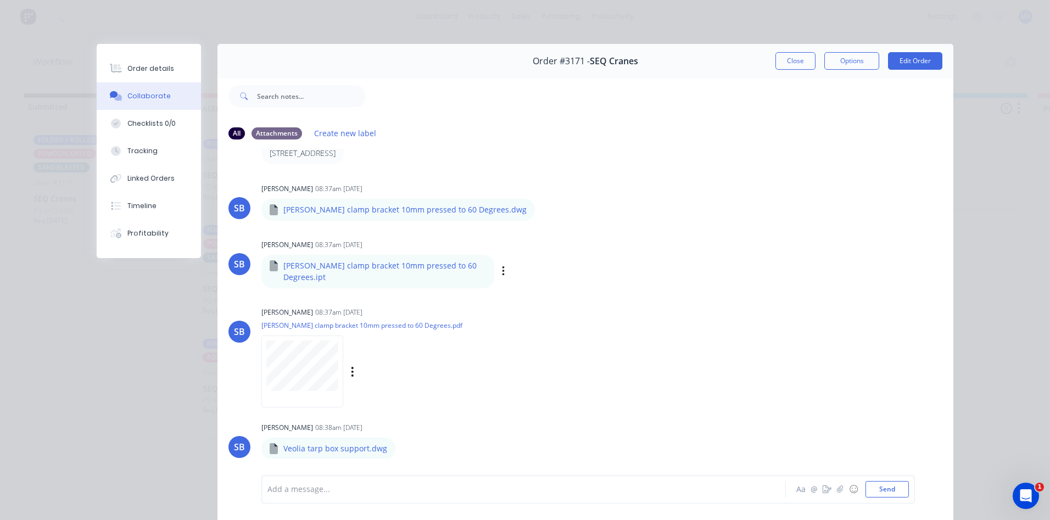
click at [658, 357] on div "SB [PERSON_NAME] 08:37am [DATE] [PERSON_NAME] clamp bracket 10mm pressed to 60 …" at bounding box center [585, 353] width 736 height 99
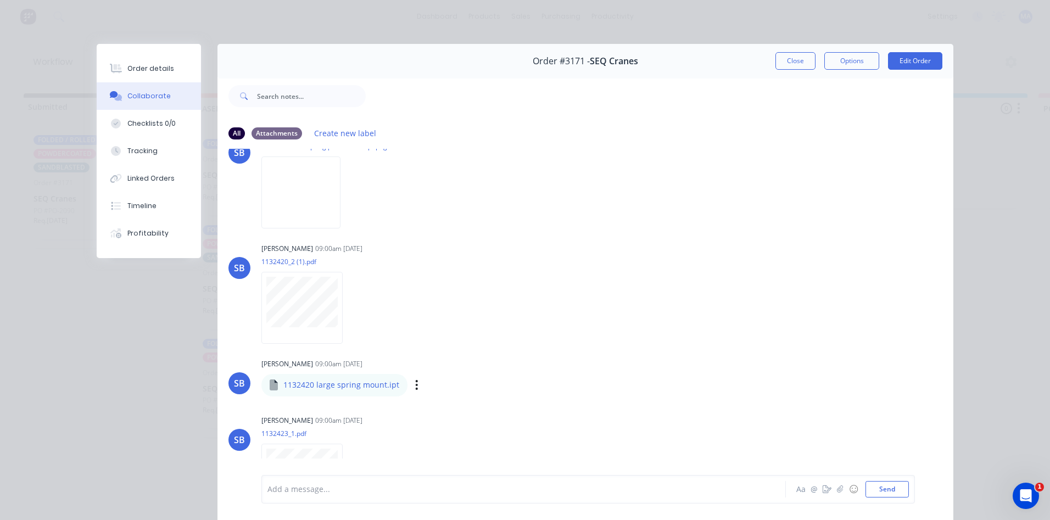
scroll to position [1208, 0]
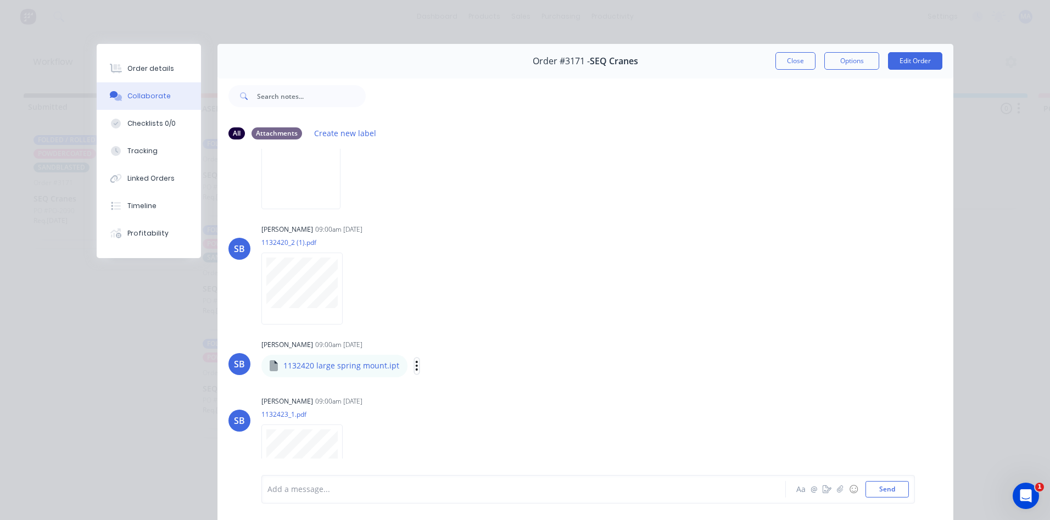
click at [415, 360] on icon "button" at bounding box center [416, 366] width 3 height 13
click at [446, 383] on button "Download" at bounding box center [489, 395] width 124 height 25
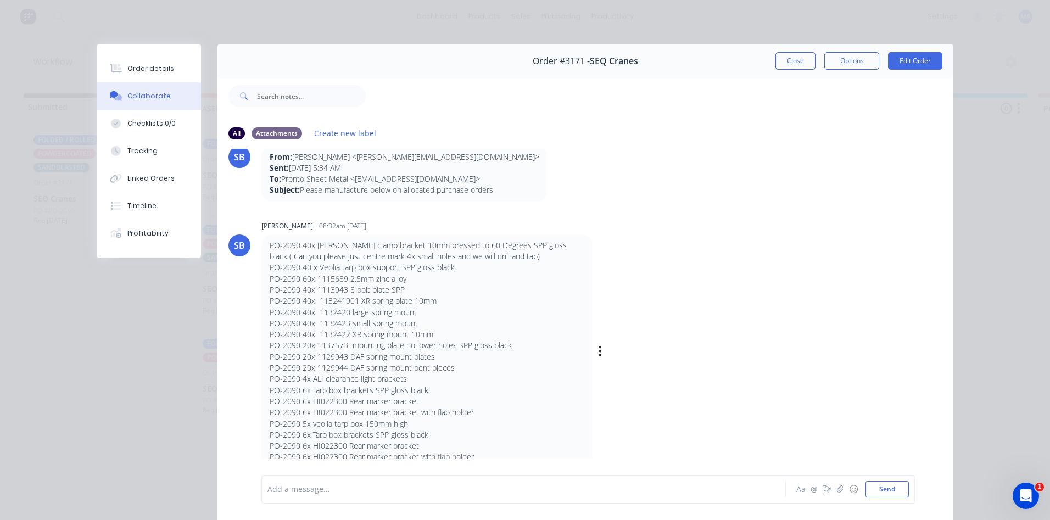
scroll to position [55, 0]
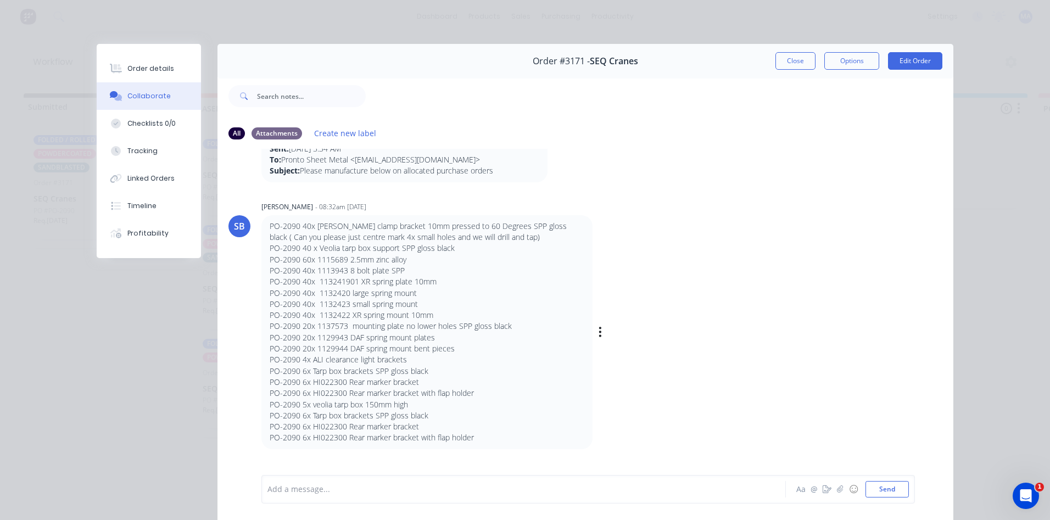
drag, startPoint x: 309, startPoint y: 304, endPoint x: 416, endPoint y: 305, distance: 106.5
click at [416, 305] on p "PO-2090 40x 113241901 XR spring plate 10mm PO-2090 40x 1132420 large spring mou…" at bounding box center [427, 298] width 315 height 44
click at [573, 383] on p "PO-2090 6x HI022300 Rear marker bracket" at bounding box center [427, 382] width 315 height 11
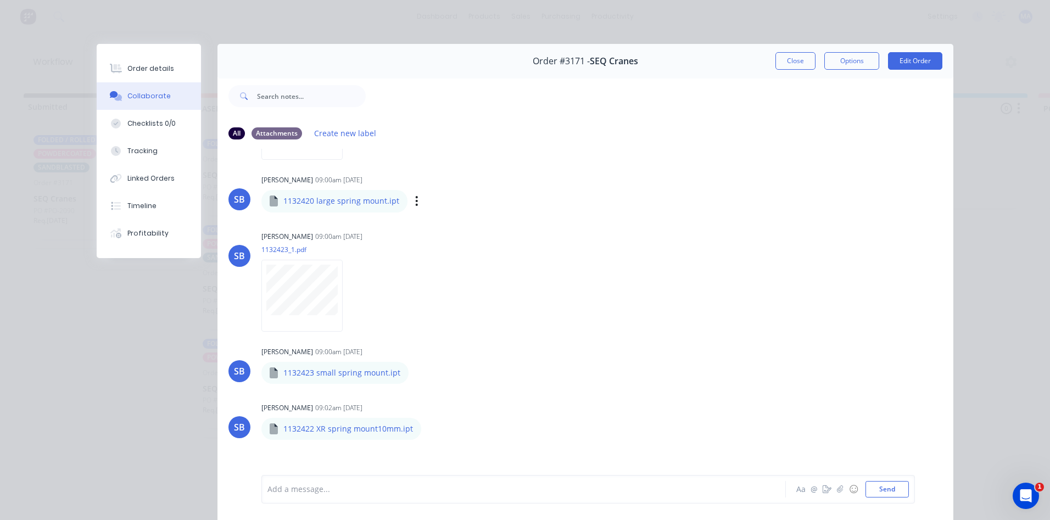
scroll to position [1427, 0]
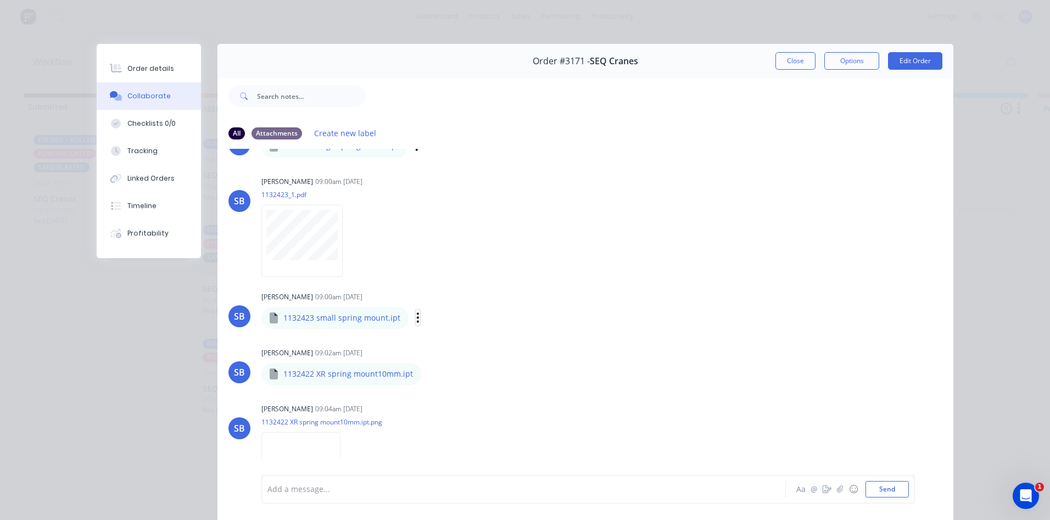
click at [416, 311] on icon "button" at bounding box center [417, 317] width 3 height 13
click at [445, 334] on button "Download" at bounding box center [490, 346] width 124 height 25
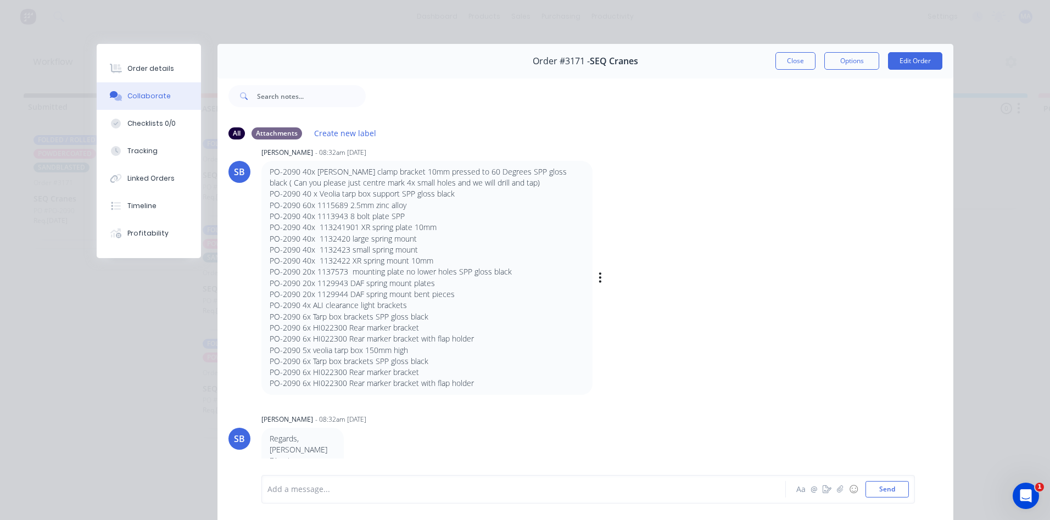
scroll to position [110, 0]
drag, startPoint x: 299, startPoint y: 260, endPoint x: 431, endPoint y: 260, distance: 132.3
click at [431, 260] on p "PO-2090 40x 113241901 XR spring plate 10mm PO-2090 40x 1132420 large spring mou…" at bounding box center [427, 243] width 315 height 44
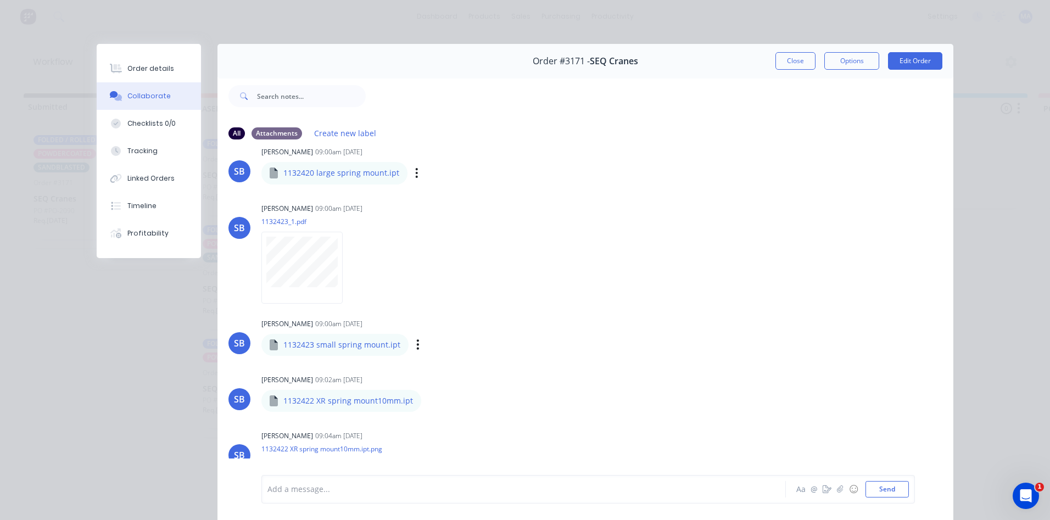
scroll to position [1427, 0]
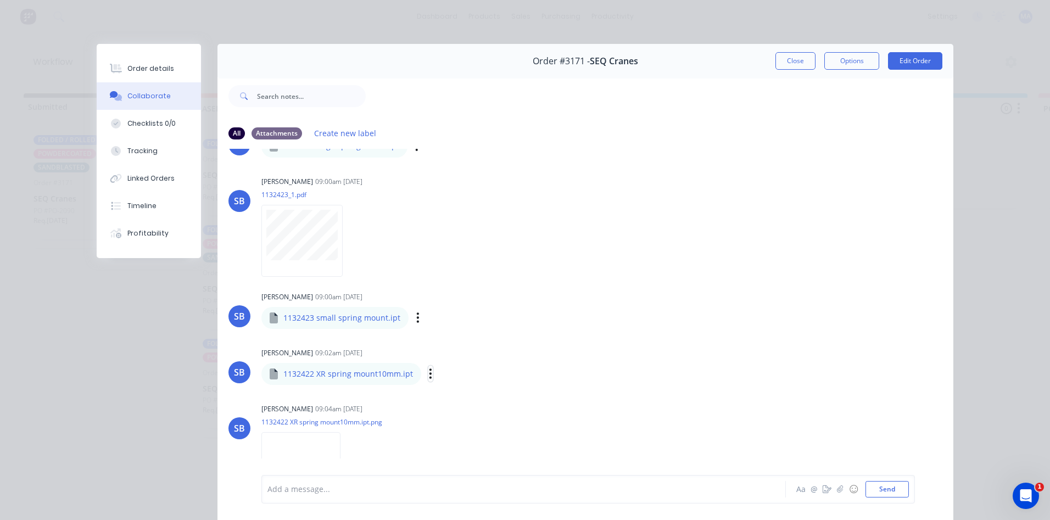
click at [429, 369] on icon "button" at bounding box center [430, 374] width 2 height 10
click at [464, 390] on button "Download" at bounding box center [503, 402] width 124 height 25
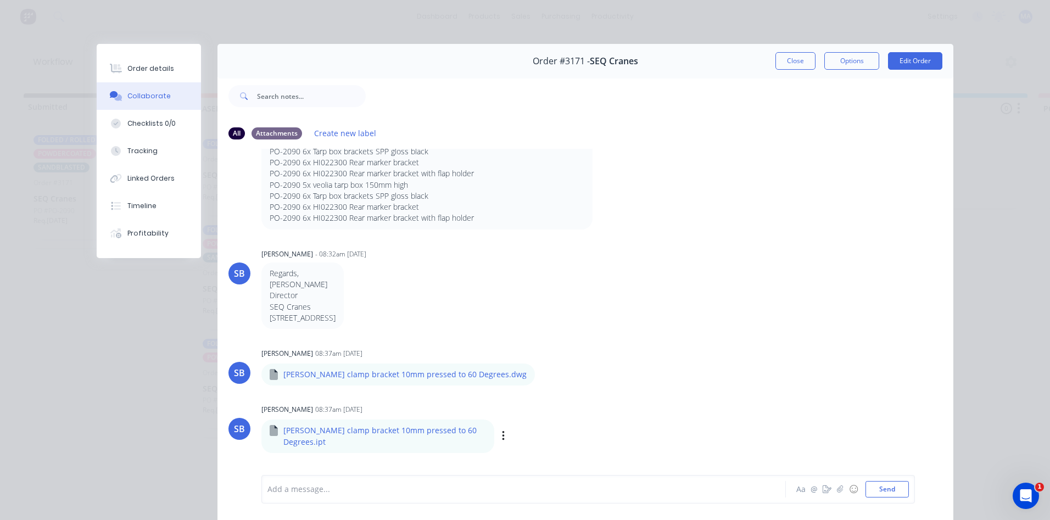
scroll to position [55, 0]
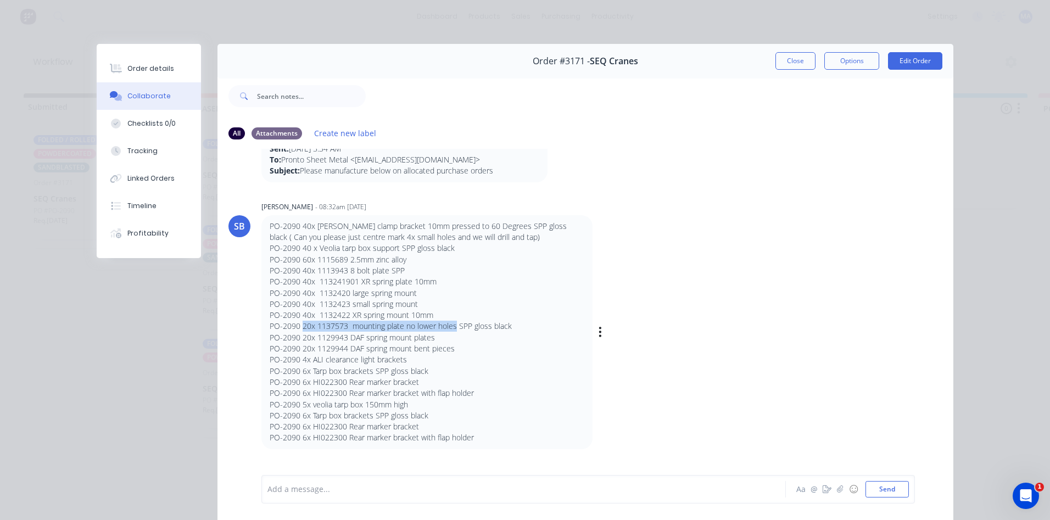
drag, startPoint x: 299, startPoint y: 324, endPoint x: 453, endPoint y: 326, distance: 154.3
click at [453, 326] on p "PO-2090 20x 1137573 mounting plate no lower holes SPP gloss black" at bounding box center [427, 326] width 315 height 11
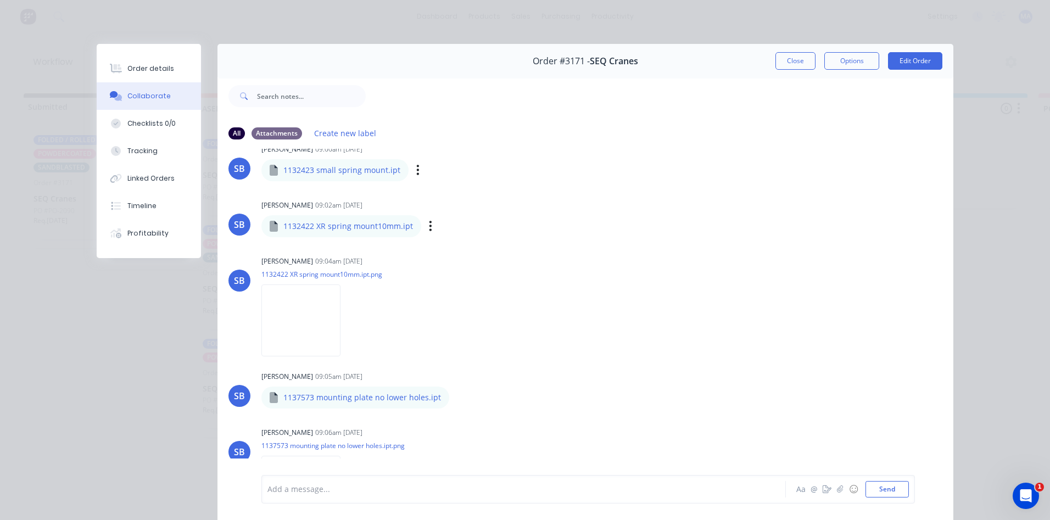
scroll to position [1592, 0]
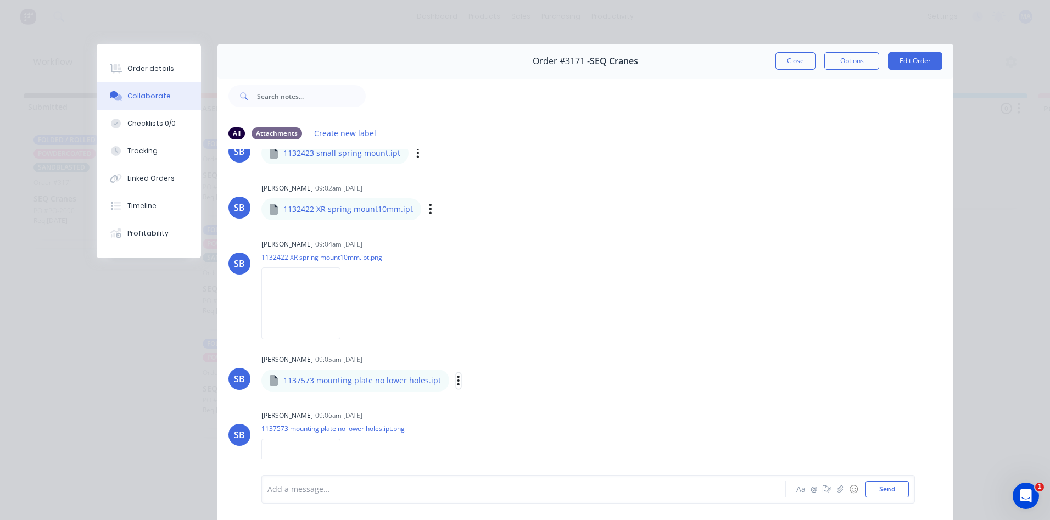
drag, startPoint x: 451, startPoint y: 373, endPoint x: 460, endPoint y: 378, distance: 9.8
click at [457, 374] on icon "button" at bounding box center [458, 380] width 3 height 13
click at [487, 397] on button "Download" at bounding box center [531, 409] width 124 height 25
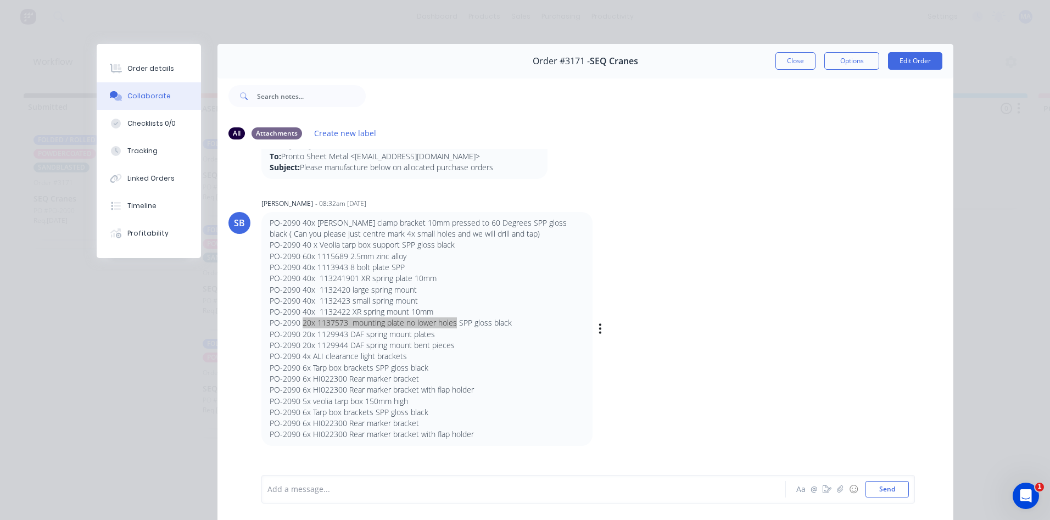
scroll to position [55, 0]
drag, startPoint x: 300, startPoint y: 337, endPoint x: 432, endPoint y: 337, distance: 132.3
click at [432, 337] on p "PO-2090 20x 1129943 DAF spring mount plates" at bounding box center [427, 337] width 315 height 11
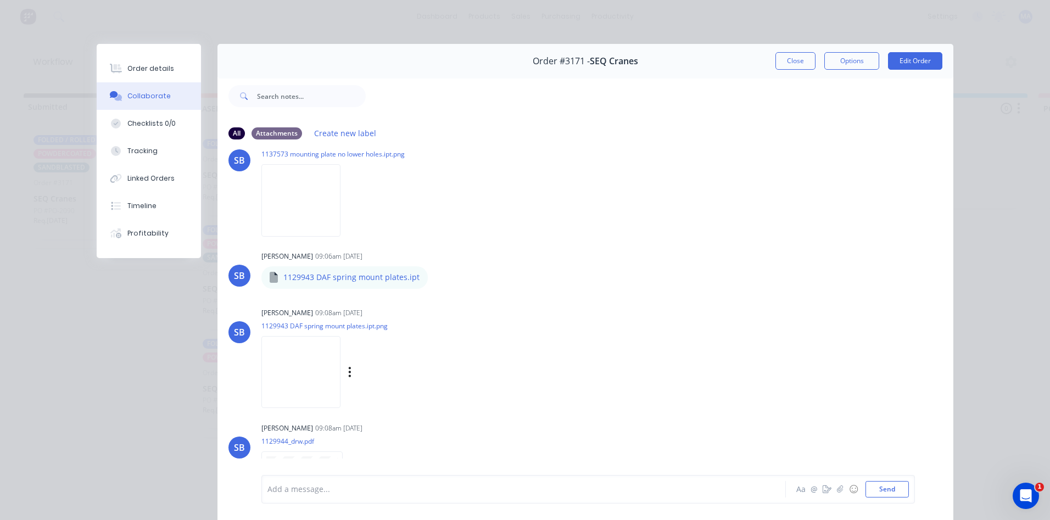
scroll to position [1921, 0]
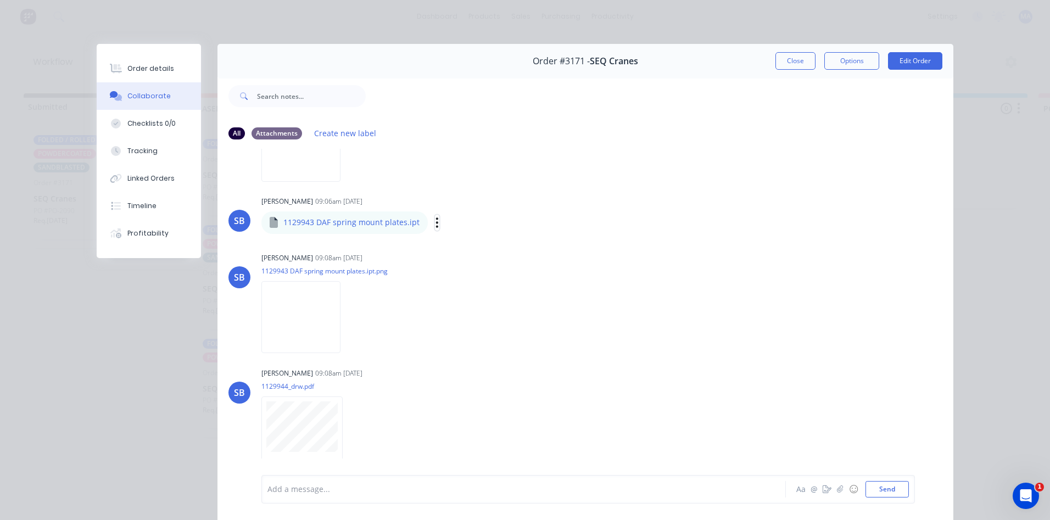
click at [436, 217] on icon "button" at bounding box center [437, 222] width 2 height 10
click at [472, 243] on button "Download" at bounding box center [509, 251] width 124 height 25
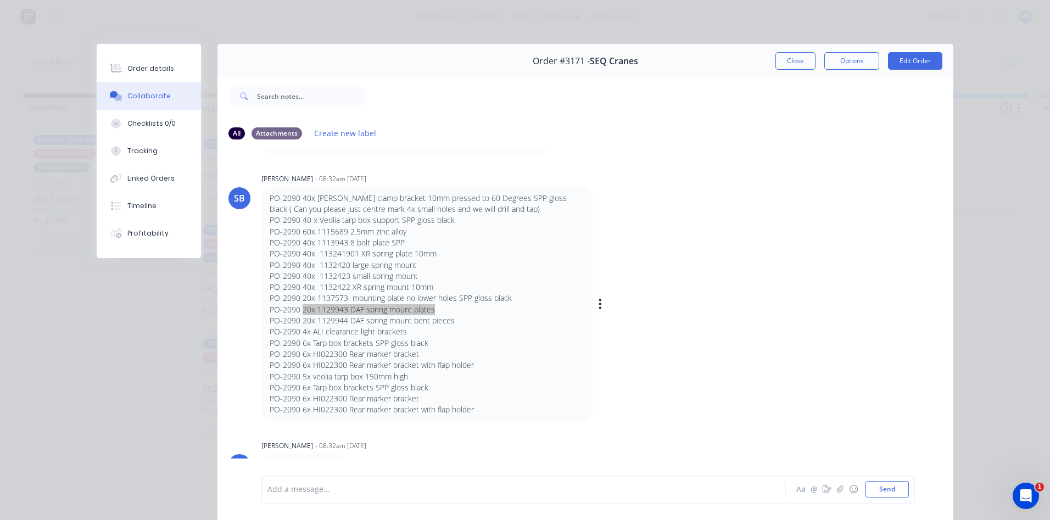
scroll to position [55, 0]
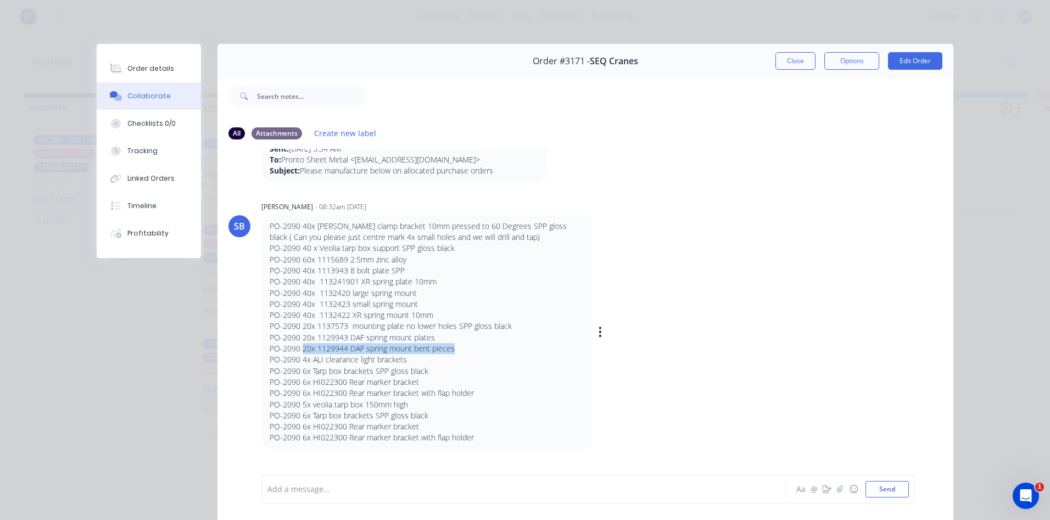
drag, startPoint x: 299, startPoint y: 350, endPoint x: 453, endPoint y: 350, distance: 154.2
click at [453, 350] on p "PO-2090 20x 1129944 DAF spring mount bent pieces" at bounding box center [427, 348] width 315 height 11
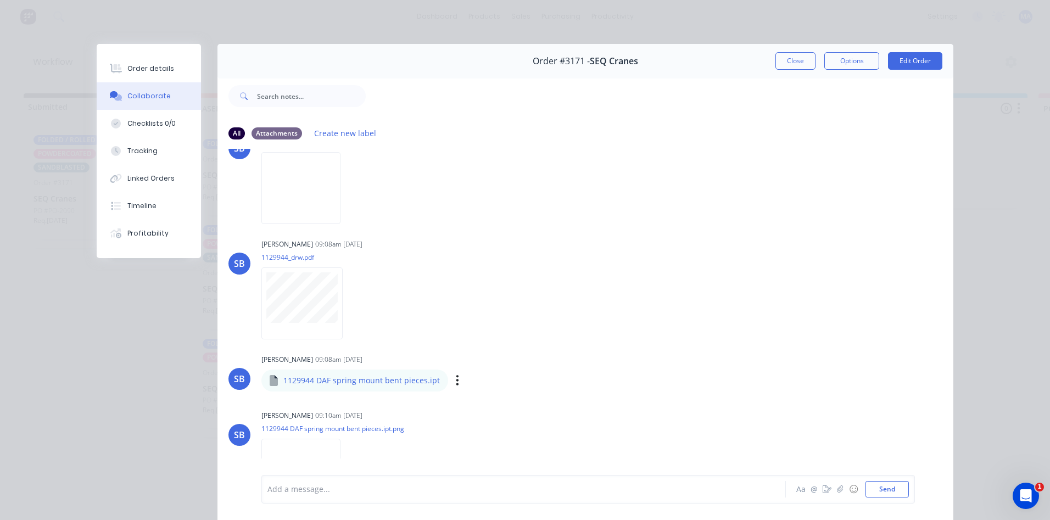
scroll to position [2086, 0]
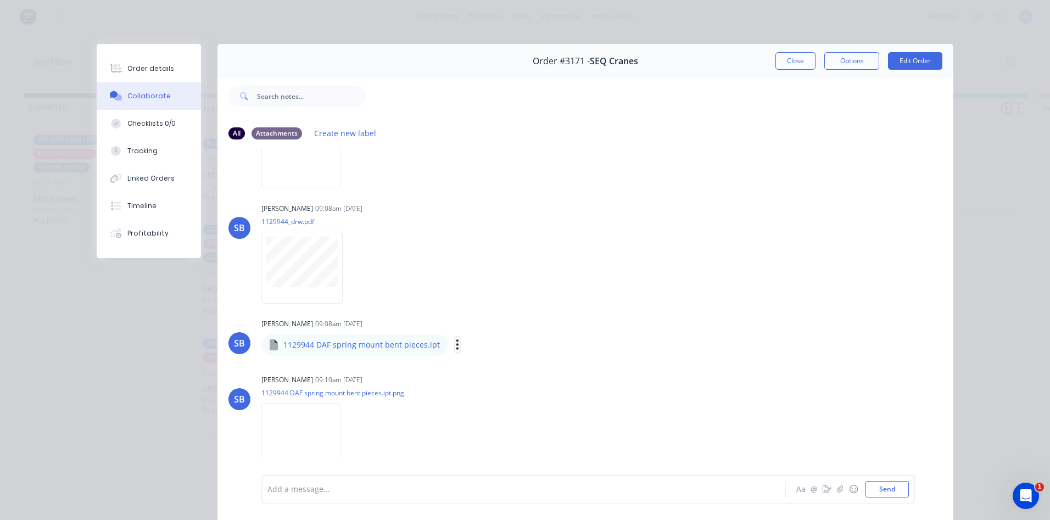
click at [456, 339] on icon "button" at bounding box center [457, 344] width 2 height 10
click at [480, 364] on button "Download" at bounding box center [530, 373] width 124 height 25
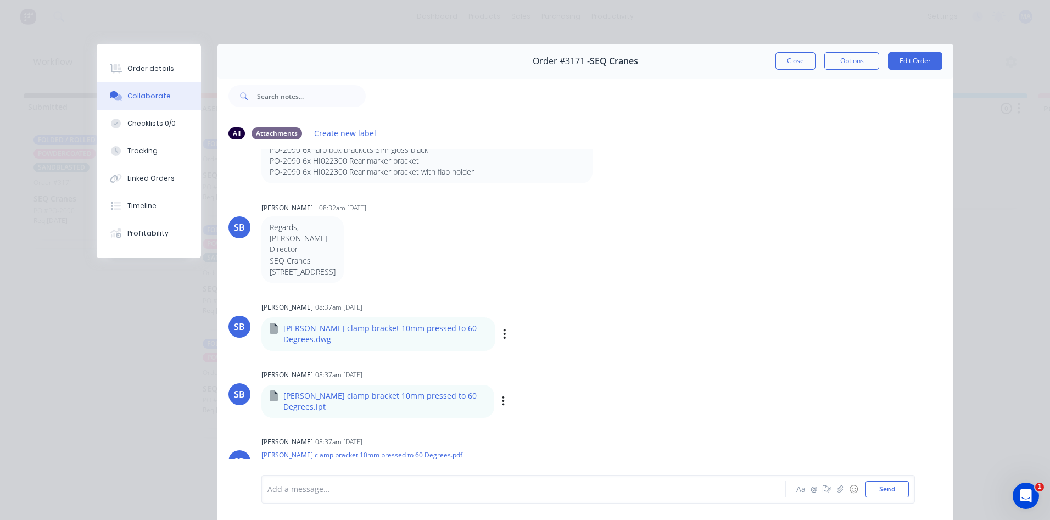
scroll to position [110, 0]
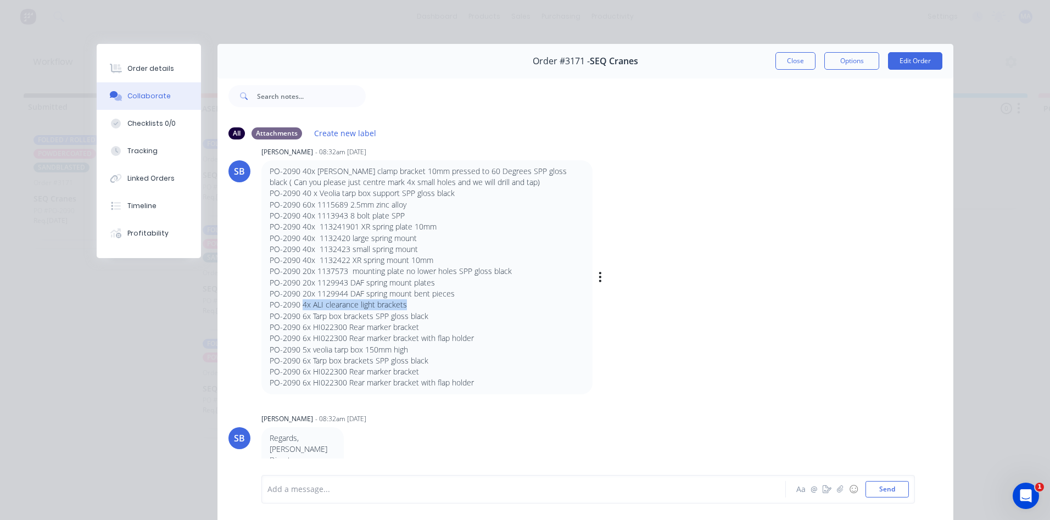
drag, startPoint x: 299, startPoint y: 305, endPoint x: 408, endPoint y: 306, distance: 109.2
click at [408, 306] on p "PO-2090 4x ALI clearance light brackets" at bounding box center [427, 304] width 315 height 11
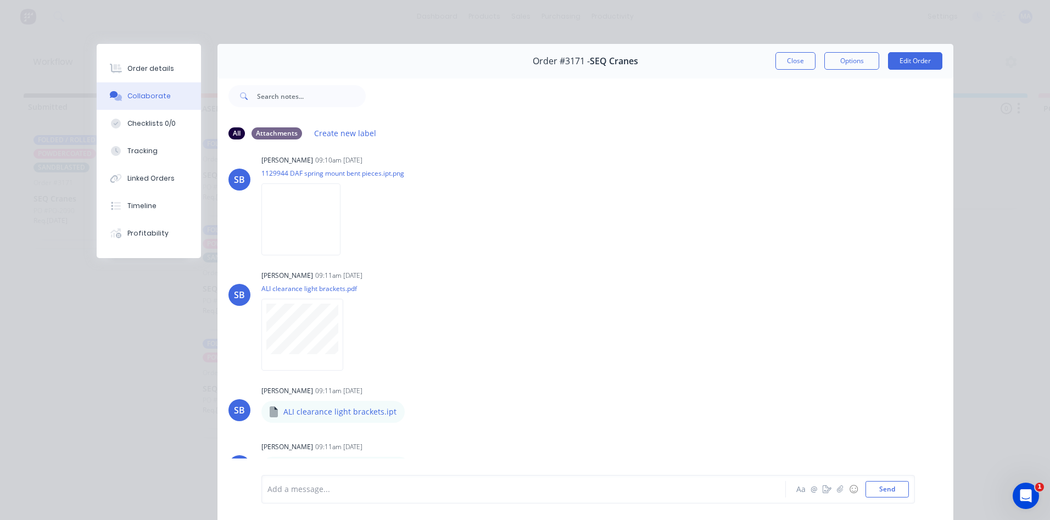
scroll to position [2360, 0]
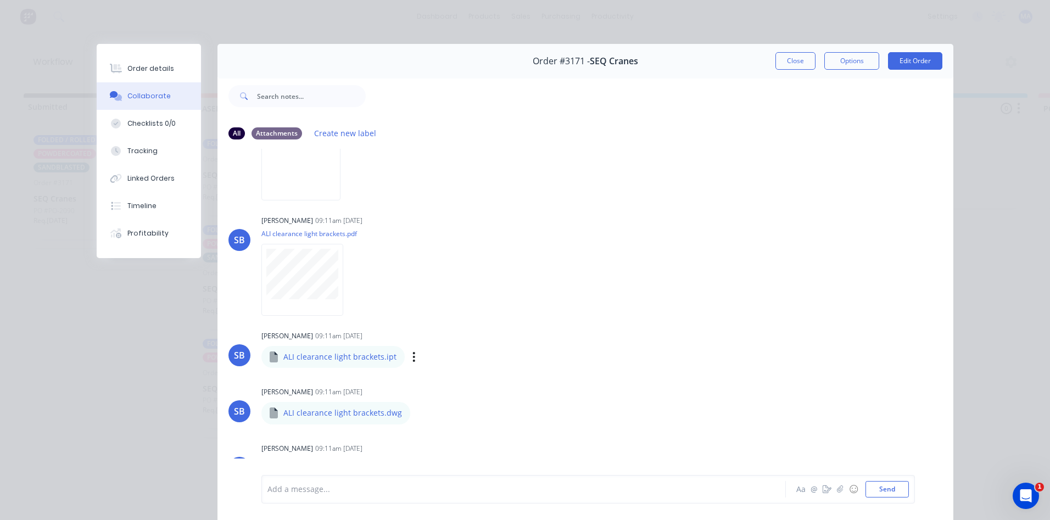
click at [409, 349] on div "Labels Download Delete" at bounding box center [471, 357] width 124 height 16
click at [412, 351] on icon "button" at bounding box center [413, 357] width 3 height 13
click at [467, 374] on button "Download" at bounding box center [486, 386] width 124 height 25
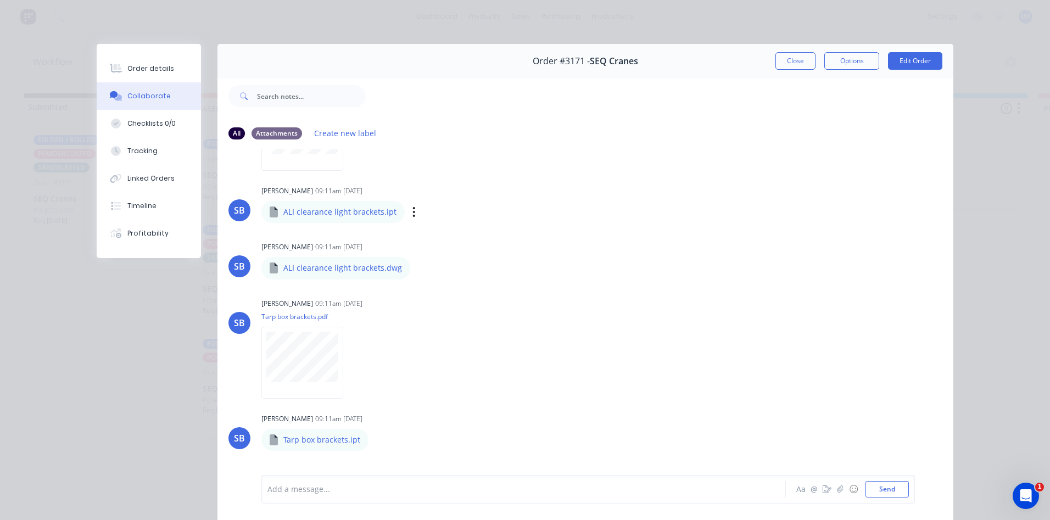
scroll to position [2525, 0]
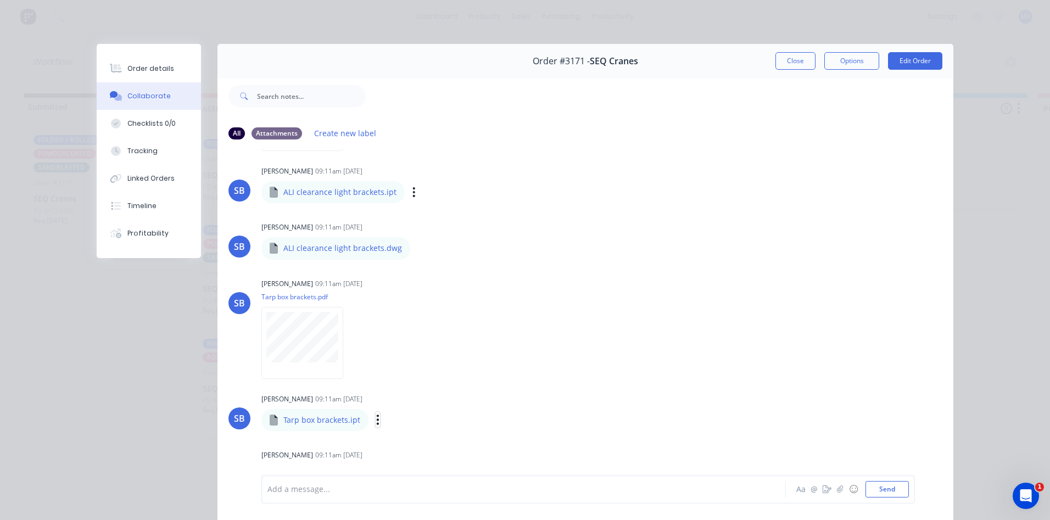
click at [376, 413] on icon "button" at bounding box center [377, 419] width 3 height 13
click at [0, 0] on button "Download" at bounding box center [0, 0] width 0 height 0
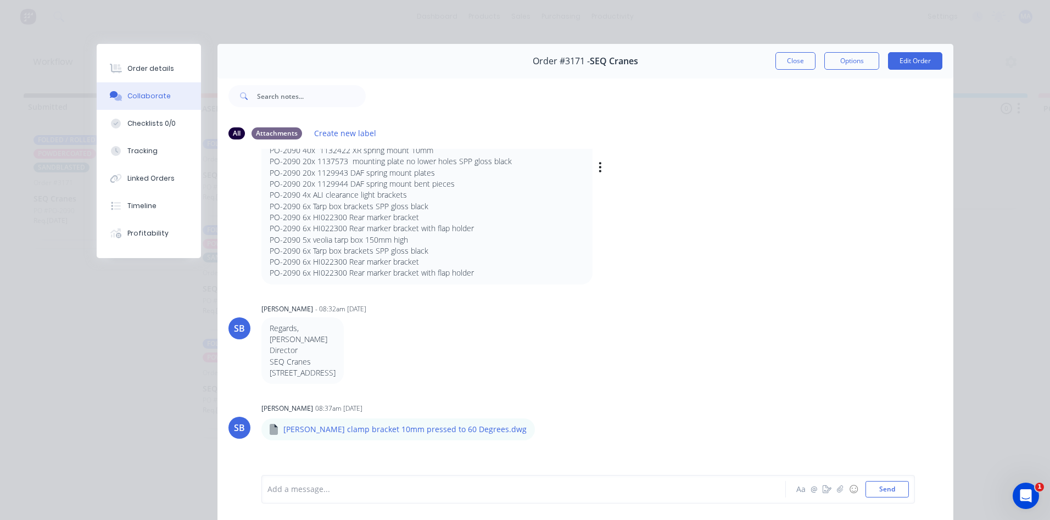
scroll to position [110, 0]
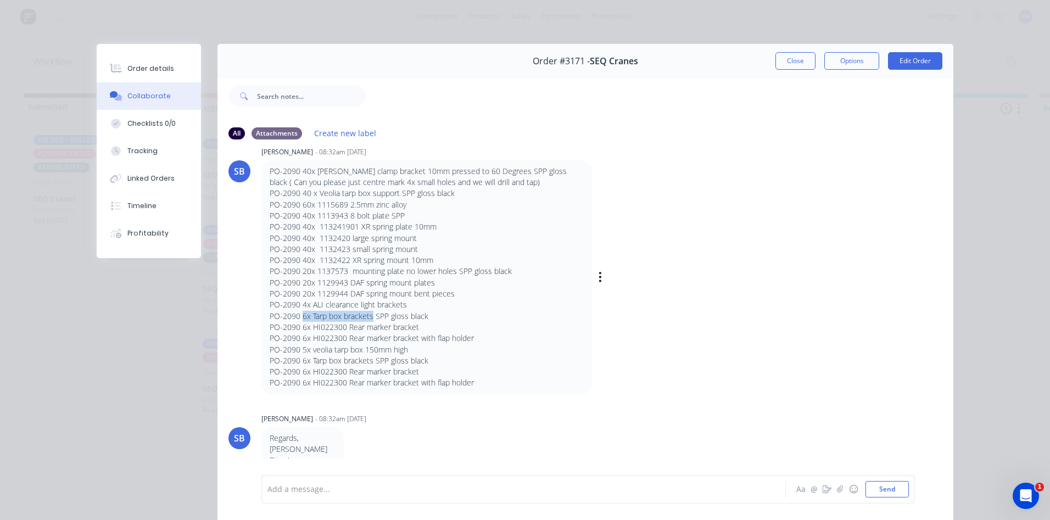
drag, startPoint x: 298, startPoint y: 317, endPoint x: 369, endPoint y: 317, distance: 71.9
click at [369, 317] on p "PO-2090 6x Tarp box brackets SPP gloss black" at bounding box center [427, 316] width 315 height 11
drag, startPoint x: 297, startPoint y: 328, endPoint x: 415, endPoint y: 330, distance: 118.0
click at [415, 330] on p "PO-2090 6x HI022300 Rear marker bracket" at bounding box center [427, 327] width 315 height 11
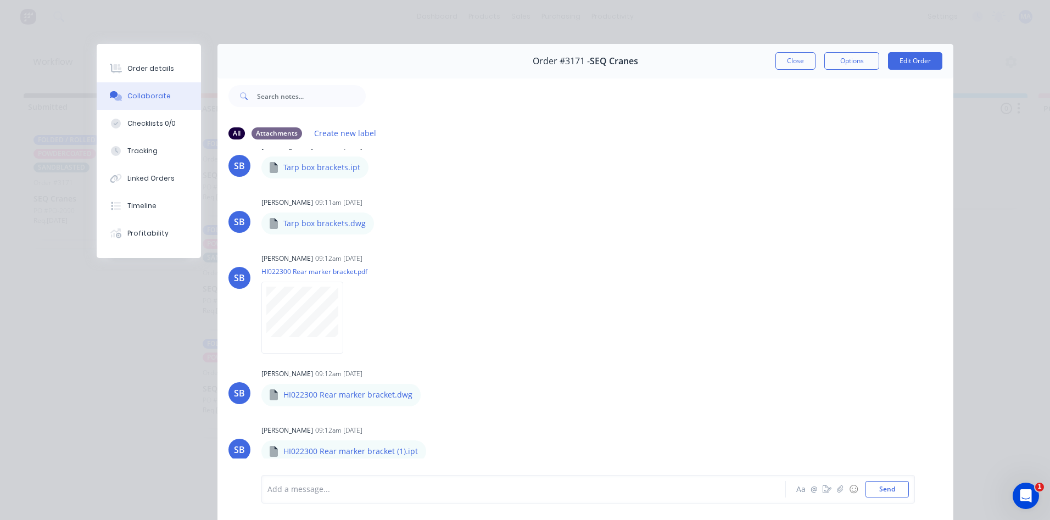
scroll to position [2800, 0]
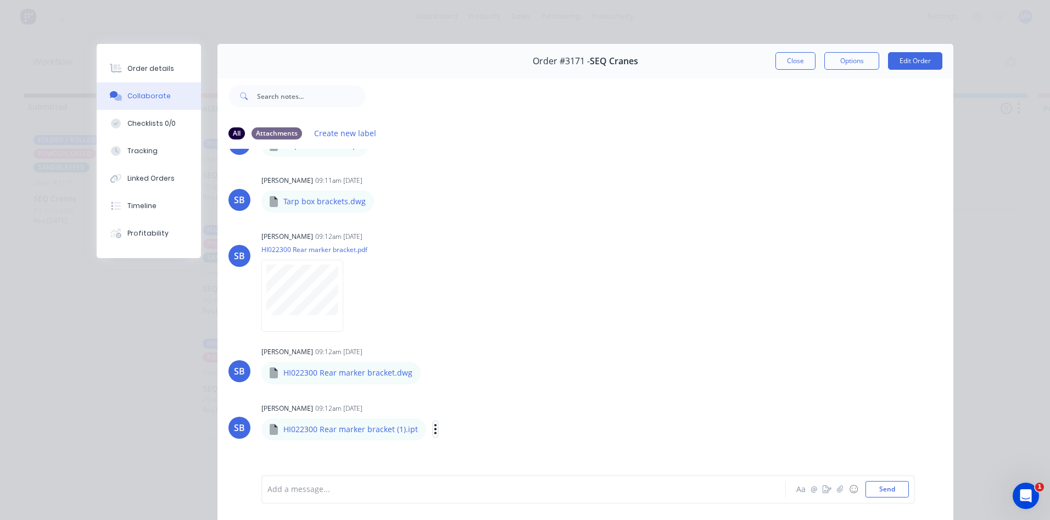
click at [434, 423] on icon "button" at bounding box center [435, 429] width 3 height 13
click at [479, 429] on button "Labels" at bounding box center [508, 428] width 124 height 25
click at [433, 421] on button "button" at bounding box center [435, 429] width 4 height 16
click at [458, 443] on button "Download" at bounding box center [508, 453] width 124 height 25
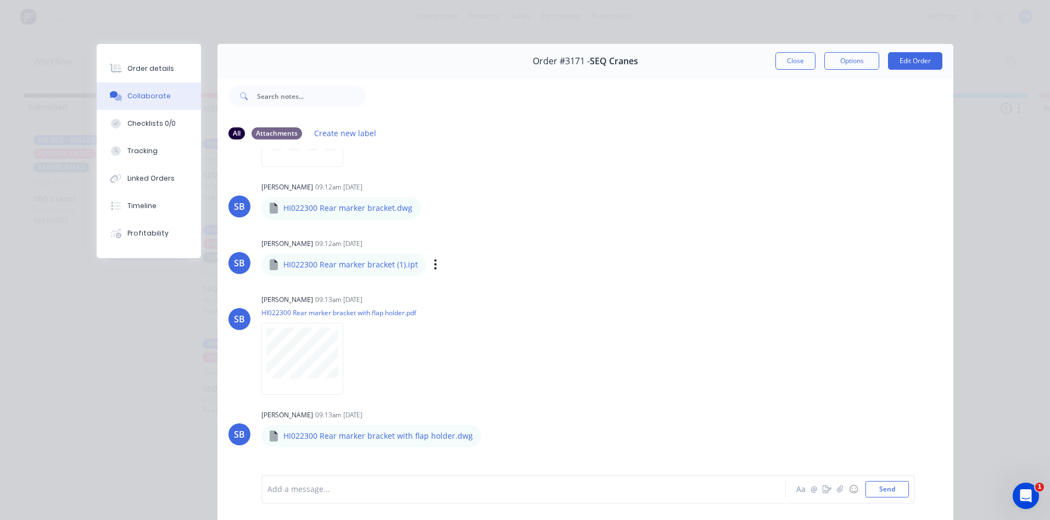
scroll to position [3019, 0]
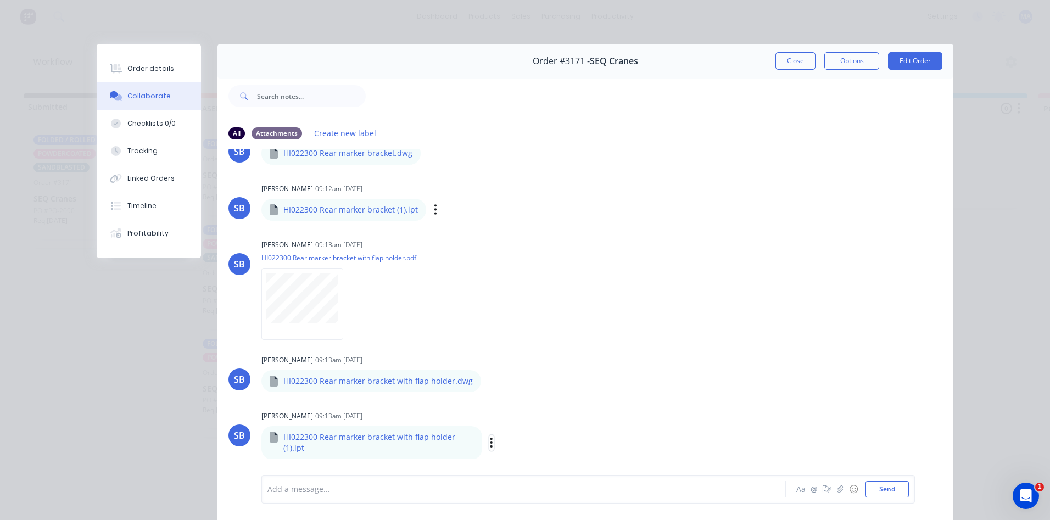
click at [490, 437] on icon "button" at bounding box center [491, 442] width 2 height 10
click at [0, 0] on button "Download" at bounding box center [0, 0] width 0 height 0
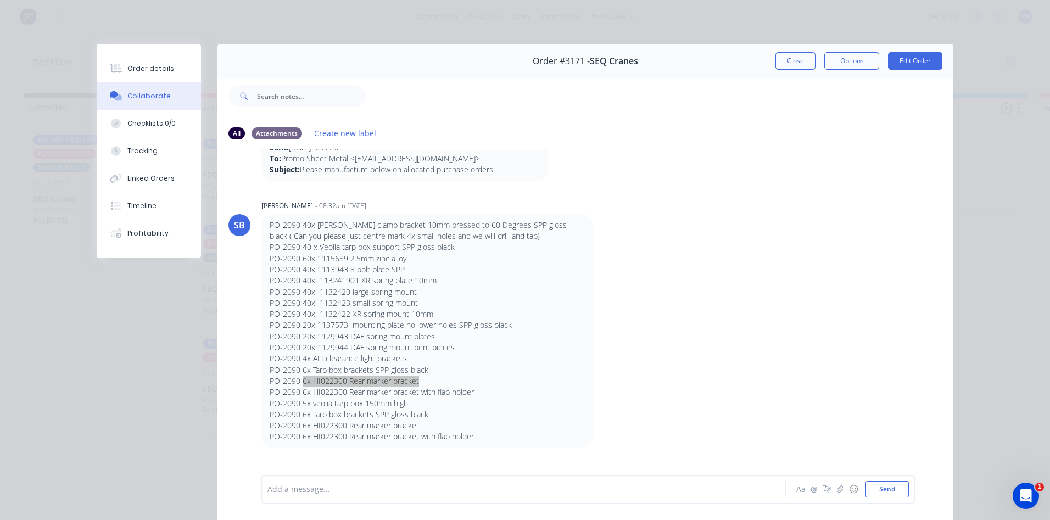
scroll to position [110, 0]
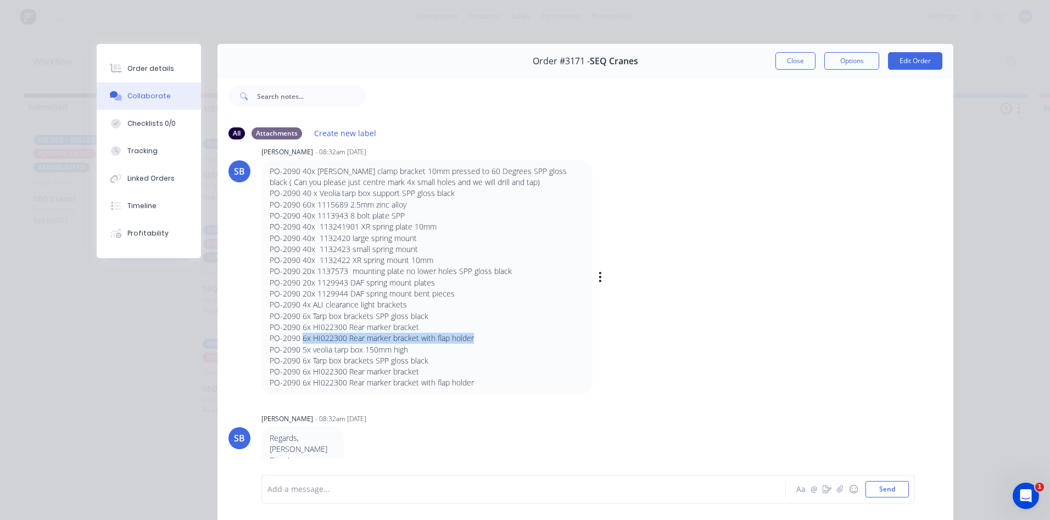
drag, startPoint x: 299, startPoint y: 339, endPoint x: 474, endPoint y: 339, distance: 175.1
click at [474, 339] on p "PO-2090 6x HI022300 Rear marker bracket with flap holder" at bounding box center [427, 338] width 315 height 11
drag, startPoint x: 300, startPoint y: 352, endPoint x: 406, endPoint y: 346, distance: 106.1
click at [406, 346] on p "PO-2090 5x veolia tarp box 150mm high" at bounding box center [427, 349] width 315 height 11
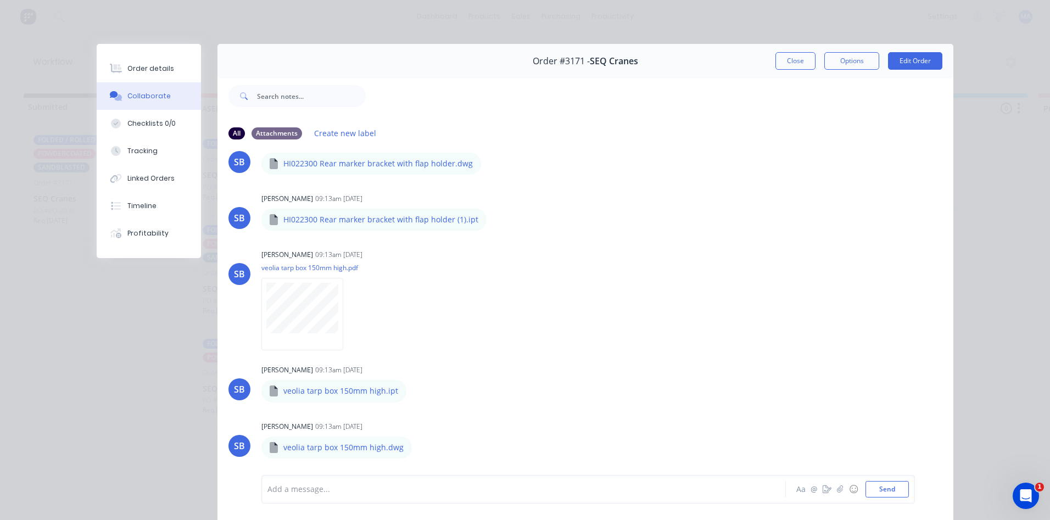
scroll to position [3239, 0]
click at [414, 384] on icon "button" at bounding box center [415, 389] width 2 height 10
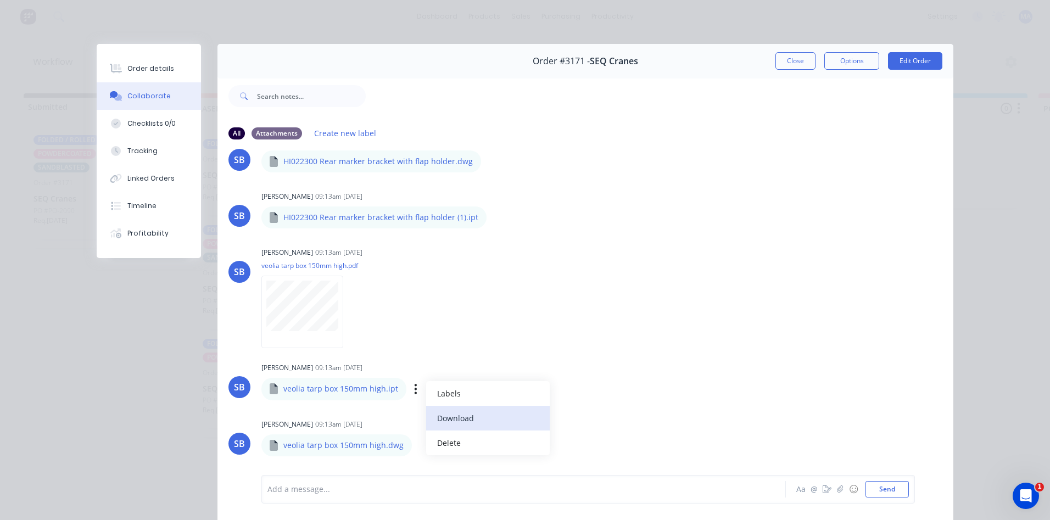
click at [446, 408] on button "Download" at bounding box center [488, 418] width 124 height 25
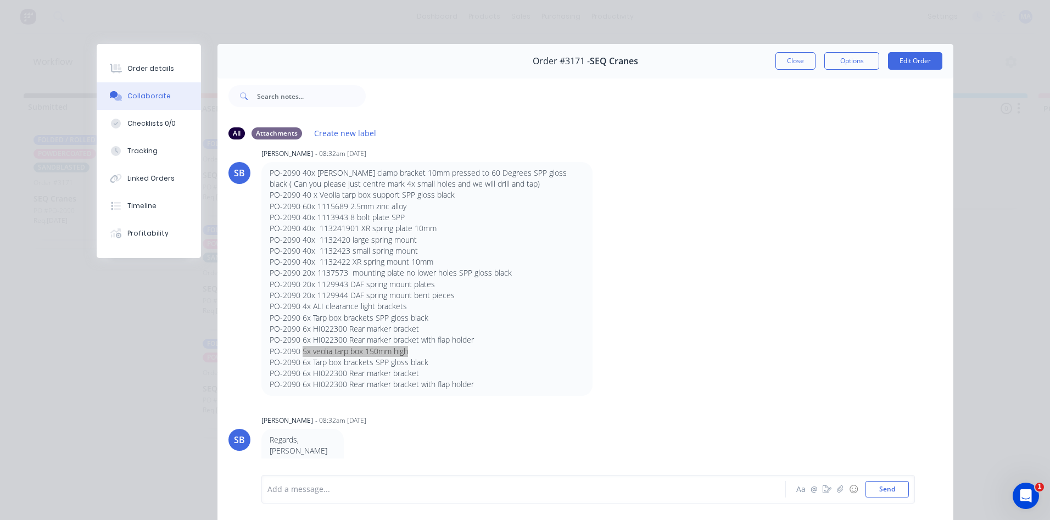
scroll to position [165, 0]
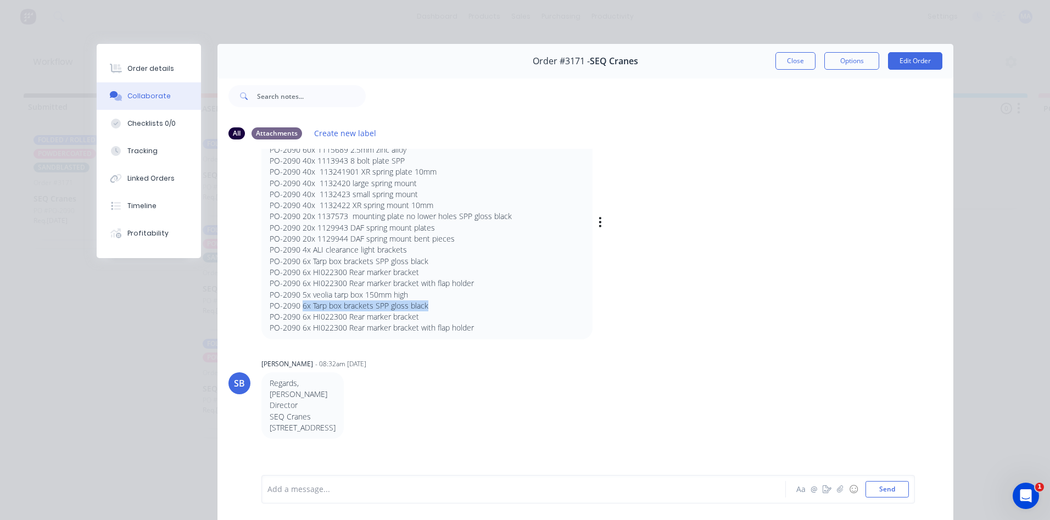
drag, startPoint x: 298, startPoint y: 307, endPoint x: 427, endPoint y: 309, distance: 128.5
click at [427, 310] on p "PO-2090 6x Tarp box brackets SPP gloss black" at bounding box center [427, 305] width 315 height 11
click at [327, 309] on p "PO-2090 6x Tarp box brackets SPP gloss black" at bounding box center [427, 305] width 315 height 11
drag, startPoint x: 303, startPoint y: 306, endPoint x: 369, endPoint y: 305, distance: 65.9
click at [369, 305] on p "PO-2090 6x Tarp box brackets SPP gloss black" at bounding box center [427, 305] width 315 height 11
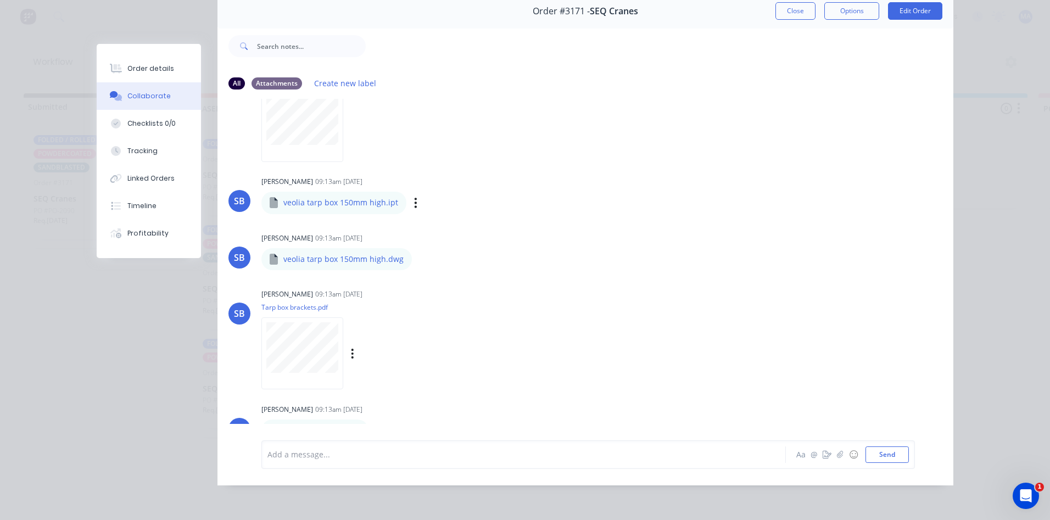
scroll to position [3430, 0]
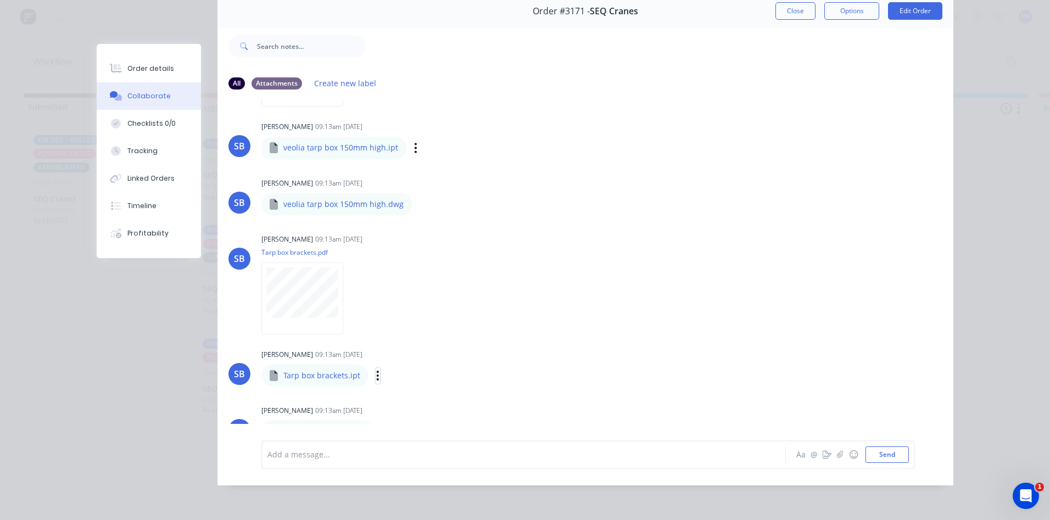
click at [376, 369] on icon "button" at bounding box center [377, 375] width 3 height 13
click at [405, 391] on button "Download" at bounding box center [450, 403] width 124 height 25
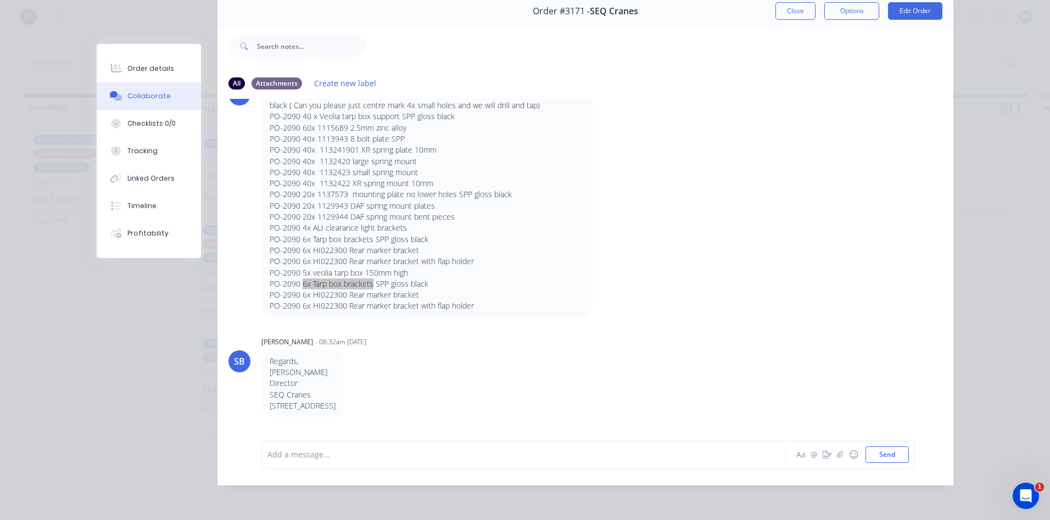
scroll to position [136, 0]
drag, startPoint x: 293, startPoint y: 118, endPoint x: 356, endPoint y: 124, distance: 63.4
click at [356, 124] on p "PO-2090 60x 1115689 2.5mm zinc alloy" at bounding box center [427, 128] width 315 height 11
click at [359, 124] on p "PO-2090 60x 1115689 2.5mm zinc alloy" at bounding box center [427, 128] width 315 height 11
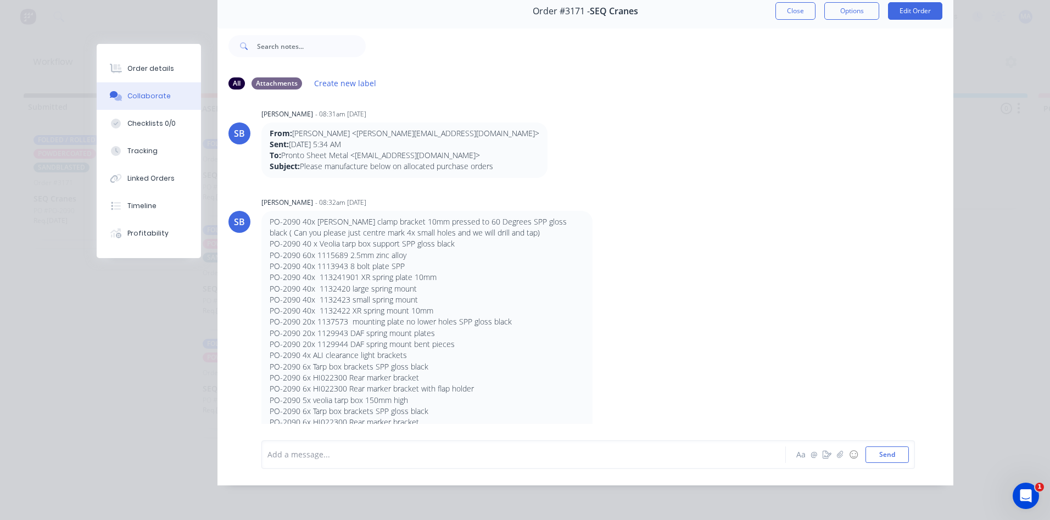
scroll to position [0, 0]
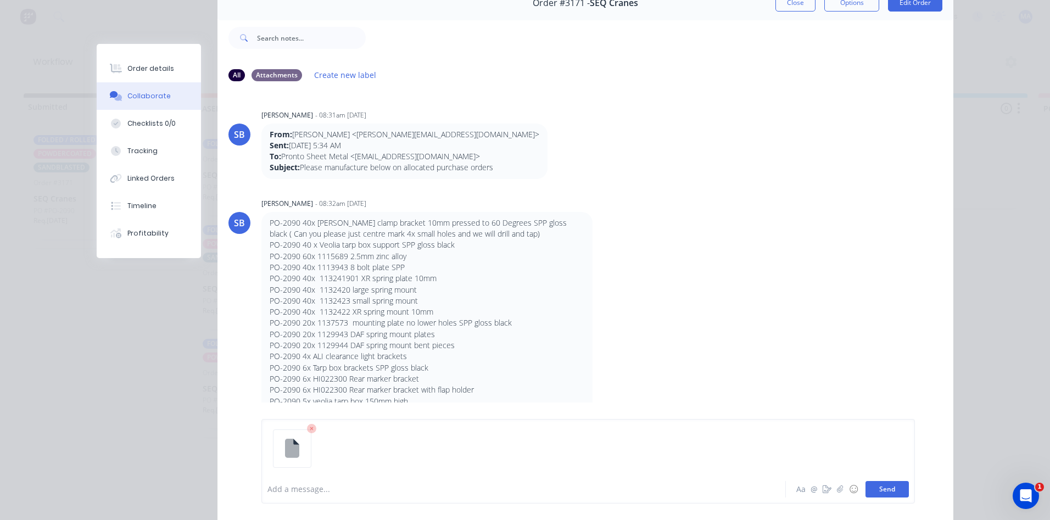
click at [879, 489] on button "Send" at bounding box center [886, 489] width 43 height 16
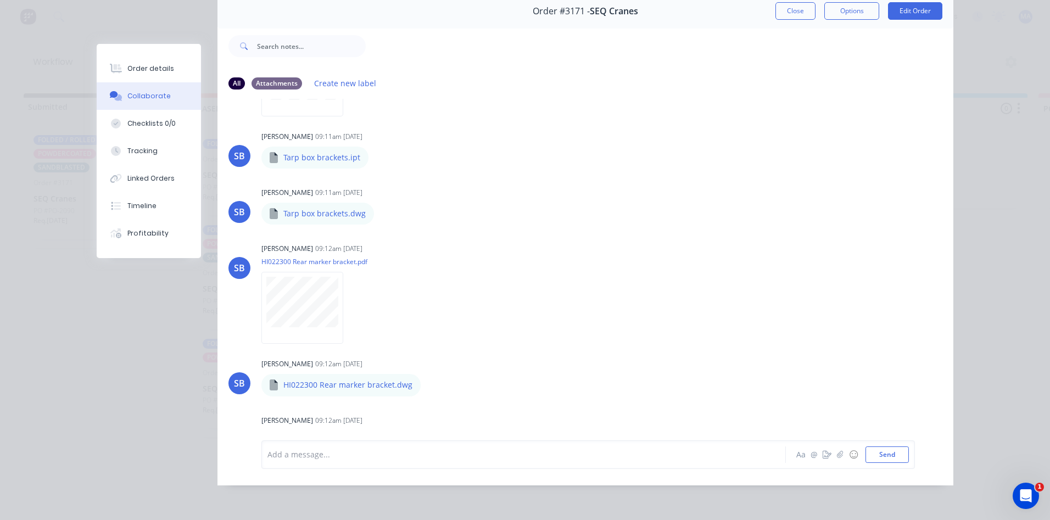
scroll to position [2718, 0]
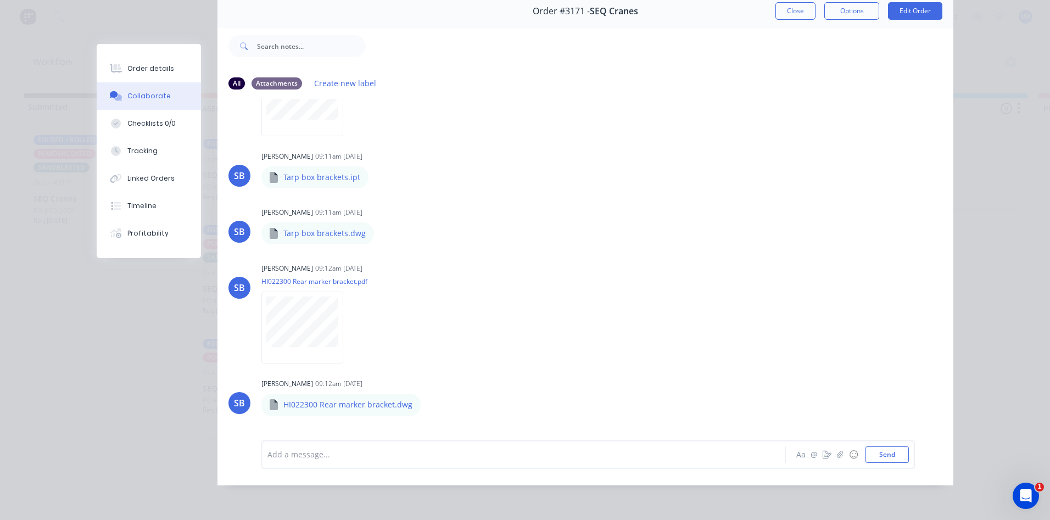
click at [775, 7] on button "Close" at bounding box center [795, 11] width 40 height 18
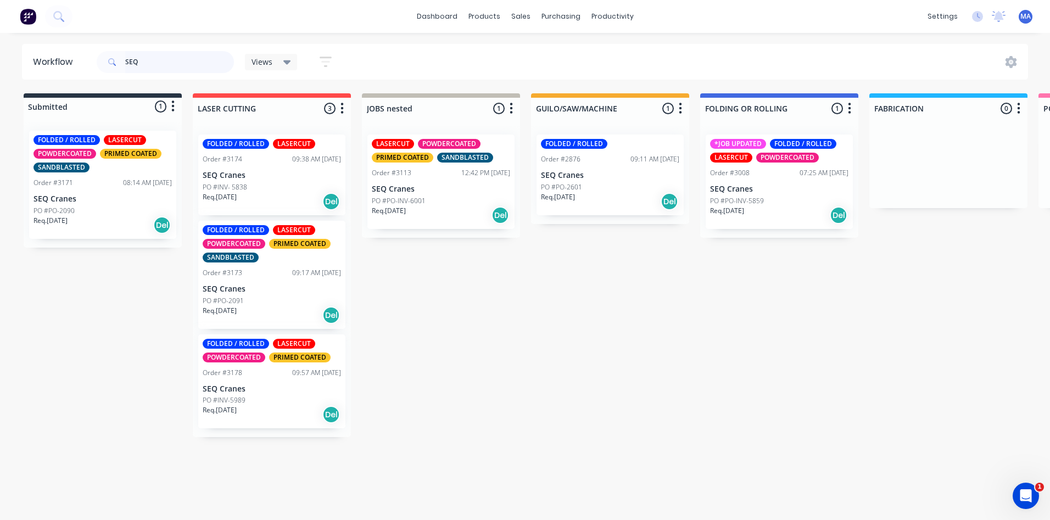
click at [149, 66] on input "SEQ" at bounding box center [179, 62] width 109 height 22
drag, startPoint x: 149, startPoint y: 66, endPoint x: 126, endPoint y: 65, distance: 23.7
click at [127, 64] on input "SEQ" at bounding box center [179, 62] width 109 height 22
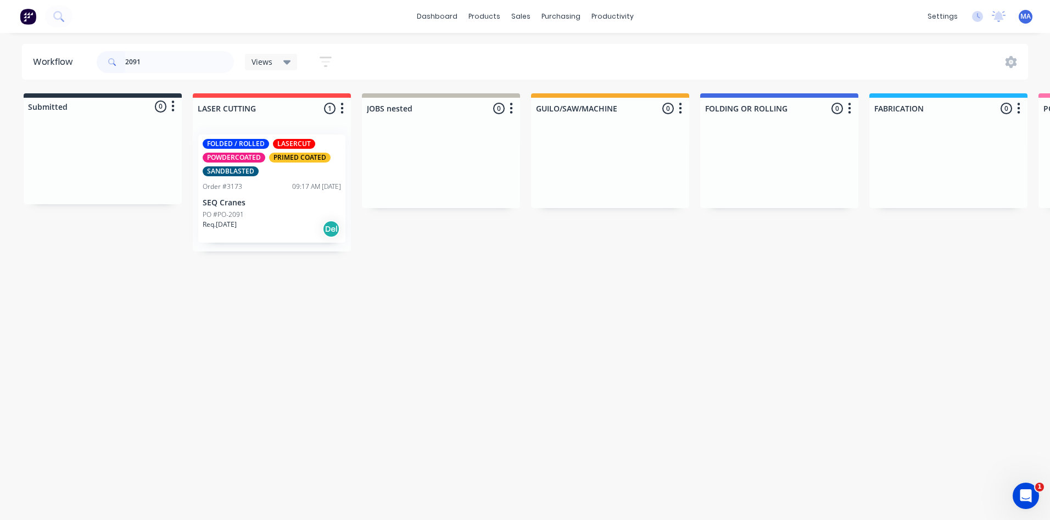
click at [293, 224] on div "Req. [DATE] Del" at bounding box center [272, 229] width 138 height 19
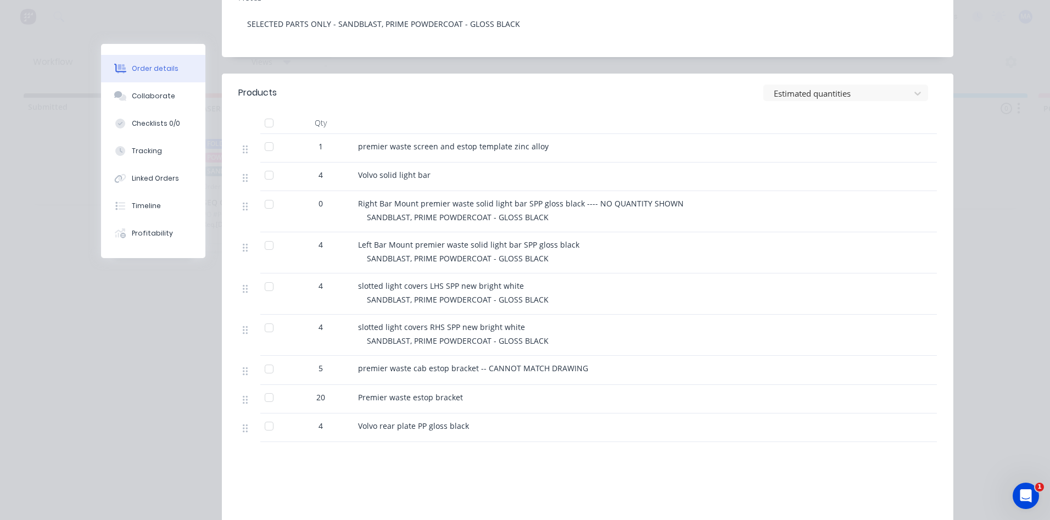
scroll to position [220, 0]
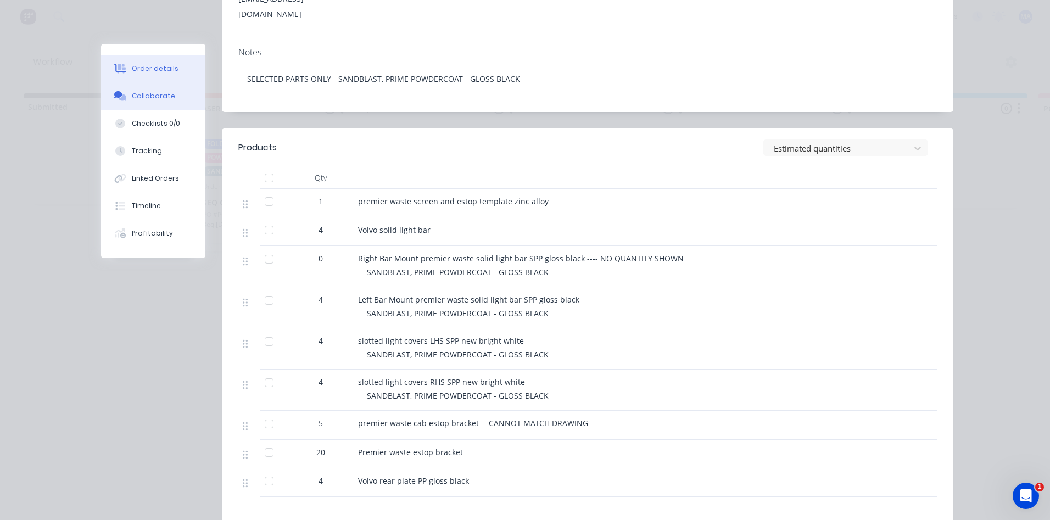
click at [162, 86] on button "Collaborate" at bounding box center [153, 95] width 104 height 27
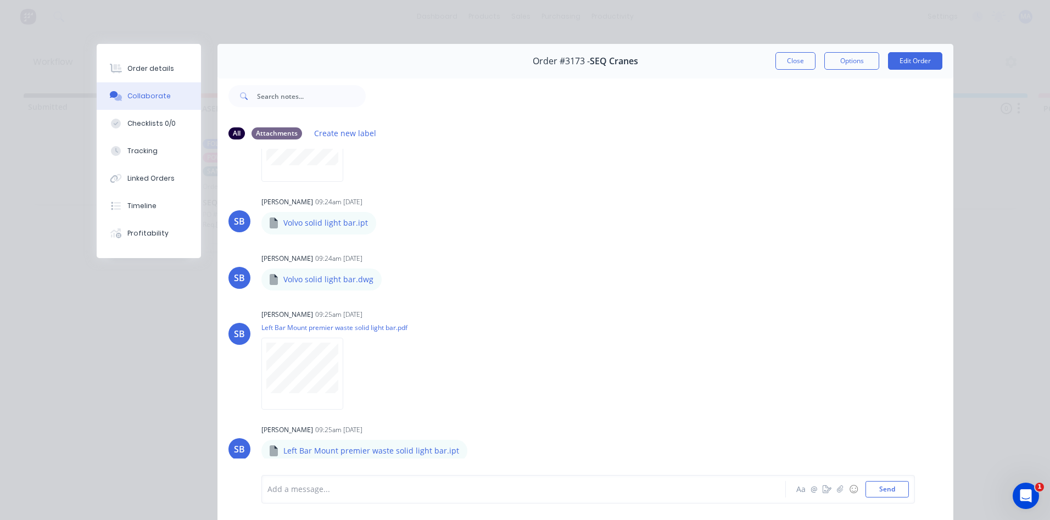
scroll to position [604, 0]
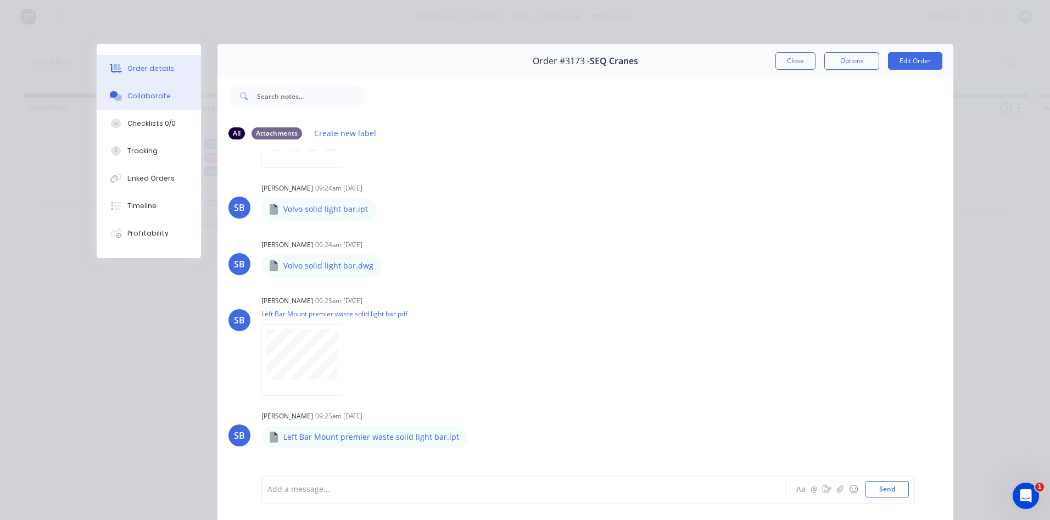
click at [141, 76] on button "Order details" at bounding box center [149, 68] width 104 height 27
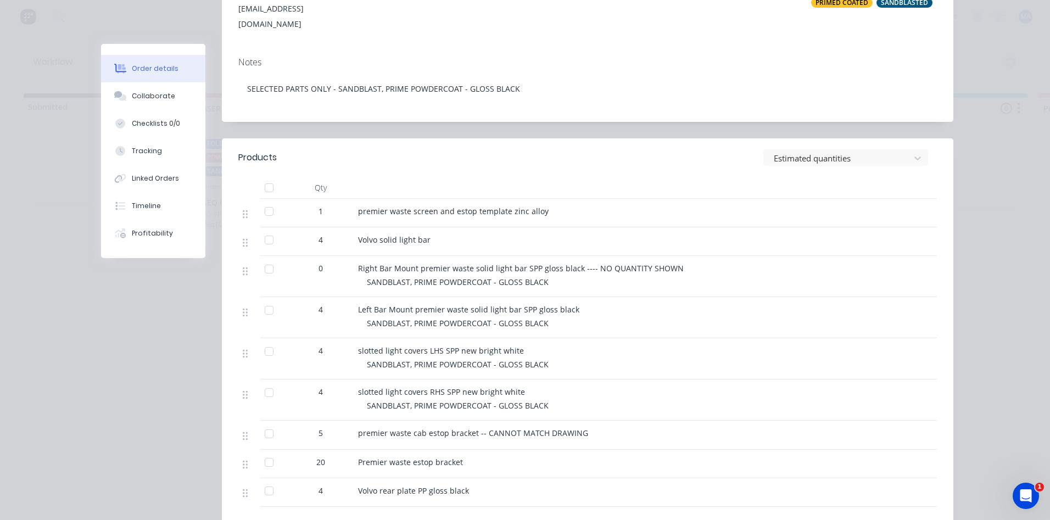
scroll to position [220, 0]
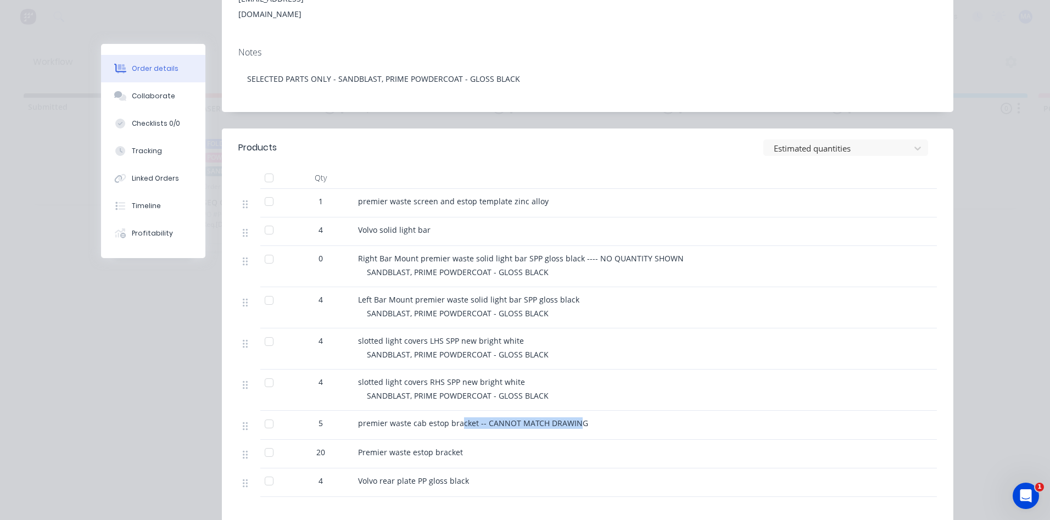
drag, startPoint x: 571, startPoint y: 408, endPoint x: 450, endPoint y: 413, distance: 121.4
click at [451, 418] on span "premier waste cab estop bracket -- CANNOT MATCH DRAWING" at bounding box center [473, 423] width 230 height 10
click at [392, 418] on span "premier waste cab estop bracket -- CANNOT MATCH DRAWING" at bounding box center [473, 423] width 230 height 10
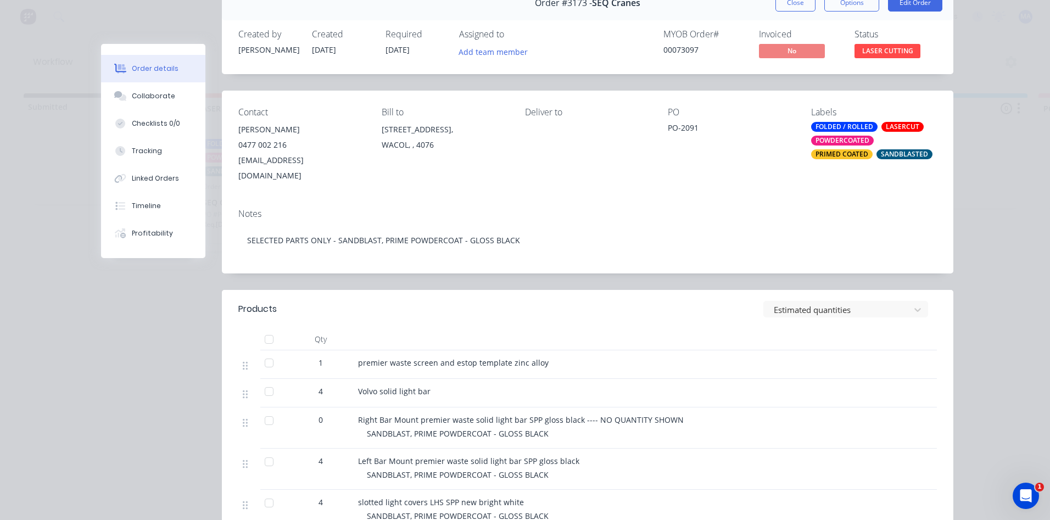
scroll to position [0, 0]
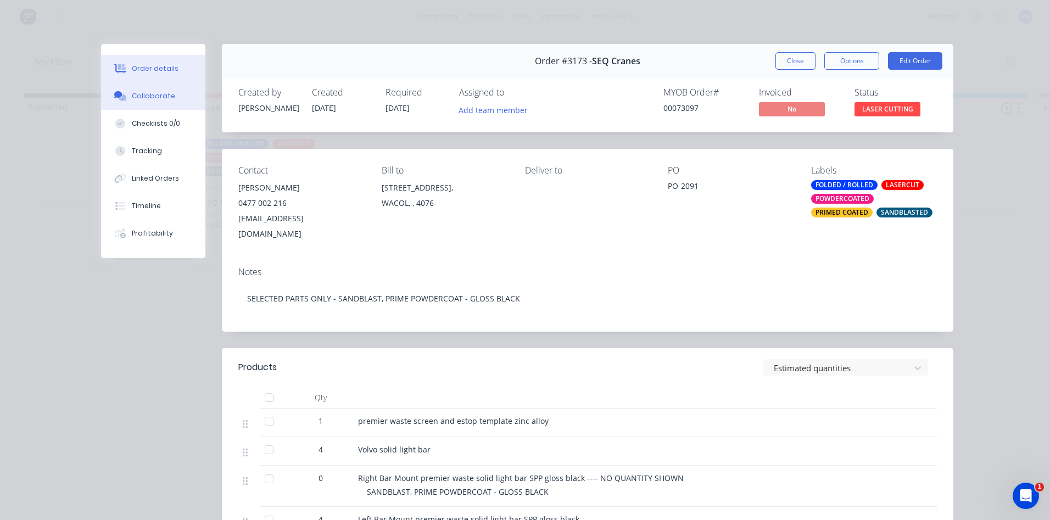
click at [161, 101] on button "Collaborate" at bounding box center [153, 95] width 104 height 27
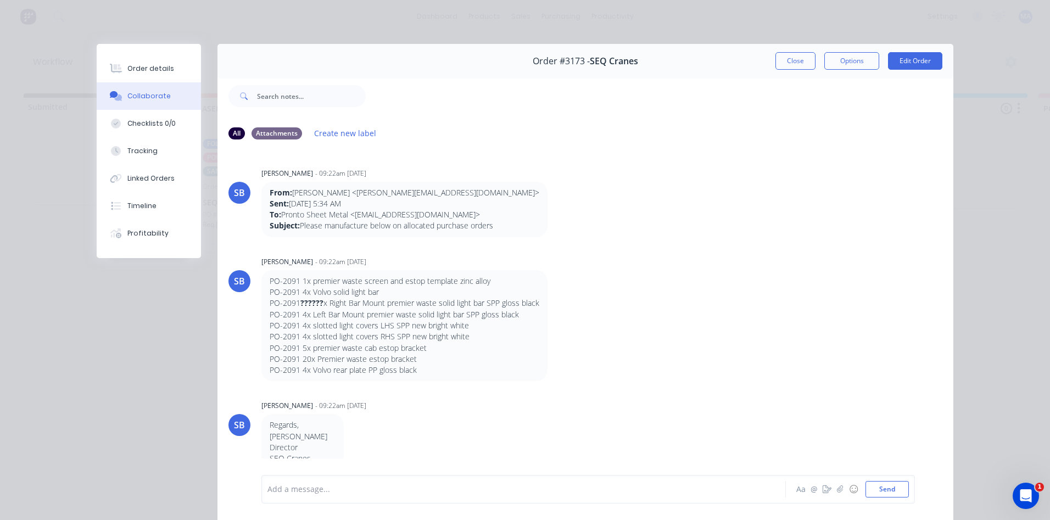
drag, startPoint x: 797, startPoint y: 59, endPoint x: 744, endPoint y: 74, distance: 55.4
click at [797, 58] on button "Close" at bounding box center [795, 61] width 40 height 18
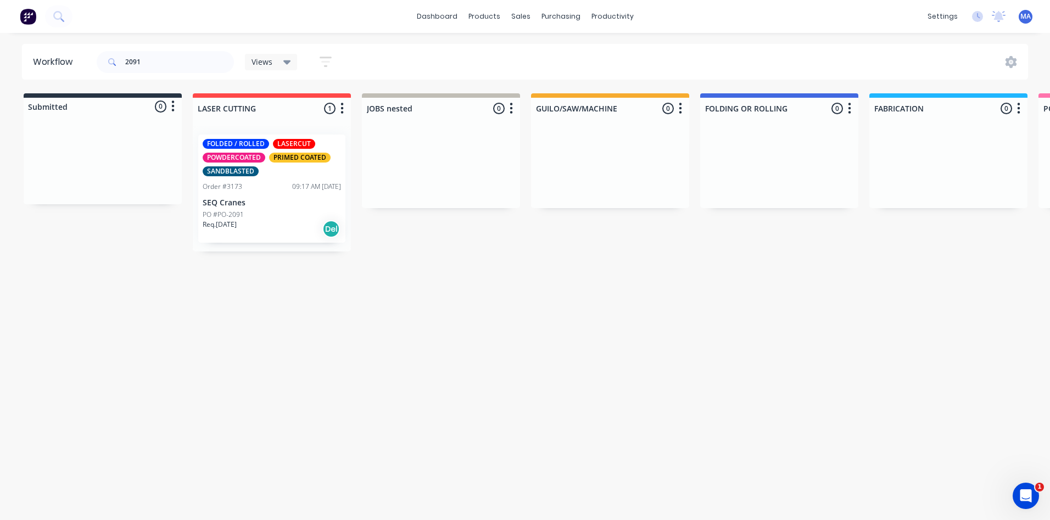
click at [241, 217] on p "PO #PO-2091" at bounding box center [223, 215] width 41 height 10
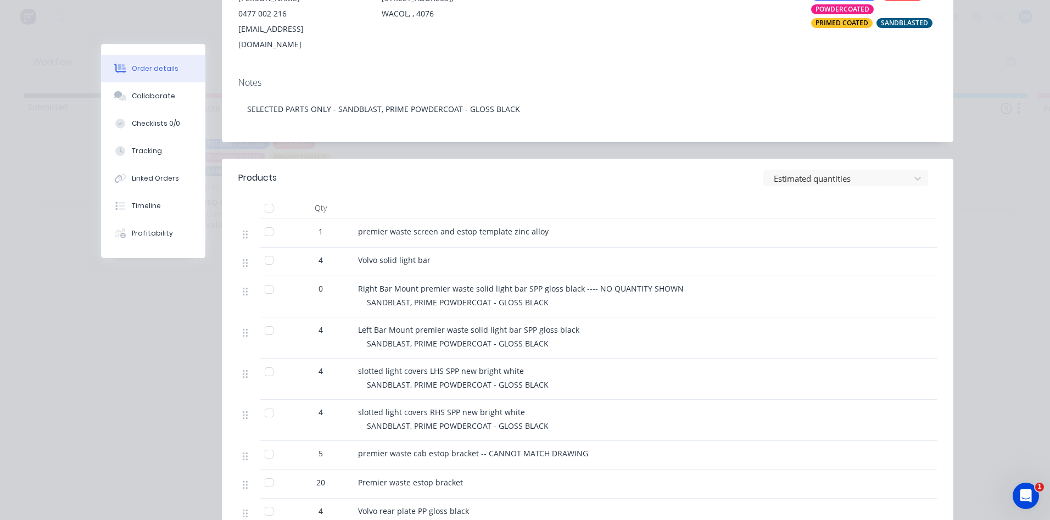
scroll to position [220, 0]
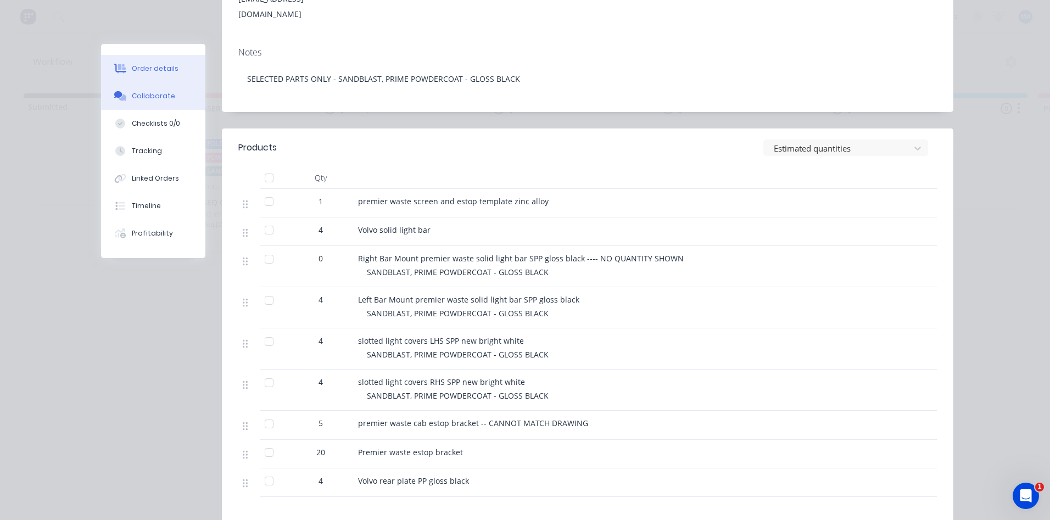
click at [170, 96] on button "Collaborate" at bounding box center [153, 95] width 104 height 27
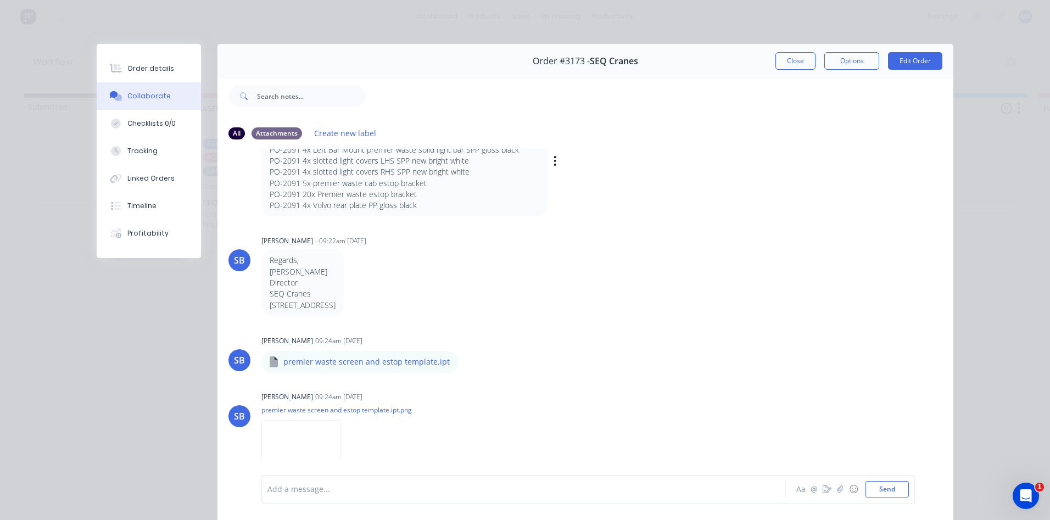
scroll to position [110, 0]
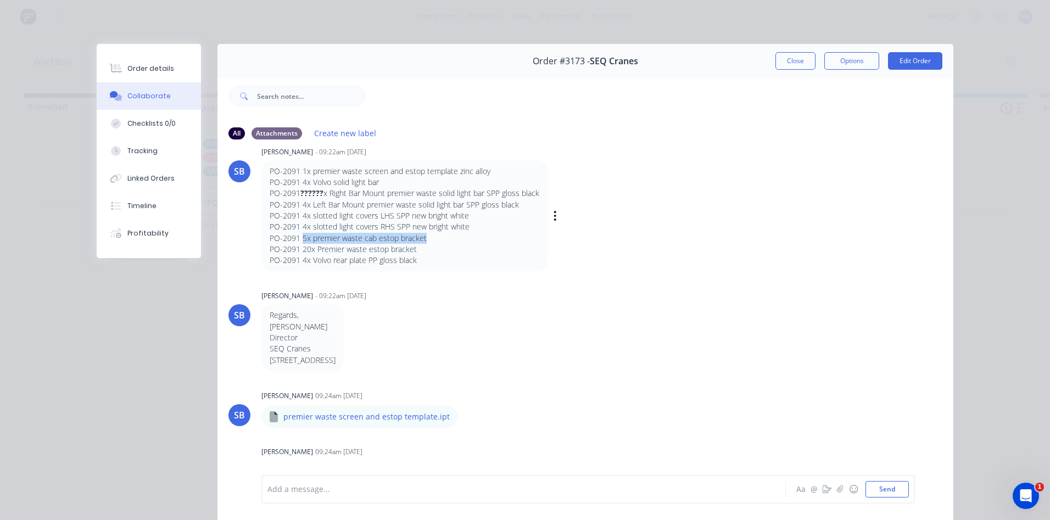
drag, startPoint x: 299, startPoint y: 238, endPoint x: 435, endPoint y: 239, distance: 136.1
click at [435, 239] on p "PO-2091 5x premier waste cab estop bracket" at bounding box center [405, 238] width 270 height 11
click at [786, 55] on button "Close" at bounding box center [795, 61] width 40 height 18
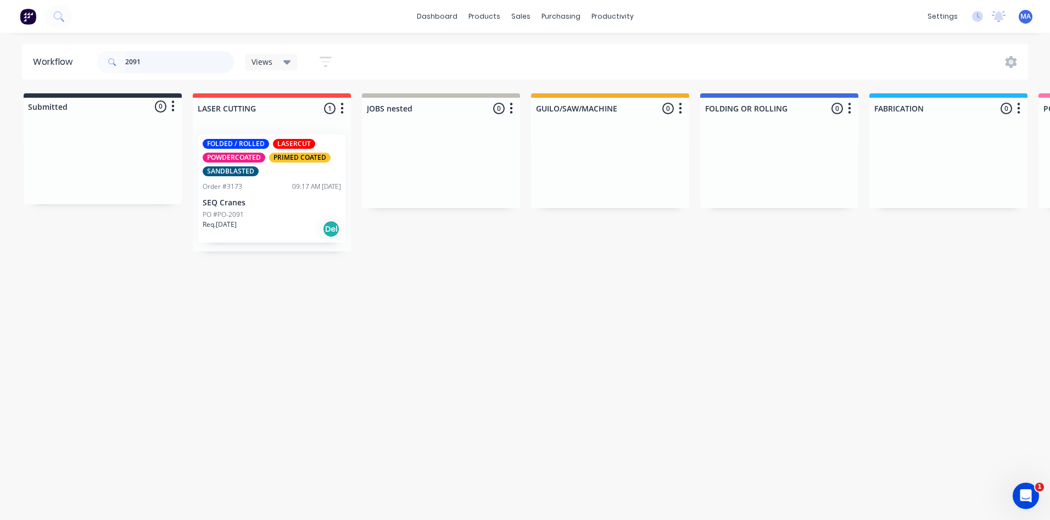
drag, startPoint x: 165, startPoint y: 64, endPoint x: 85, endPoint y: 77, distance: 81.7
click at [85, 77] on header "Workflow 2091 Views Save new view None (Default) edit Show/Hide statuses Show l…" at bounding box center [525, 62] width 1006 height 36
type input "SEQ"
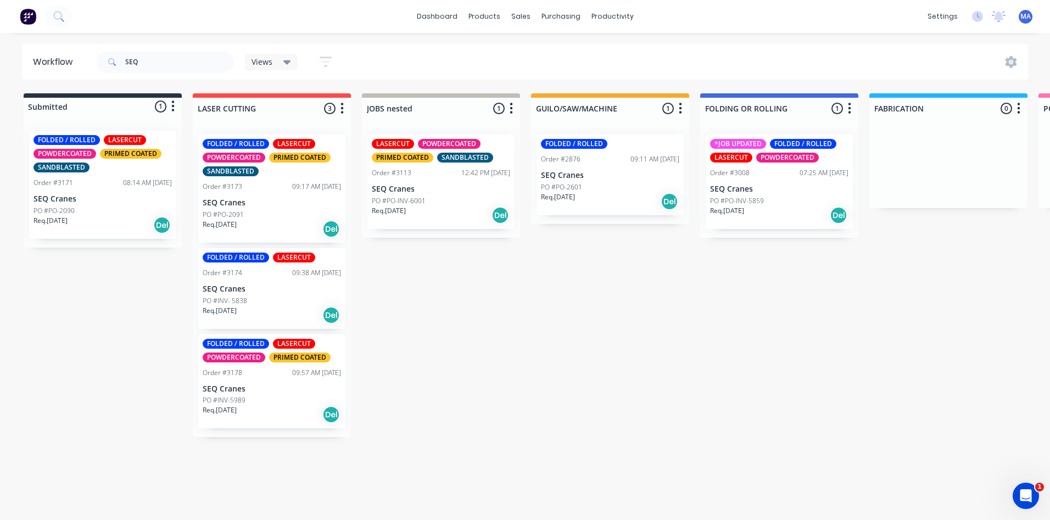
click at [79, 188] on div "FOLDED / ROLLED LASERCUT POWDERCOATED PRIMED COATED SANDBLASTED Order #3171 08:…" at bounding box center [102, 185] width 147 height 108
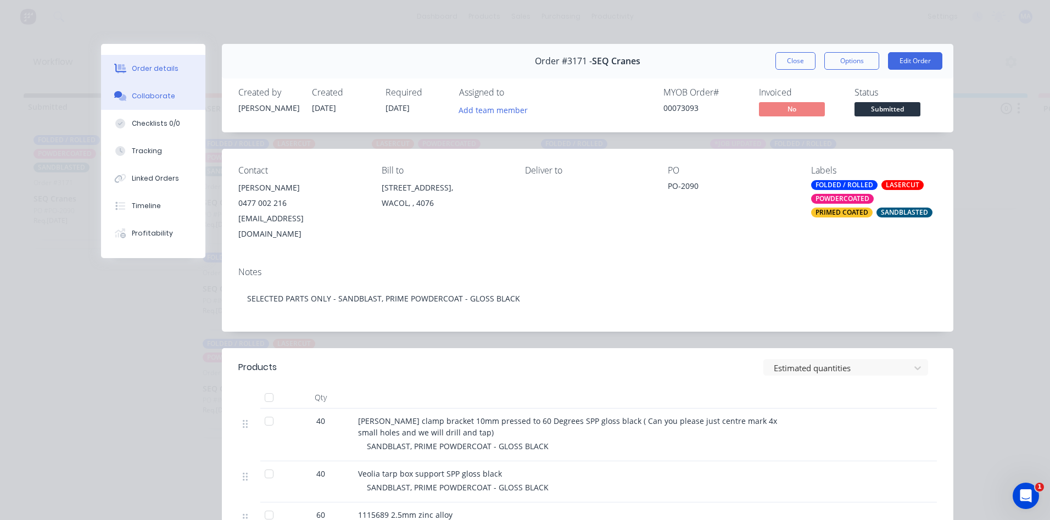
click at [142, 91] on div "Collaborate" at bounding box center [153, 96] width 43 height 10
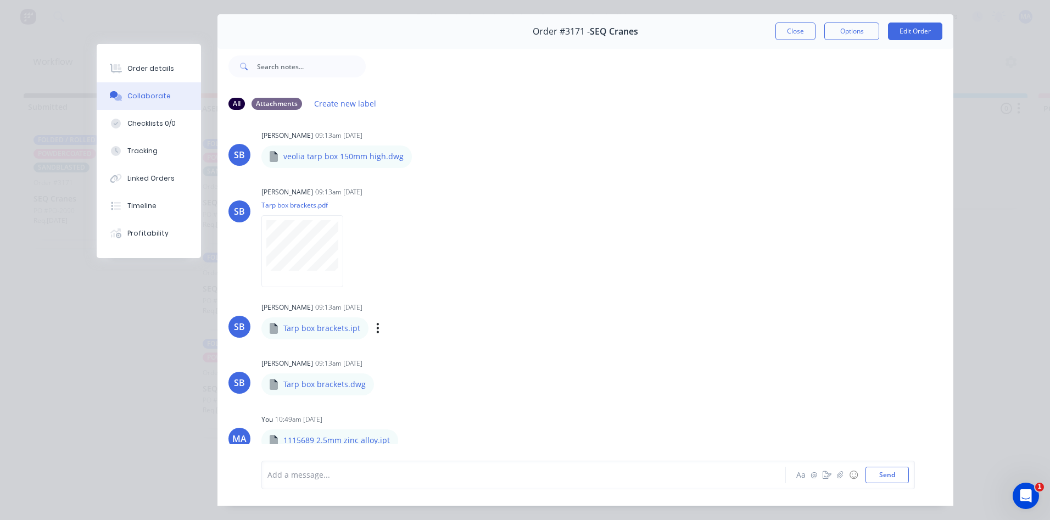
scroll to position [58, 0]
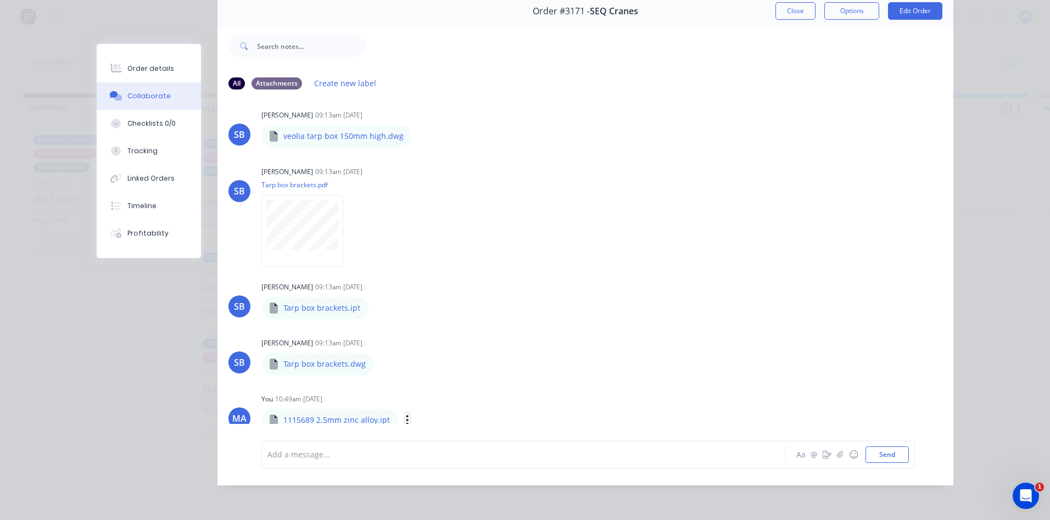
click at [406, 414] on icon "button" at bounding box center [407, 420] width 3 height 13
click at [445, 381] on button "Download" at bounding box center [480, 392] width 124 height 25
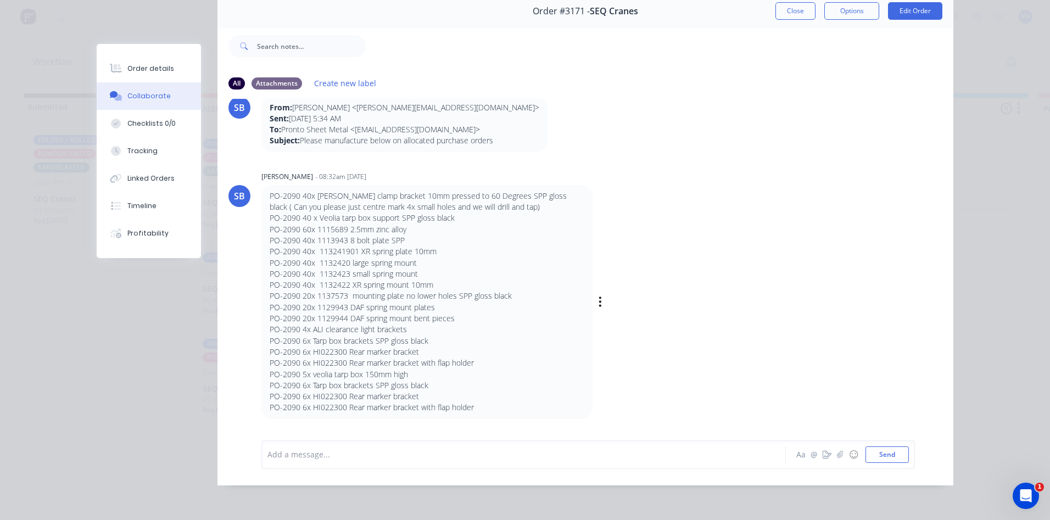
scroll to position [0, 0]
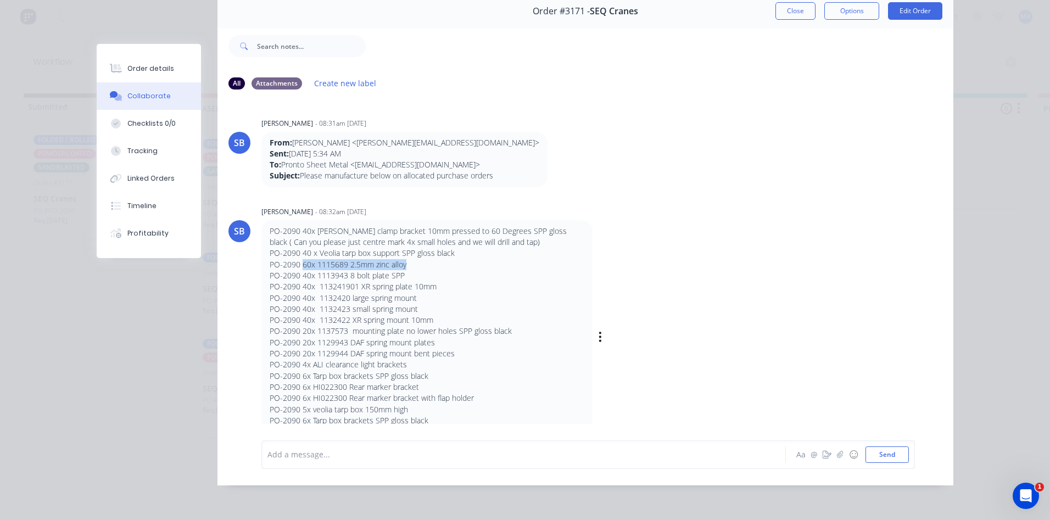
drag, startPoint x: 298, startPoint y: 256, endPoint x: 402, endPoint y: 259, distance: 104.9
click at [402, 259] on p "PO-2090 60x 1115689 2.5mm zinc alloy" at bounding box center [427, 264] width 315 height 11
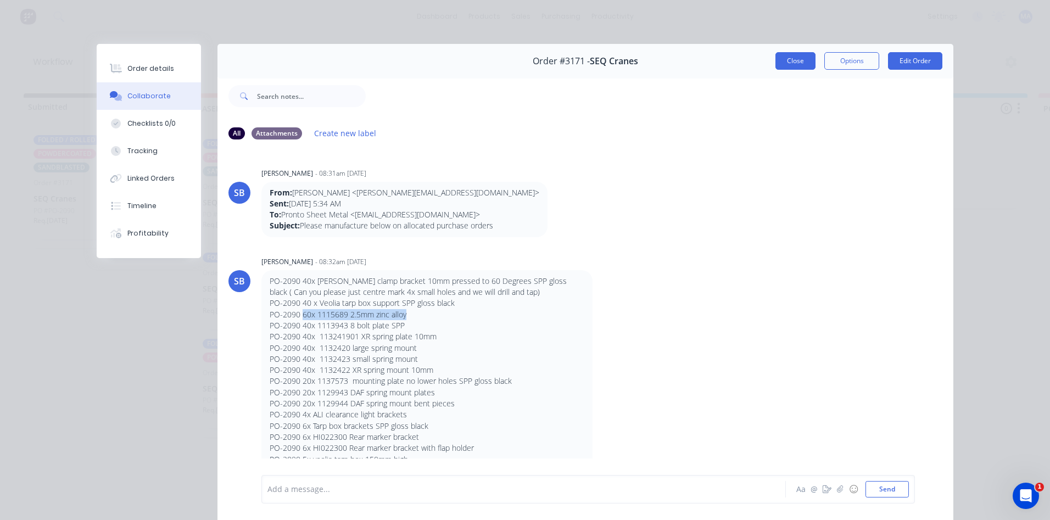
click at [788, 69] on button "Close" at bounding box center [795, 61] width 40 height 18
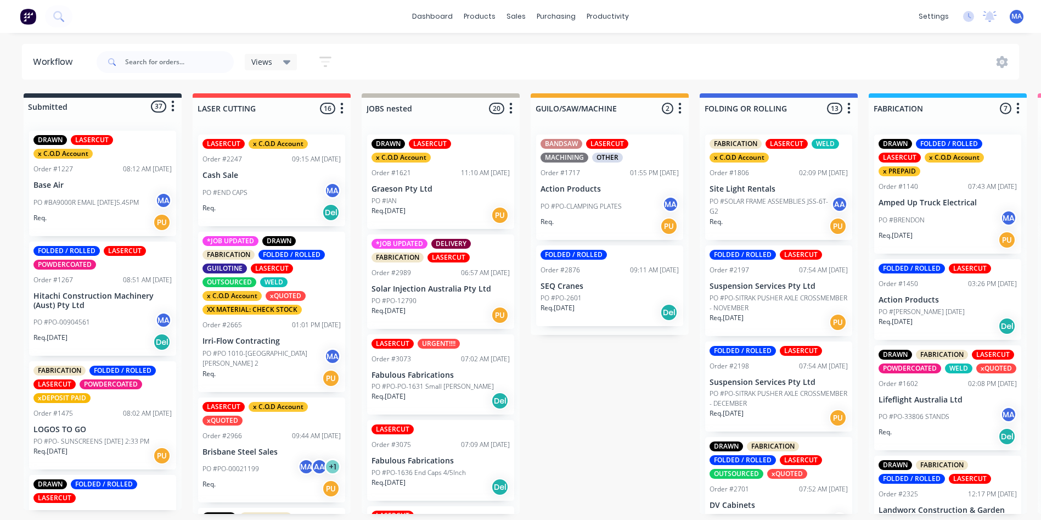
click at [432, 296] on div "PO #PO-12790" at bounding box center [441, 301] width 138 height 10
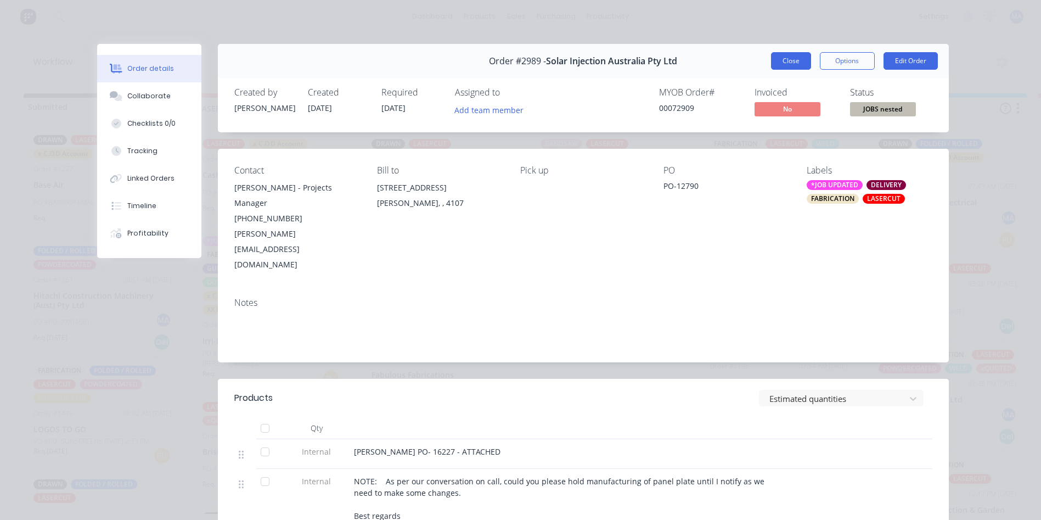
click at [773, 59] on button "Close" at bounding box center [791, 61] width 40 height 18
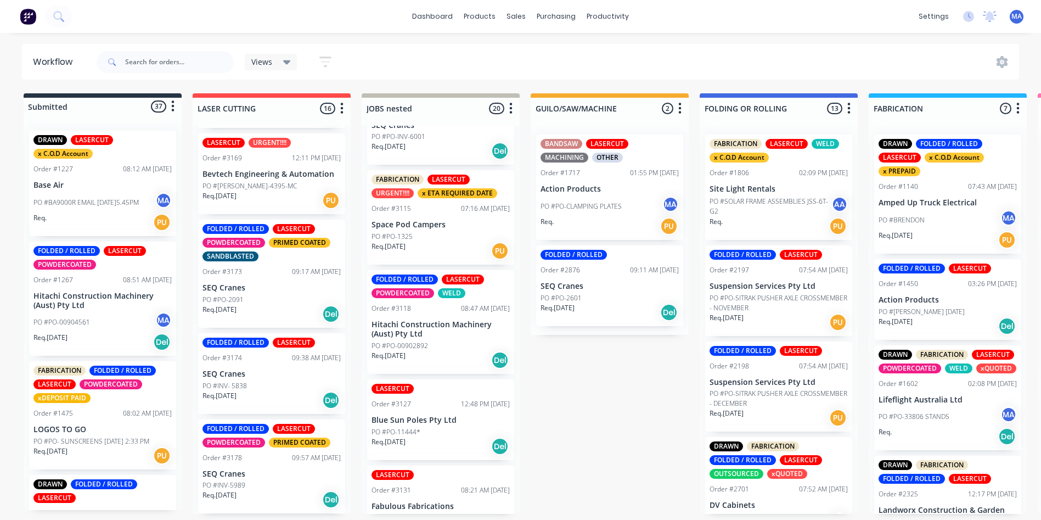
scroll to position [714, 0]
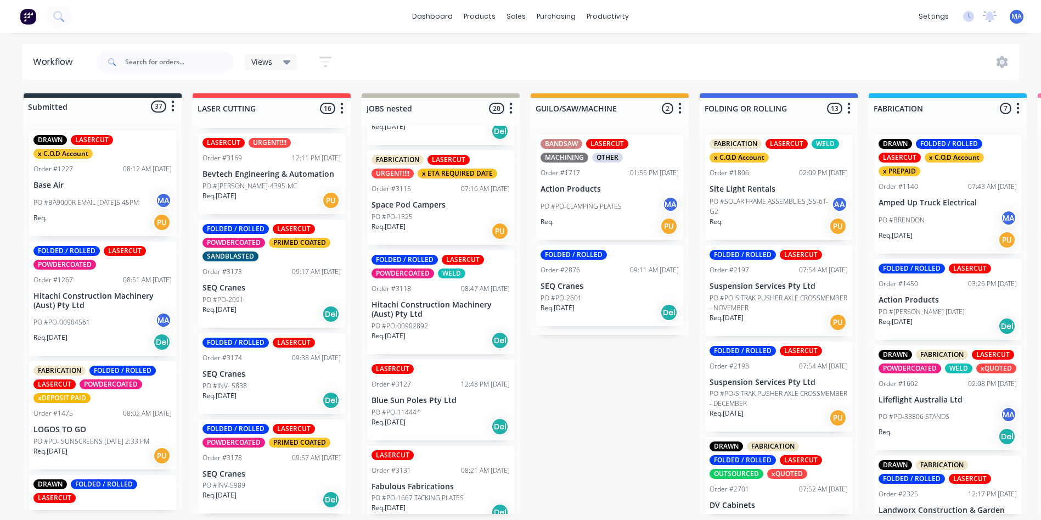
click at [407, 310] on p "Hitachi Construction Machinery (Aust) Pty Ltd" at bounding box center [441, 309] width 138 height 19
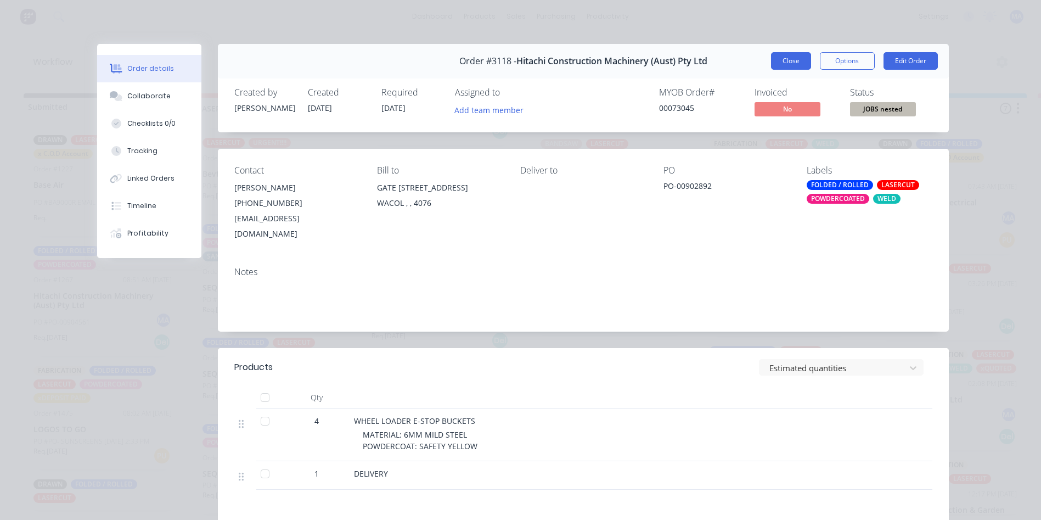
click at [788, 58] on button "Close" at bounding box center [791, 61] width 40 height 18
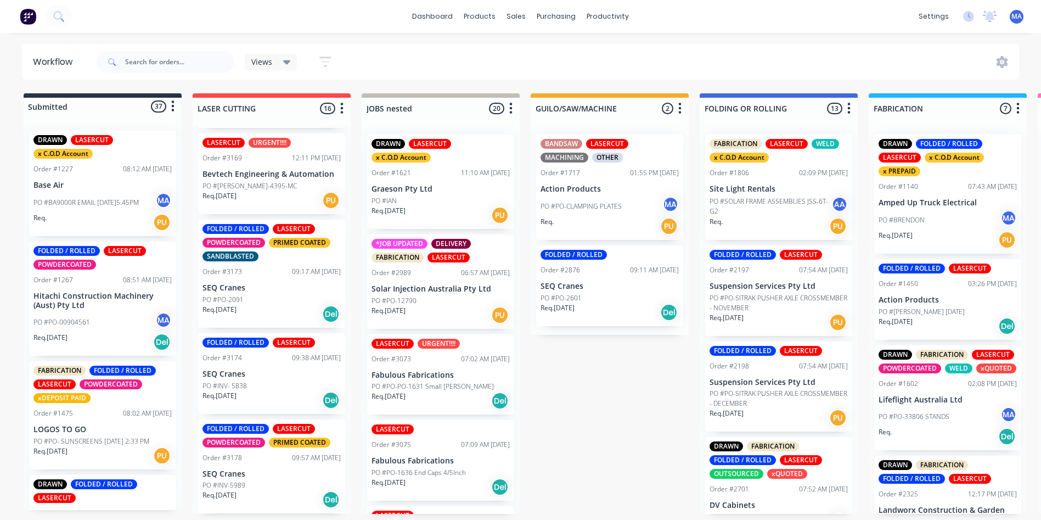
scroll to position [0, 0]
click at [418, 179] on div "DRAWN LASERCUT x C.O.D Account Order #1621 11:10 AM 08/05/25 Graeson Pty Ltd PO…" at bounding box center [440, 181] width 147 height 94
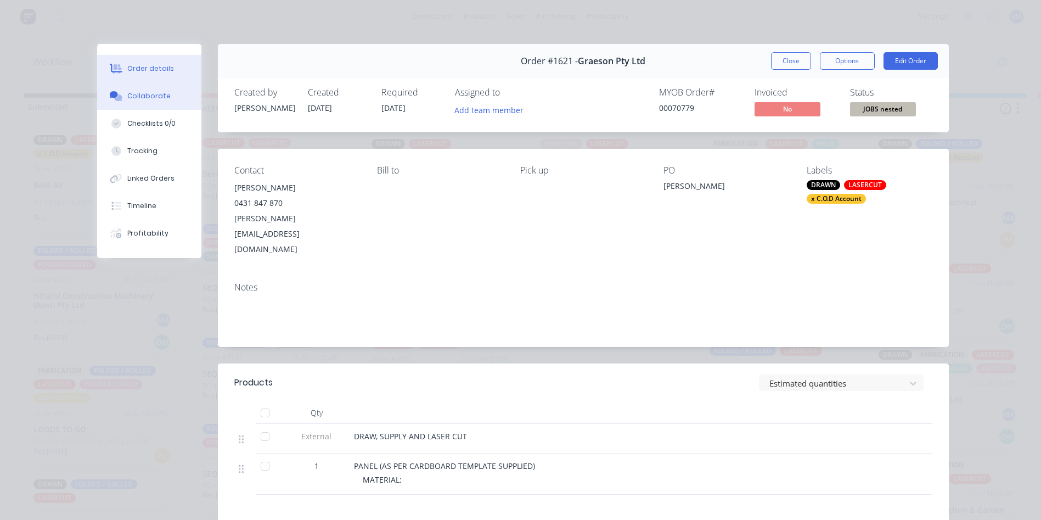
click at [128, 97] on div "Collaborate" at bounding box center [148, 96] width 43 height 10
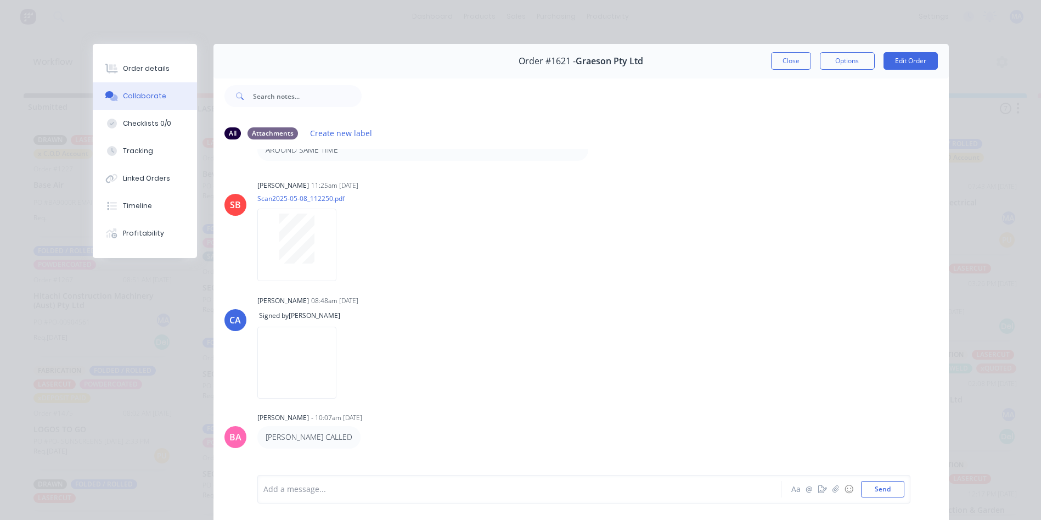
scroll to position [109, 0]
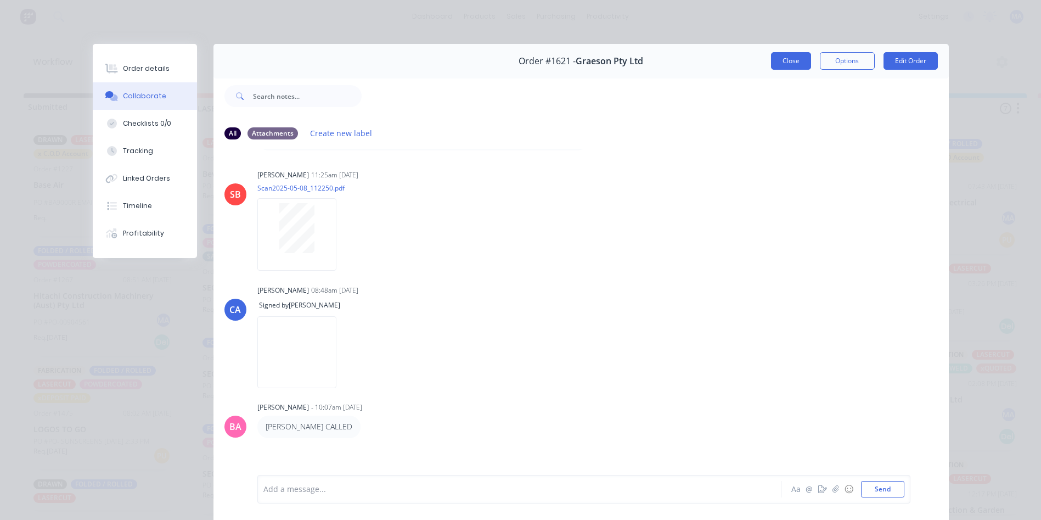
click at [780, 57] on button "Close" at bounding box center [791, 61] width 40 height 18
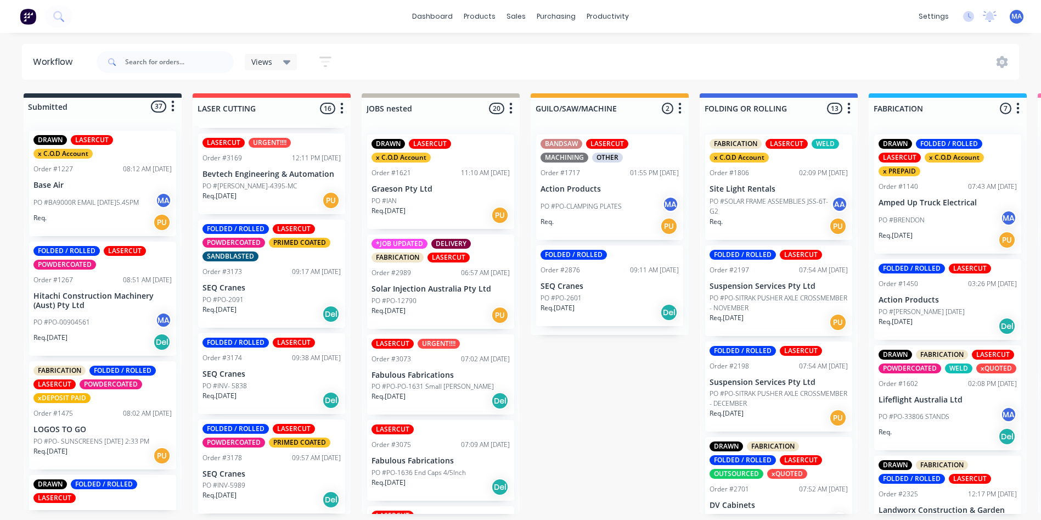
click at [244, 291] on p "SEQ Cranes" at bounding box center [272, 287] width 138 height 9
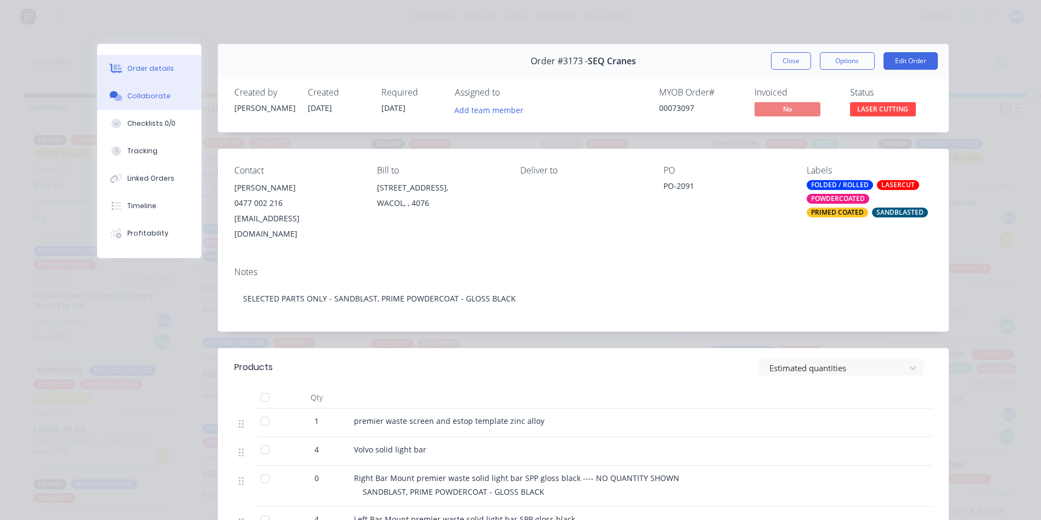
click at [122, 92] on button "Collaborate" at bounding box center [149, 95] width 104 height 27
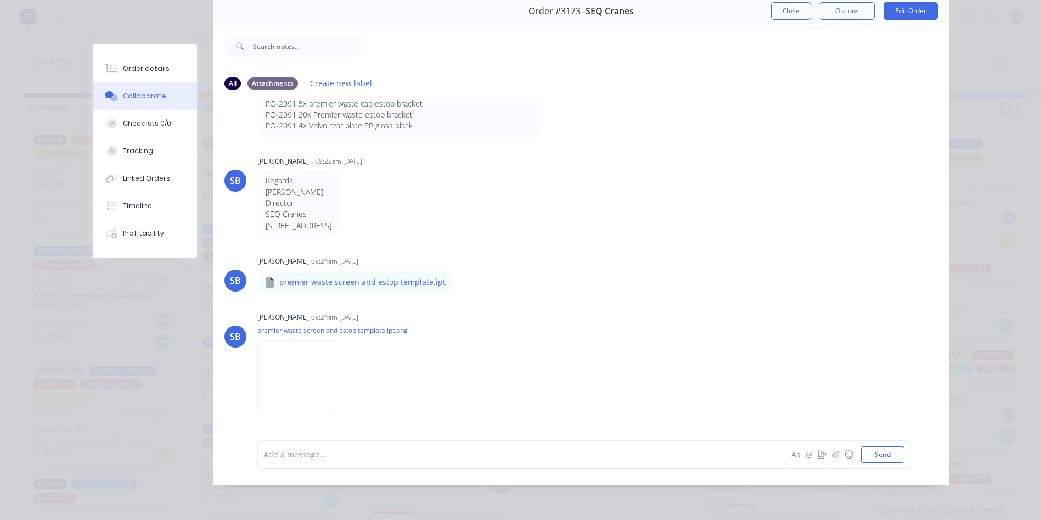
scroll to position [0, 0]
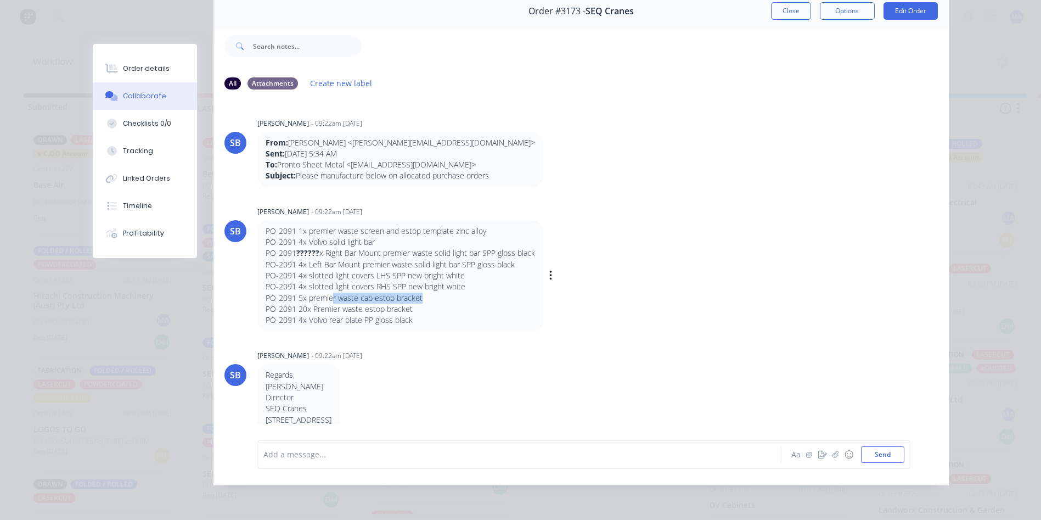
drag, startPoint x: 411, startPoint y: 292, endPoint x: 419, endPoint y: 291, distance: 8.9
click at [419, 293] on p "PO-2091 5x premier waste cab estop bracket" at bounding box center [401, 298] width 270 height 11
click at [421, 293] on p "PO-2091 5x premier waste cab estop bracket" at bounding box center [401, 298] width 270 height 11
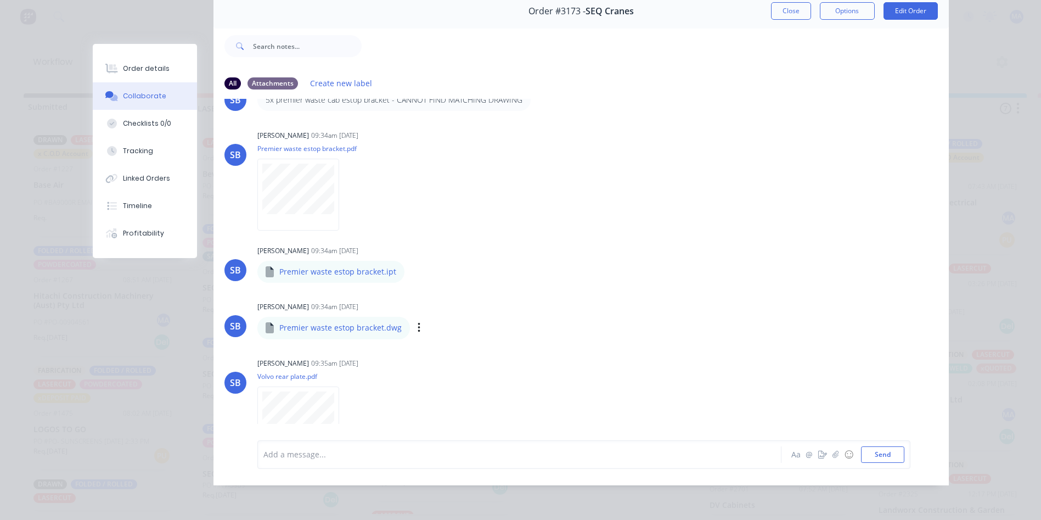
scroll to position [1769, 0]
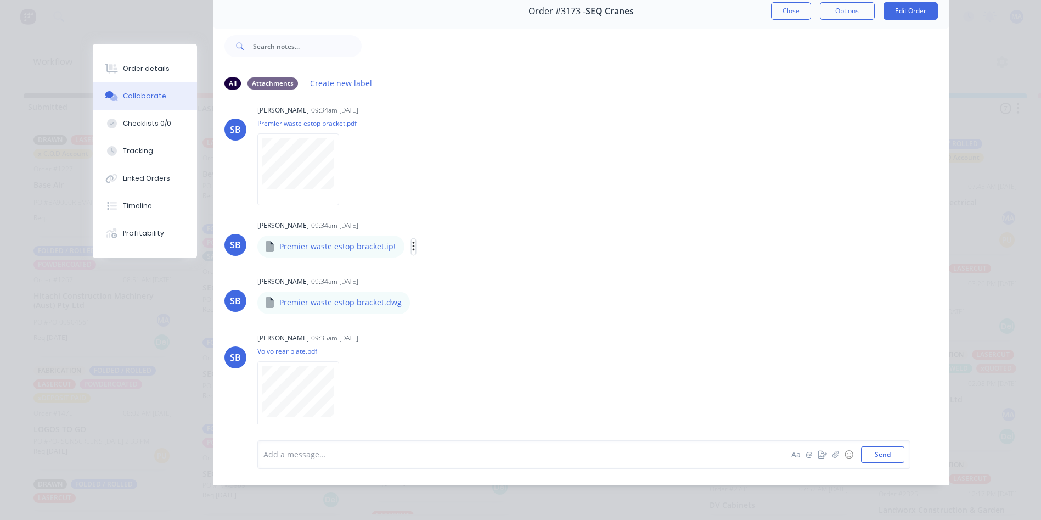
click at [412, 242] on icon "button" at bounding box center [413, 247] width 2 height 10
click at [463, 267] on button "Download" at bounding box center [486, 275] width 124 height 25
click at [537, 204] on div "SB Sandra Booker 09:34am 13/10/25 Premier waste estop bracket.pdf Labels Downlo…" at bounding box center [582, 207] width 736 height 211
click at [771, 4] on button "Close" at bounding box center [791, 11] width 40 height 18
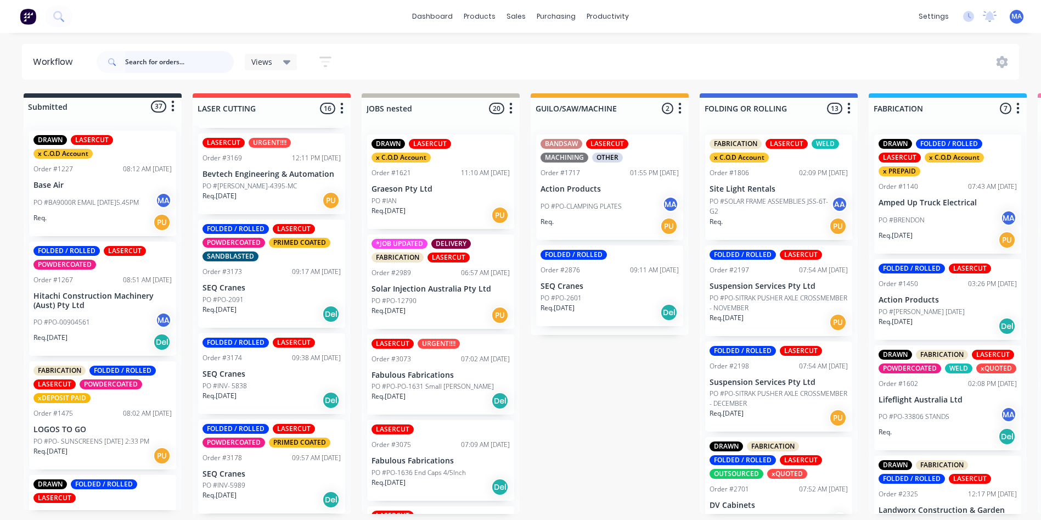
click at [139, 58] on input "text" at bounding box center [179, 62] width 109 height 22
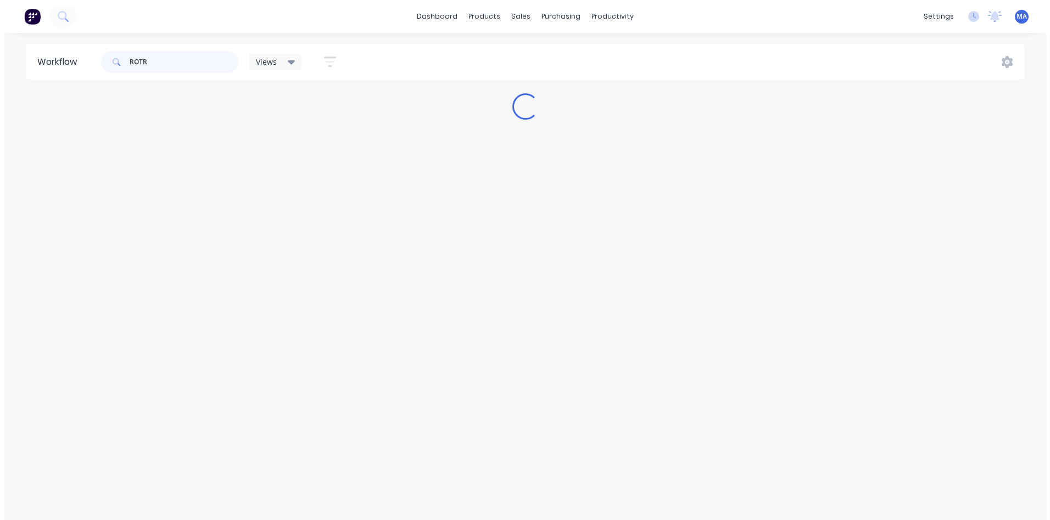
scroll to position [0, 0]
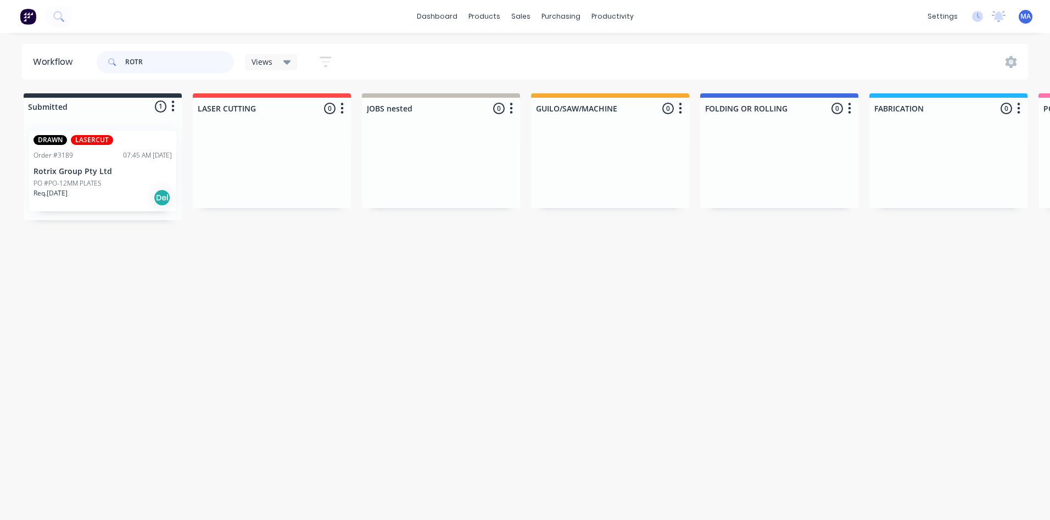
type input "ROTR"
click at [126, 181] on div "PO #PO-12MM PLATES" at bounding box center [102, 183] width 138 height 10
